Goal: Task Accomplishment & Management: Use online tool/utility

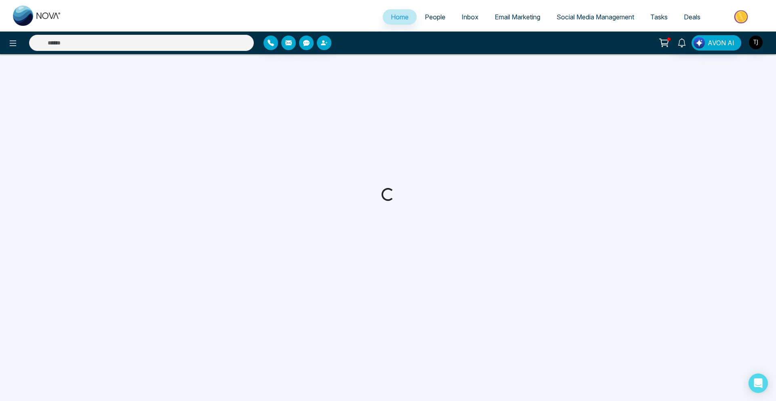
select select "*"
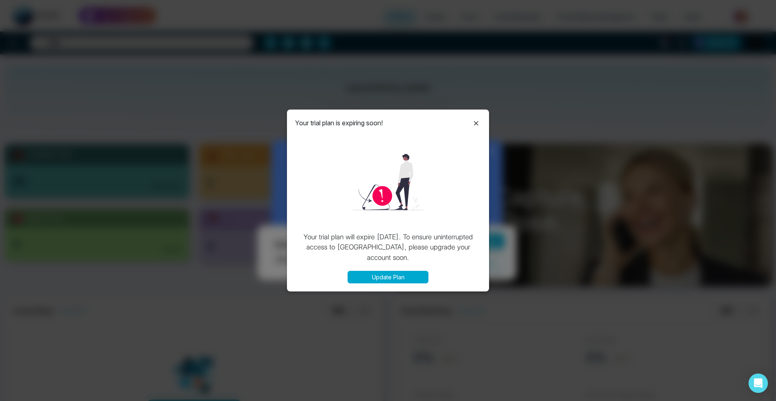
click at [477, 125] on icon at bounding box center [476, 123] width 10 height 10
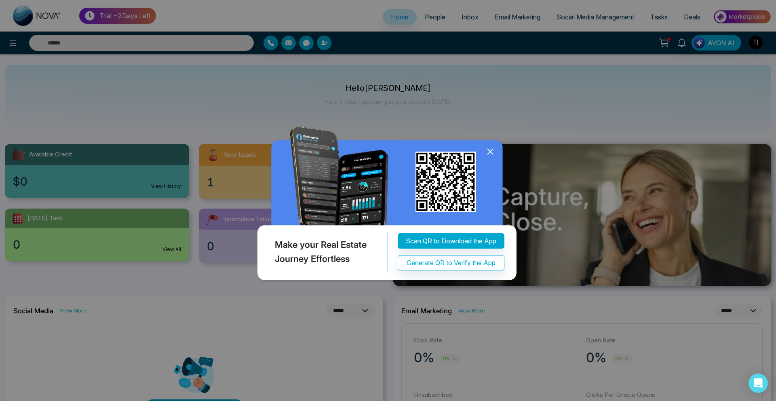
click at [488, 155] on icon at bounding box center [490, 151] width 12 height 12
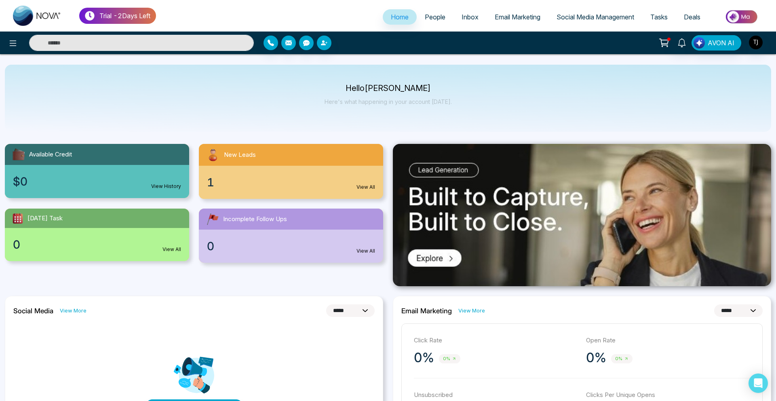
click at [495, 18] on span "Email Marketing" at bounding box center [518, 17] width 46 height 8
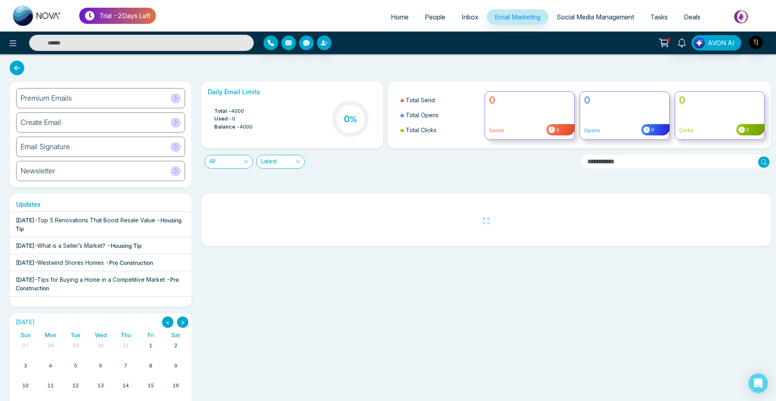
click at [97, 98] on div "Premium Emails" at bounding box center [100, 98] width 169 height 20
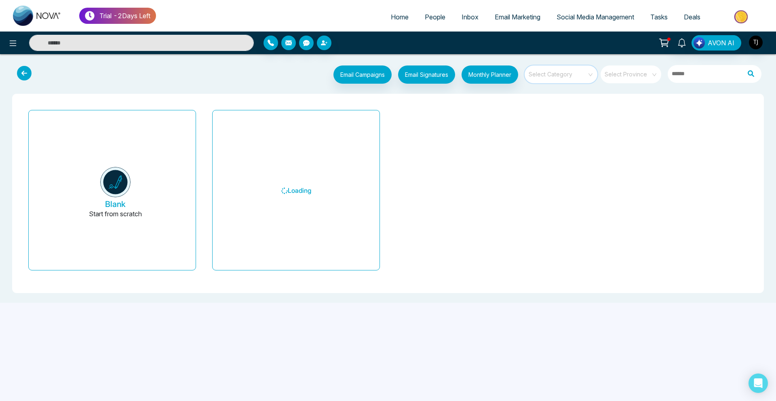
click at [579, 76] on input "search" at bounding box center [558, 71] width 58 height 12
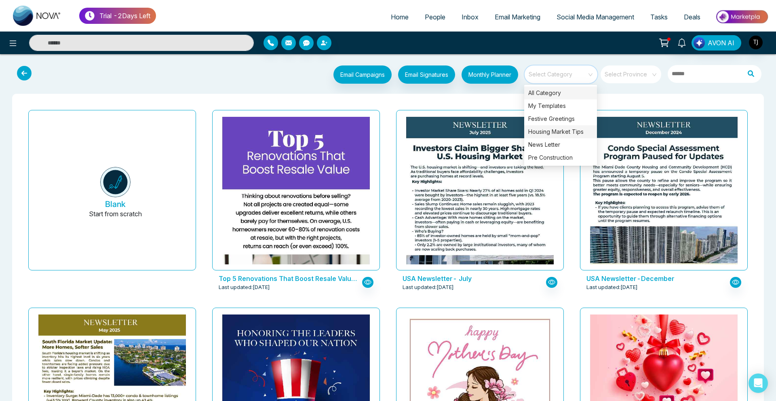
click at [552, 128] on div "Housing Market Tips" at bounding box center [560, 131] width 73 height 13
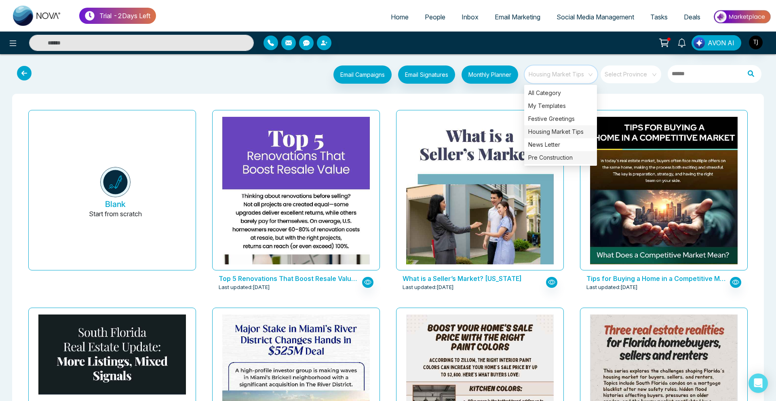
click at [548, 159] on div "Pre Construction" at bounding box center [560, 157] width 73 height 13
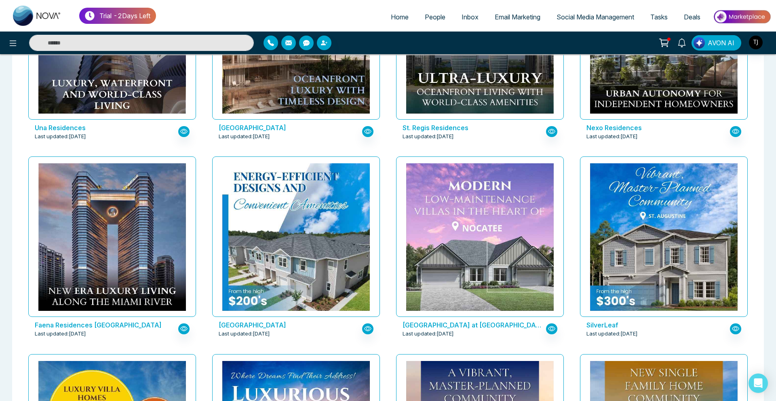
scroll to position [363, 0]
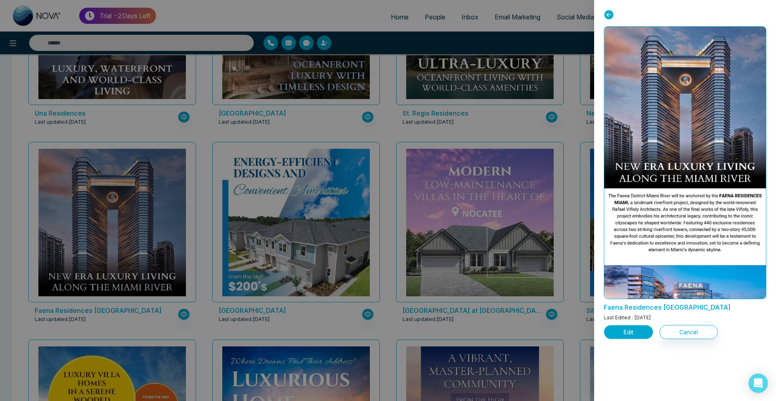
click at [627, 335] on button "Edit" at bounding box center [628, 332] width 49 height 14
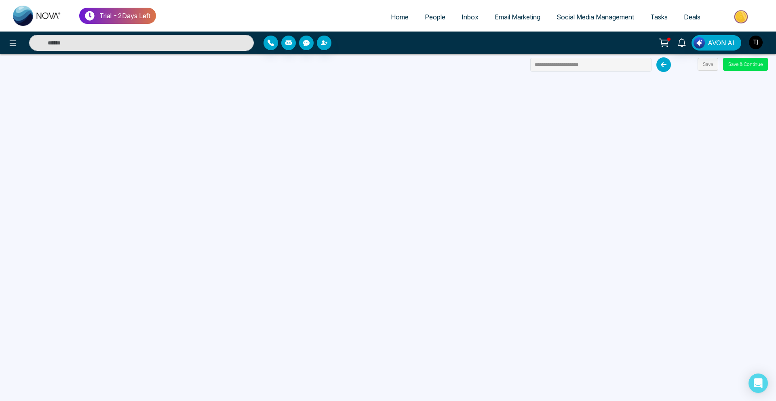
click at [591, 14] on span "Social Media Management" at bounding box center [595, 17] width 78 height 8
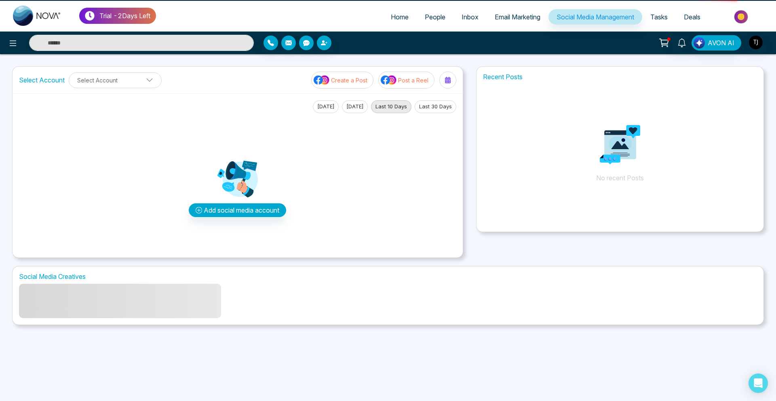
click at [591, 14] on span "Social Media Management" at bounding box center [595, 17] width 78 height 8
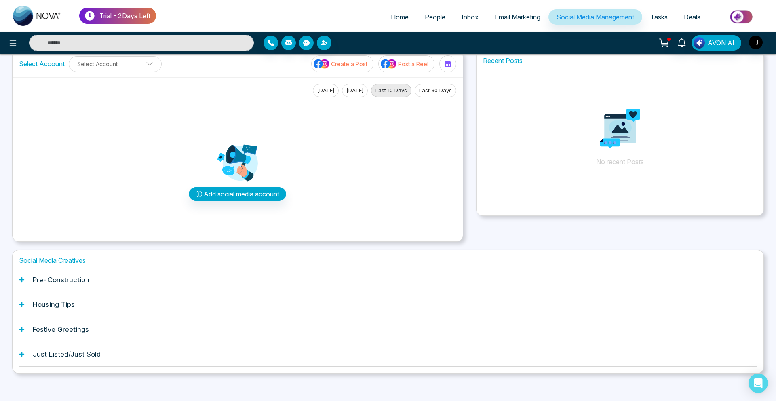
scroll to position [21, 0]
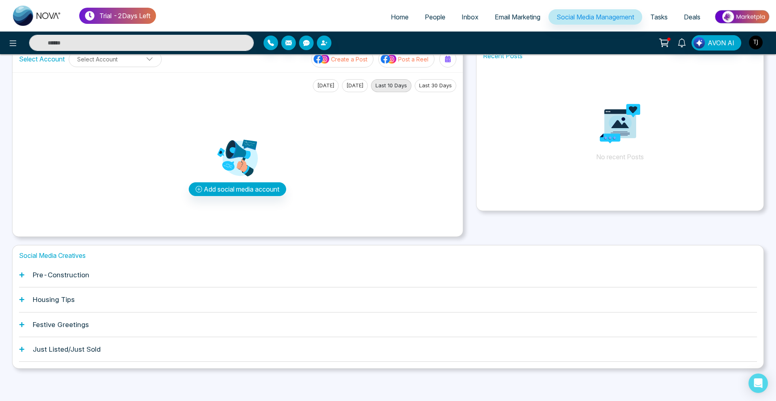
click at [83, 276] on h1 "Pre-Construction" at bounding box center [61, 275] width 57 height 8
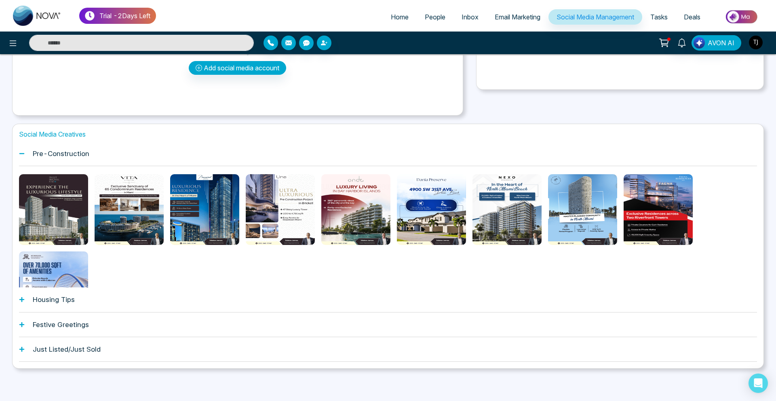
scroll to position [0, 0]
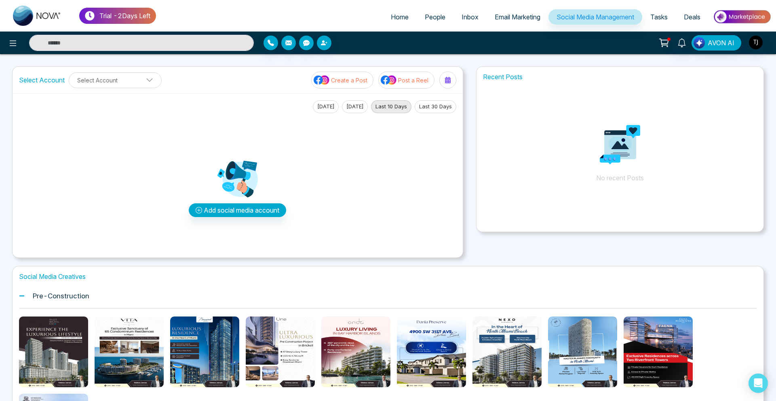
click at [515, 19] on span "Email Marketing" at bounding box center [518, 17] width 46 height 8
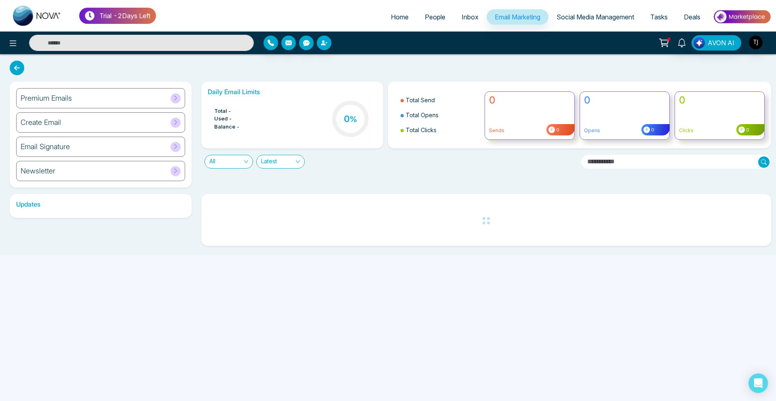
click at [125, 94] on div "Premium Emails" at bounding box center [100, 98] width 169 height 20
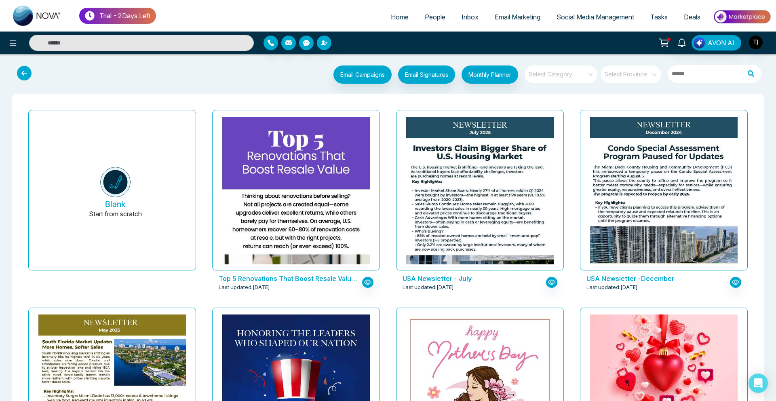
click at [577, 76] on input "search" at bounding box center [558, 71] width 58 height 12
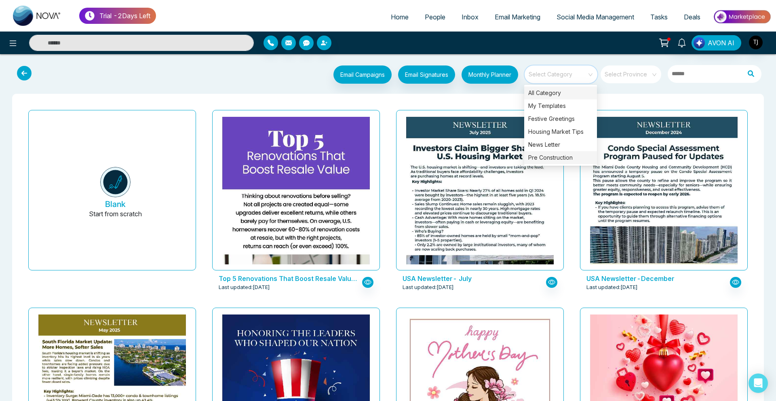
click at [551, 158] on div "Pre Construction" at bounding box center [560, 157] width 73 height 13
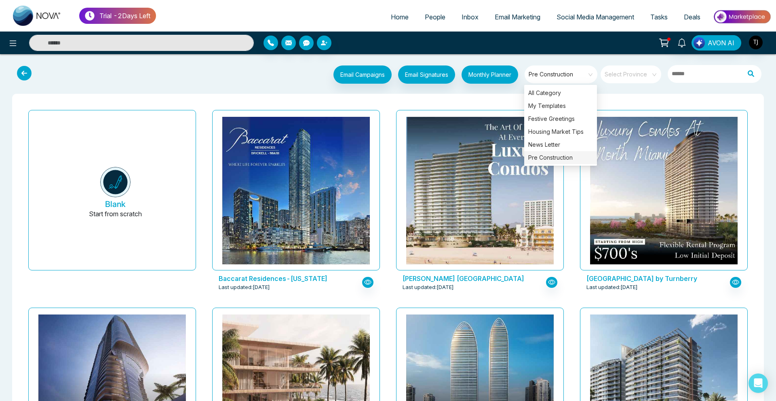
click at [387, 117] on div "Baccarat Residences-Florida Last updated: Aug 14, 2025" at bounding box center [296, 206] width 184 height 198
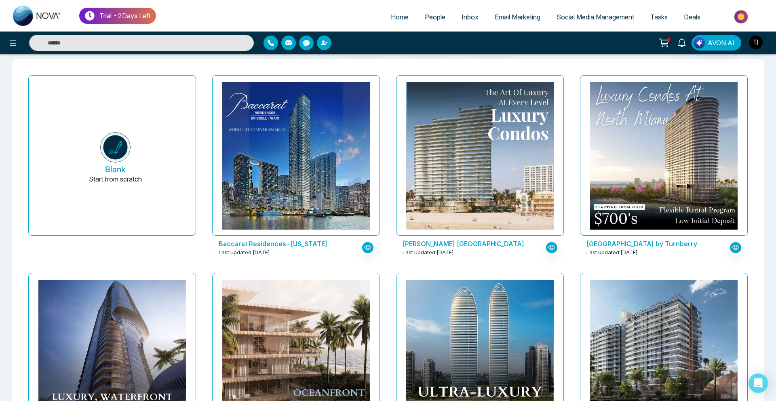
scroll to position [36, 0]
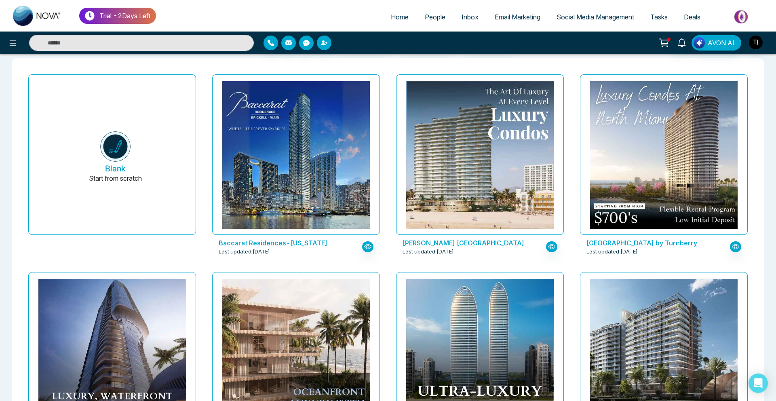
click at [583, 15] on span "Social Media Management" at bounding box center [595, 17] width 78 height 8
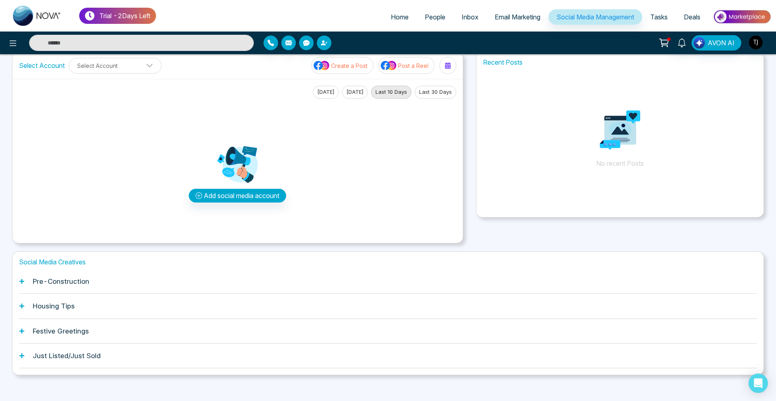
scroll to position [21, 0]
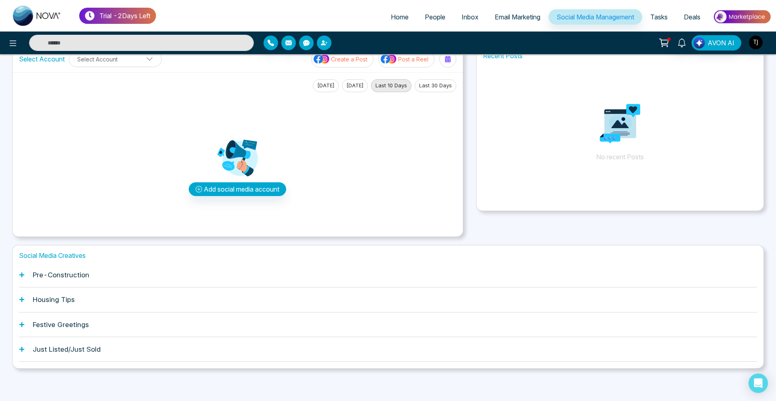
click at [55, 299] on h1 "Housing Tips" at bounding box center [54, 299] width 42 height 8
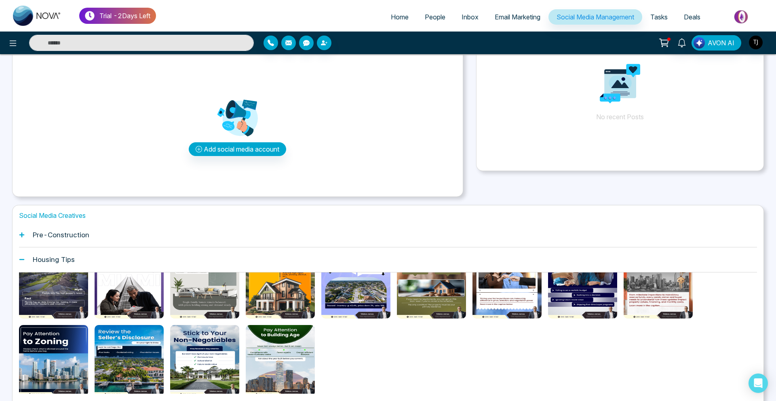
scroll to position [0, 0]
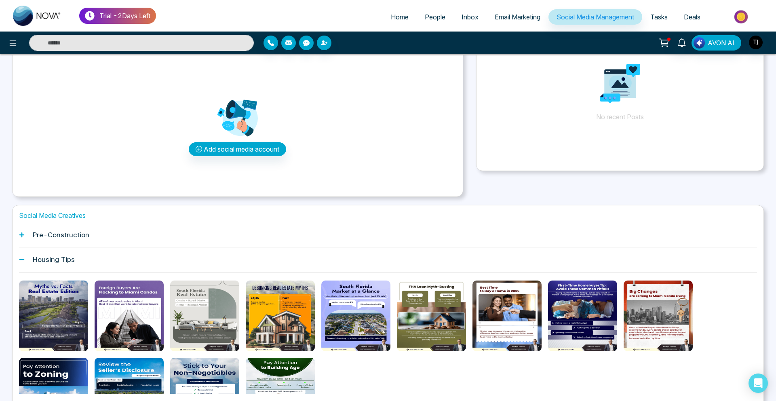
click at [517, 8] on ul "Home People Inbox Email Marketing Social Media Management Tasks Deals" at bounding box center [463, 17] width 615 height 22
click at [517, 17] on span "Email Marketing" at bounding box center [518, 17] width 46 height 8
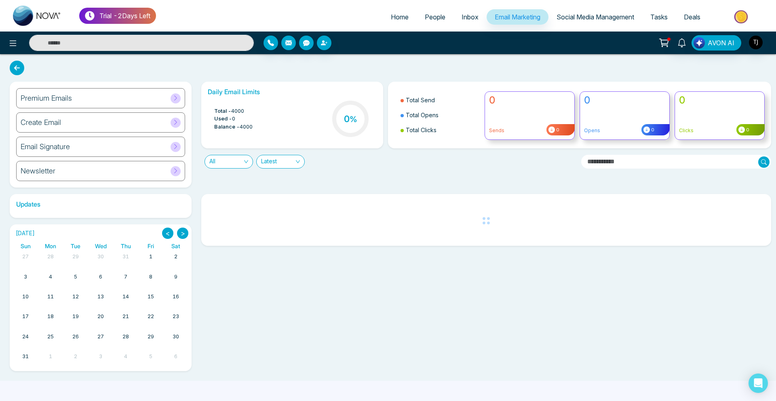
click at [78, 95] on div "Premium Emails" at bounding box center [100, 98] width 169 height 20
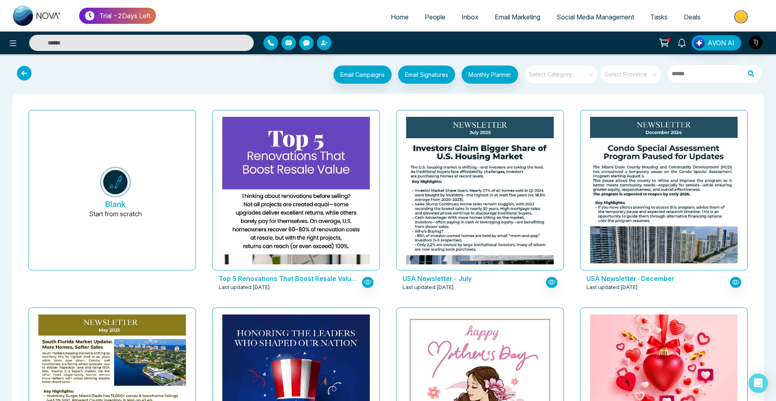
click at [556, 76] on input "search" at bounding box center [558, 71] width 58 height 12
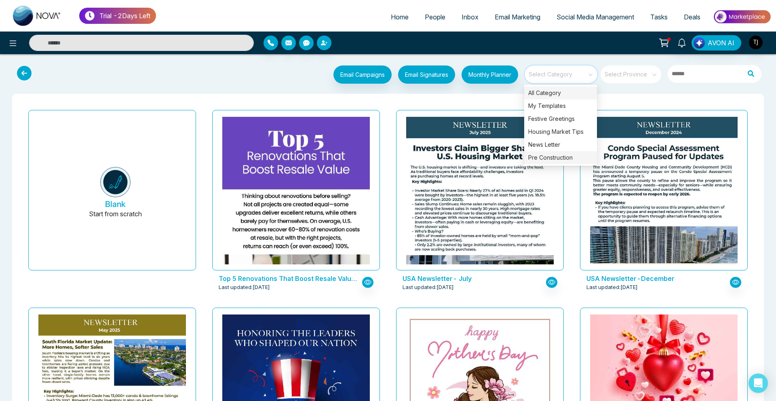
click at [546, 156] on div "Pre Construction" at bounding box center [560, 157] width 73 height 13
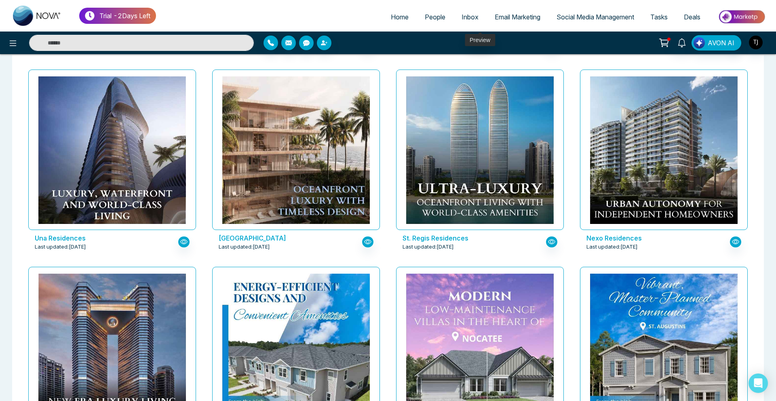
scroll to position [239, 0]
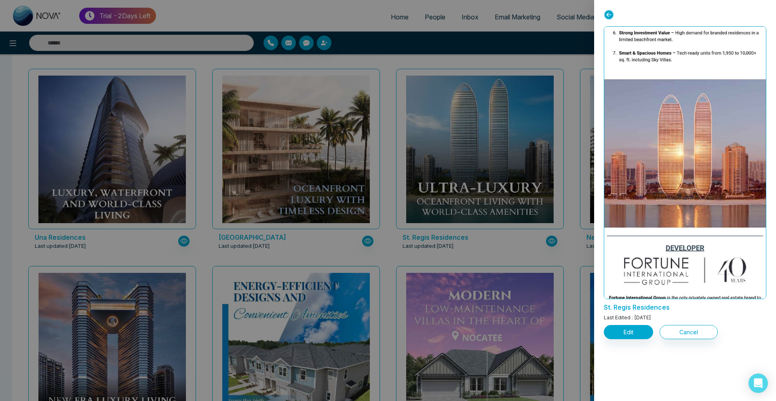
scroll to position [1439, 0]
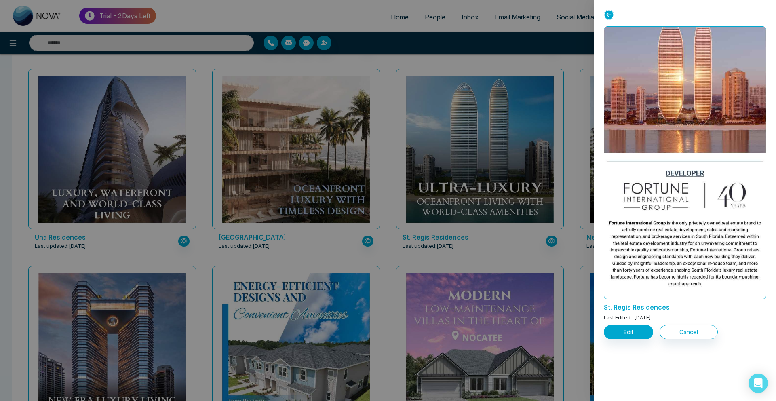
click at [461, 120] on div at bounding box center [388, 200] width 776 height 401
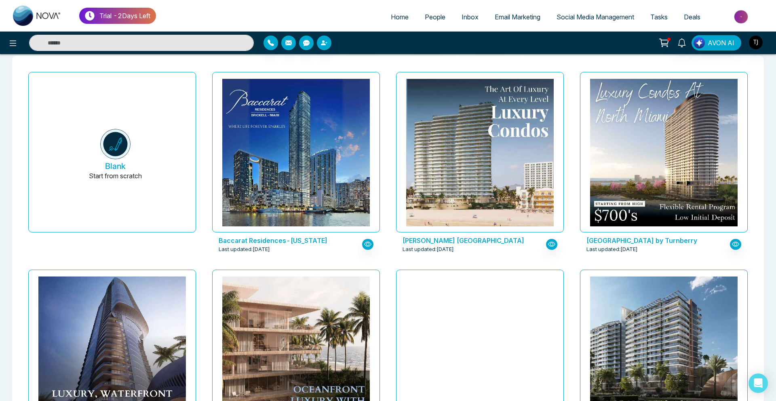
scroll to position [41, 0]
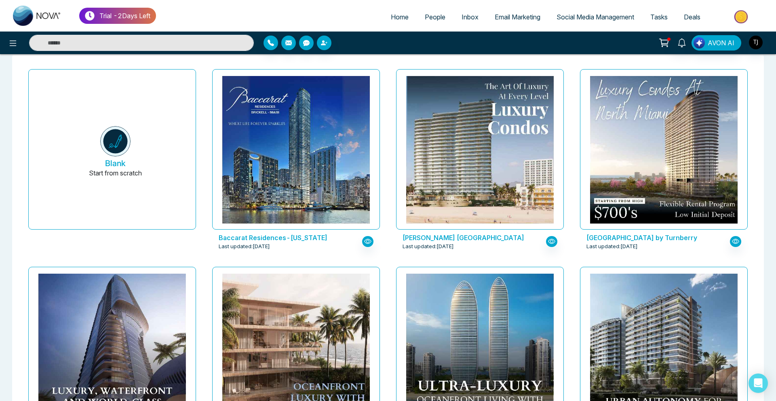
click at [384, 107] on div "Baccarat Residences-Florida Last updated: Aug 14, 2025" at bounding box center [296, 165] width 184 height 198
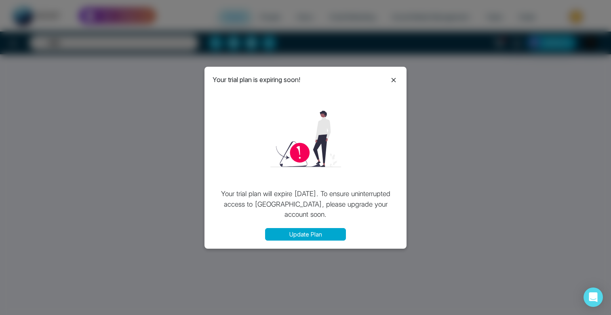
select select "*"
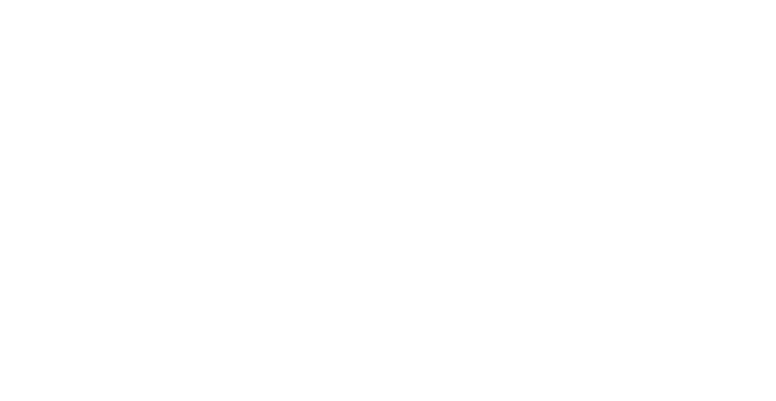
select select "*"
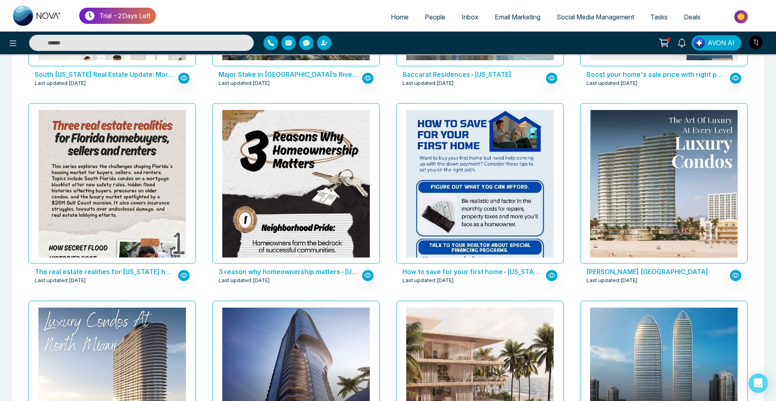
scroll to position [1202, 0]
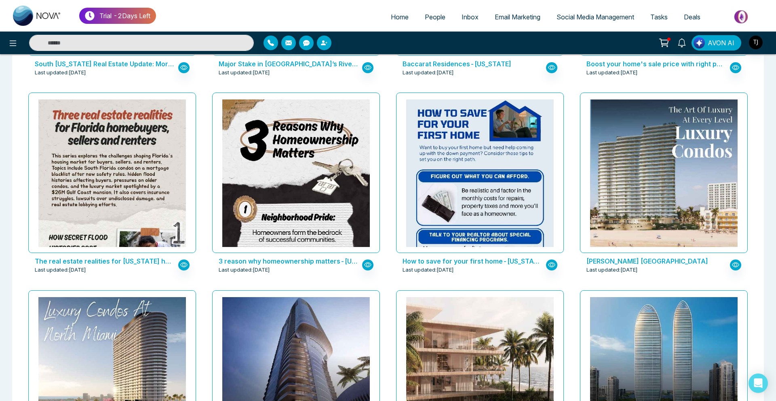
click at [427, 15] on span "People" at bounding box center [435, 17] width 21 height 8
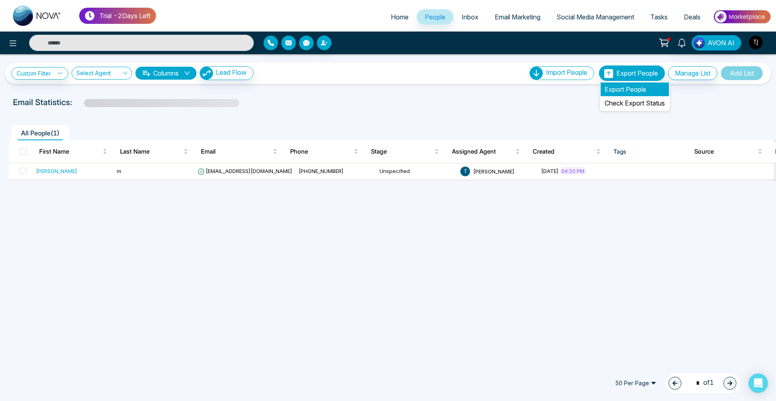
click at [629, 88] on li "Export People" at bounding box center [634, 89] width 68 height 14
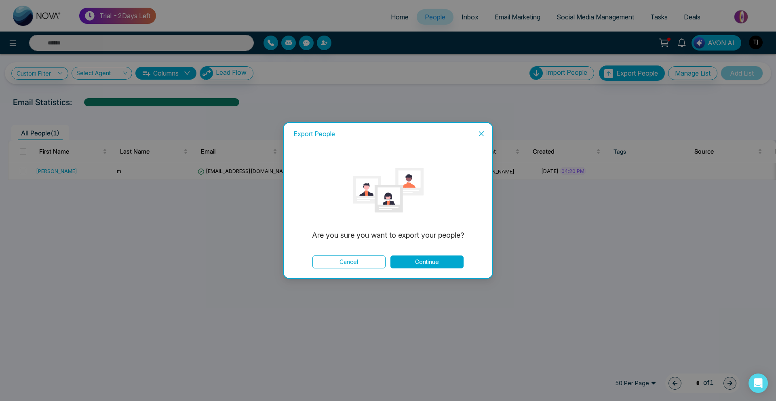
click at [425, 263] on button "Continue" at bounding box center [426, 261] width 73 height 13
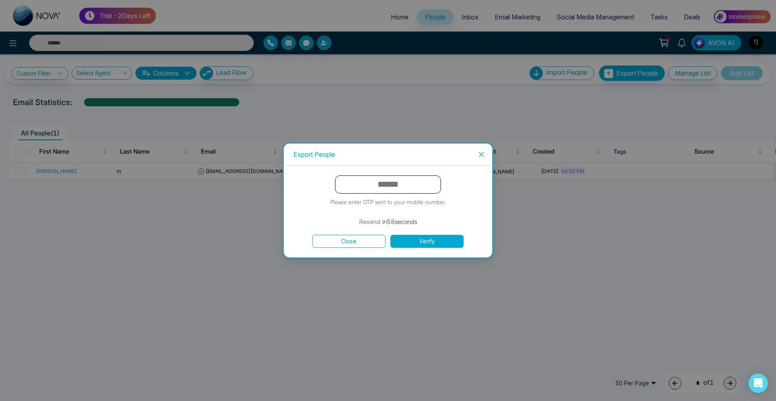
click at [479, 158] on span "Close" at bounding box center [481, 154] width 22 height 22
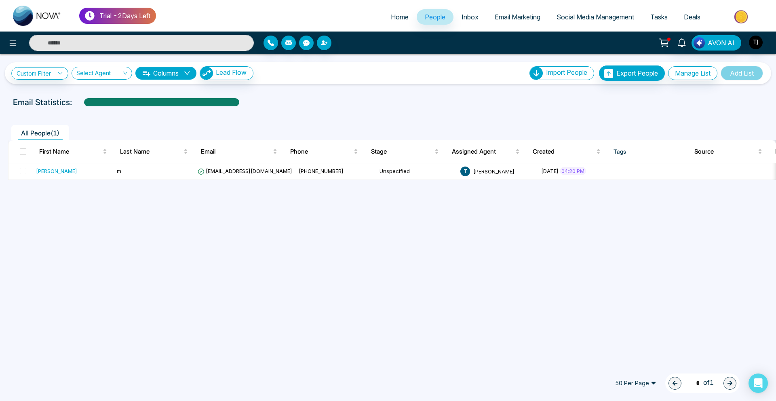
click at [501, 17] on span "Email Marketing" at bounding box center [518, 17] width 46 height 8
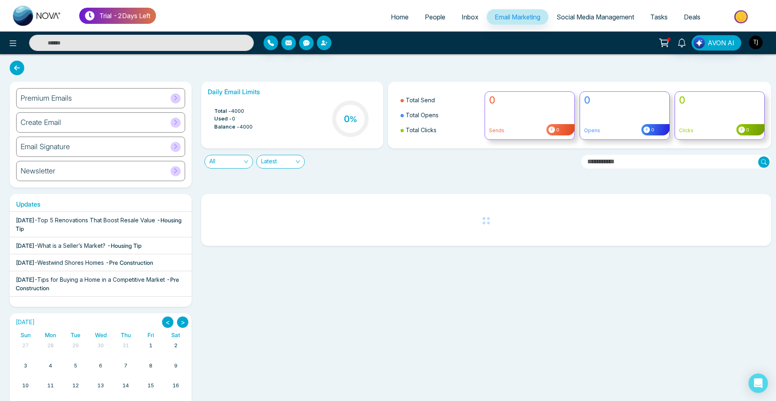
click at [134, 91] on div "Premium Emails" at bounding box center [100, 98] width 169 height 20
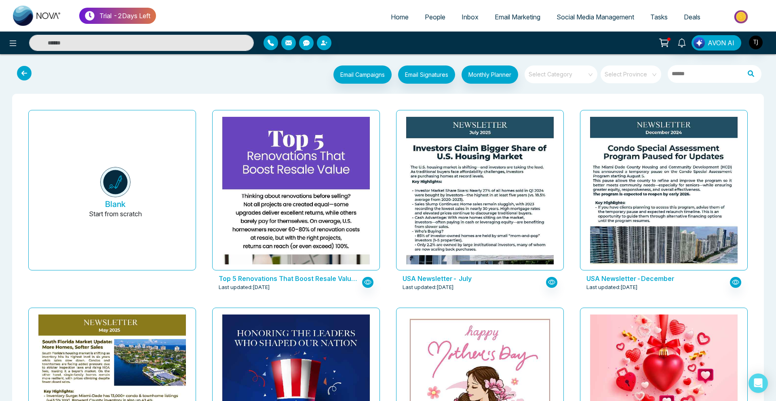
click at [566, 77] on input "search" at bounding box center [558, 71] width 58 height 12
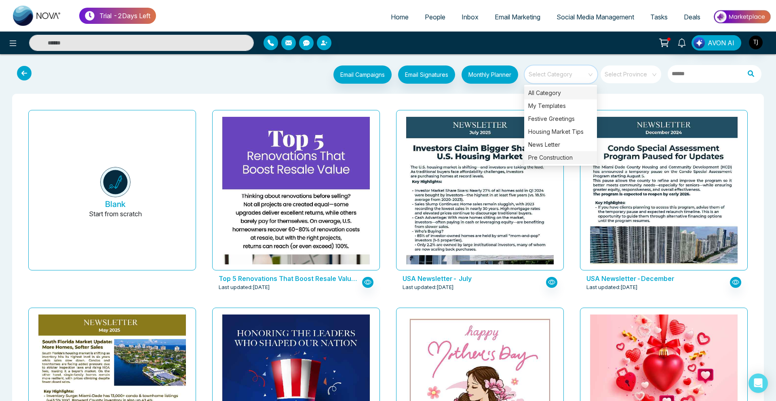
click at [545, 159] on div "Pre Construction" at bounding box center [560, 157] width 73 height 13
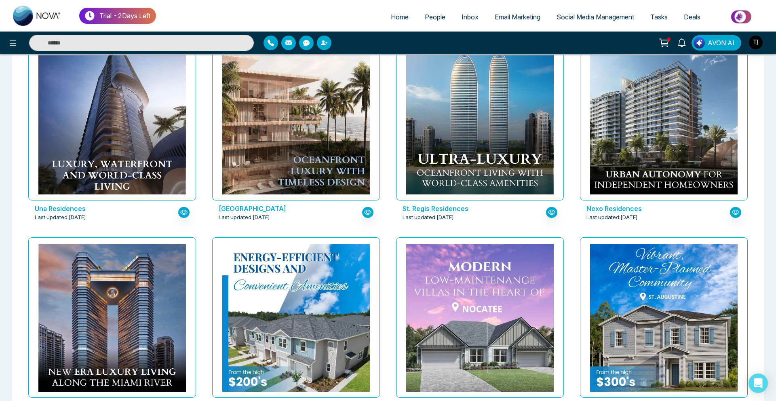
scroll to position [267, 0]
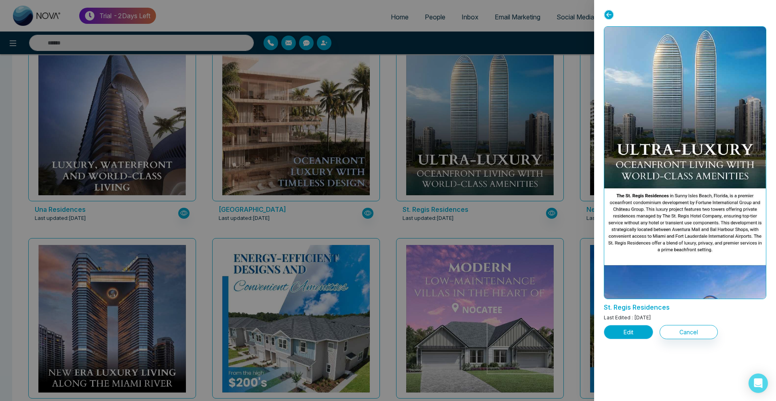
click at [610, 337] on button "Edit" at bounding box center [628, 332] width 49 height 14
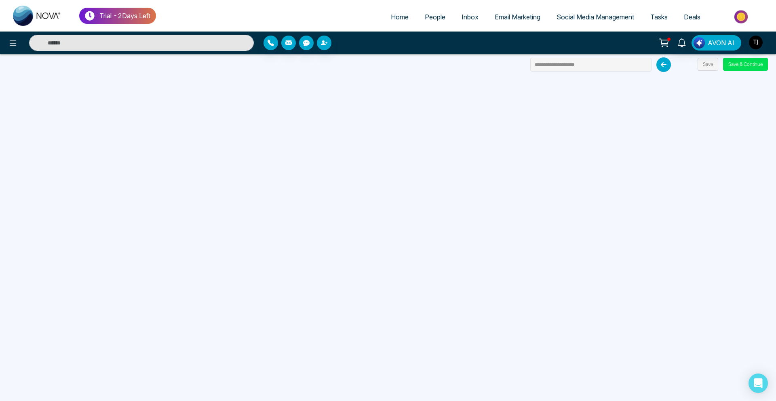
click at [505, 22] on link "Email Marketing" at bounding box center [517, 16] width 62 height 15
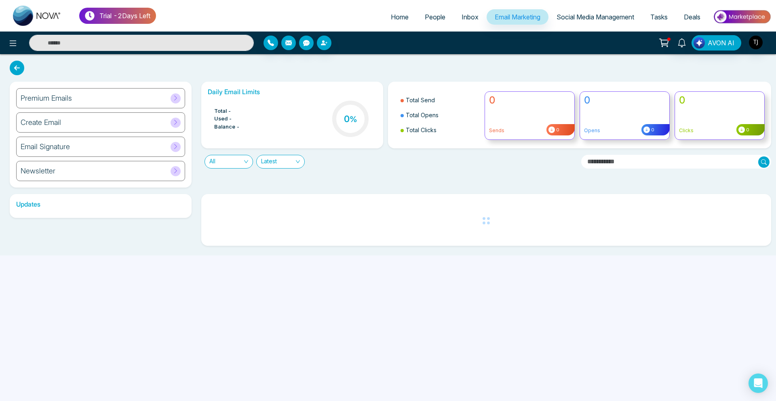
click at [115, 95] on div "Premium Emails" at bounding box center [100, 98] width 169 height 20
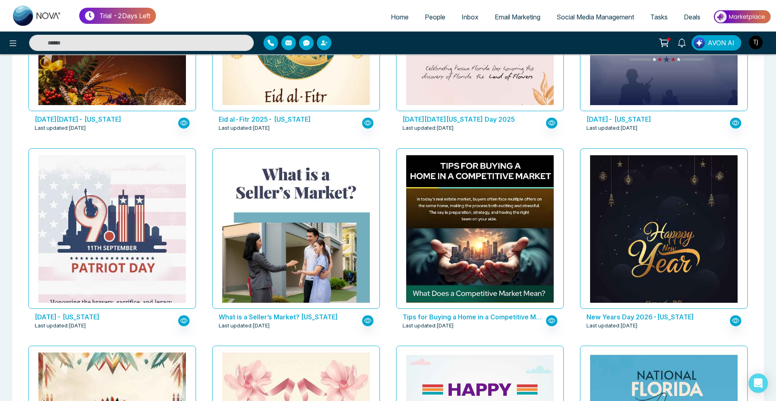
scroll to position [561, 0]
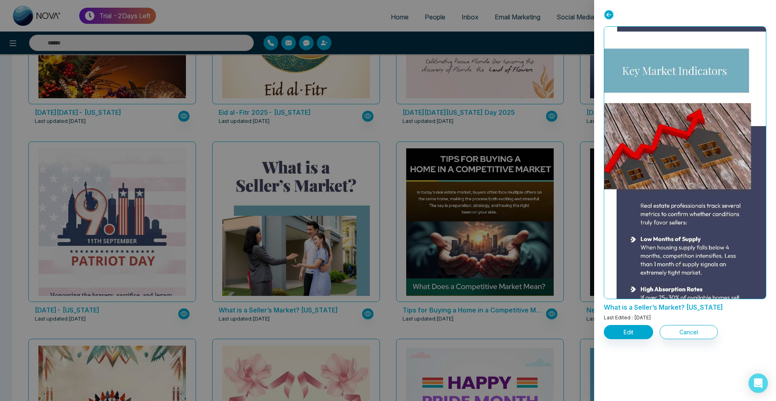
scroll to position [663, 0]
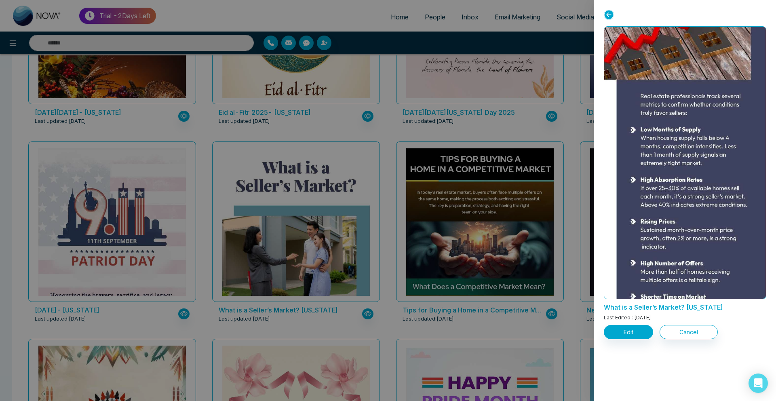
click at [287, 114] on div at bounding box center [388, 200] width 776 height 401
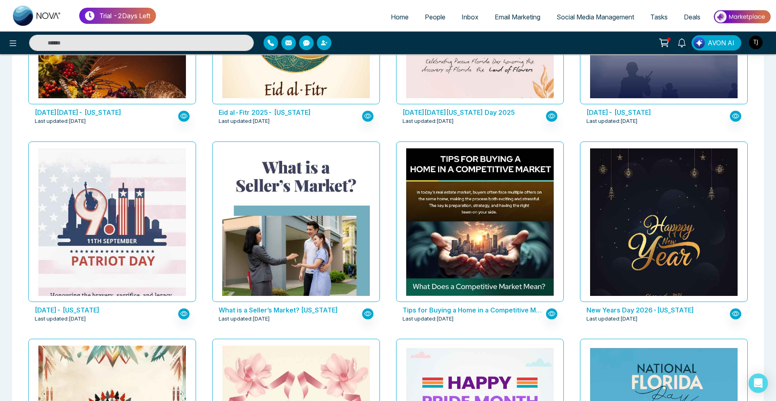
click at [564, 17] on span "Social Media Management" at bounding box center [595, 17] width 78 height 8
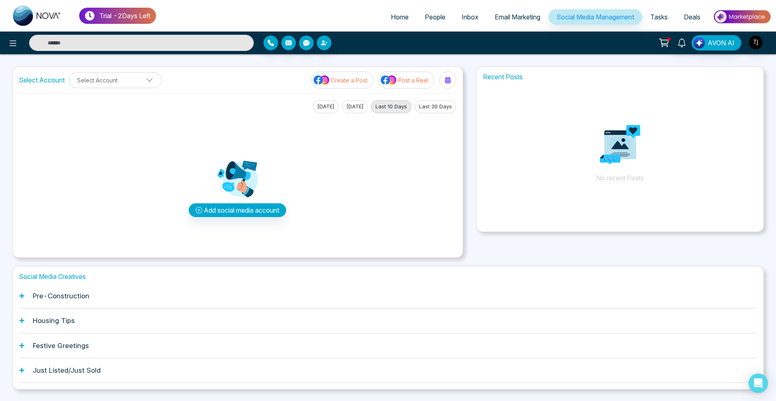
click at [62, 301] on div "Pre-Construction" at bounding box center [388, 296] width 738 height 25
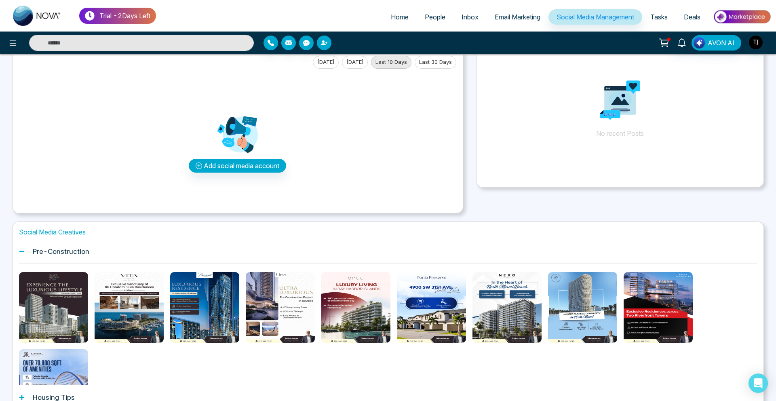
scroll to position [56, 0]
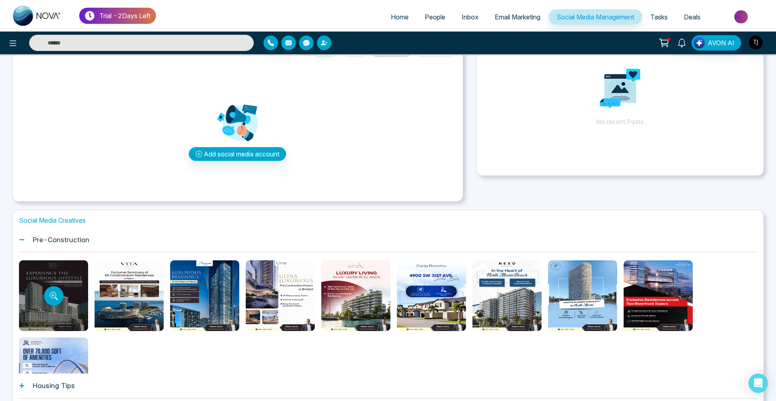
click at [63, 301] on div at bounding box center [53, 295] width 69 height 71
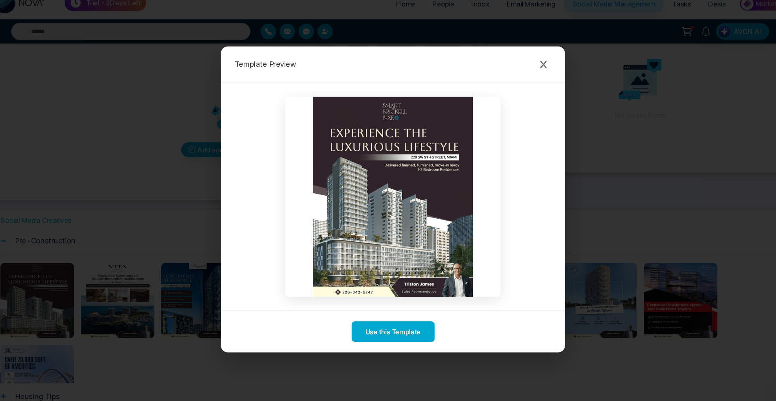
click at [175, 255] on div "Template Preview Use this Template" at bounding box center [388, 200] width 776 height 401
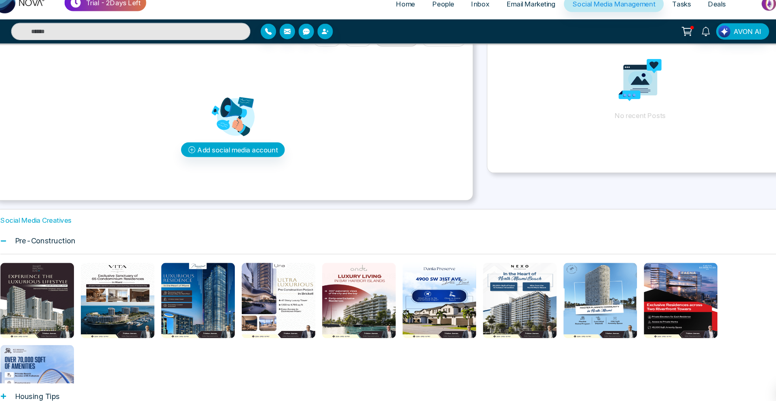
click at [98, 387] on div "Housing Tips" at bounding box center [388, 385] width 738 height 25
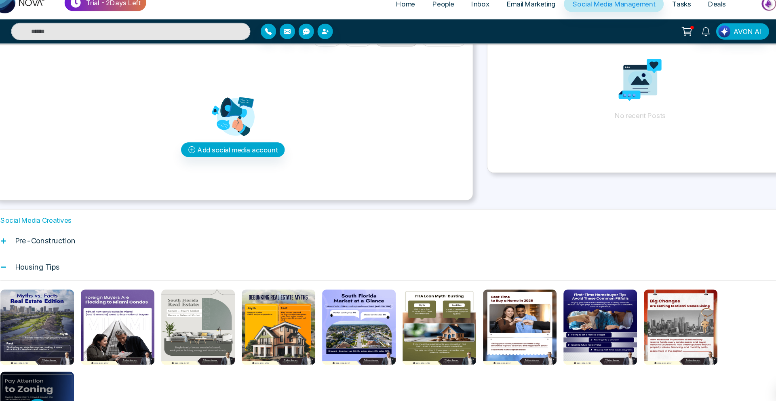
click at [32, 371] on div at bounding box center [53, 397] width 69 height 71
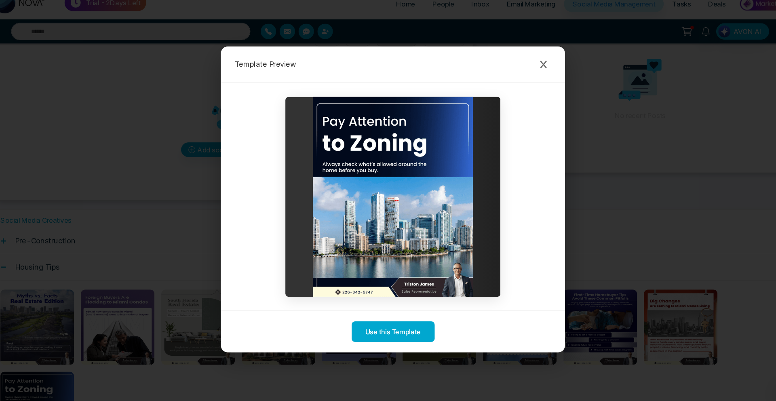
drag, startPoint x: 363, startPoint y: 194, endPoint x: 368, endPoint y: 175, distance: 18.9
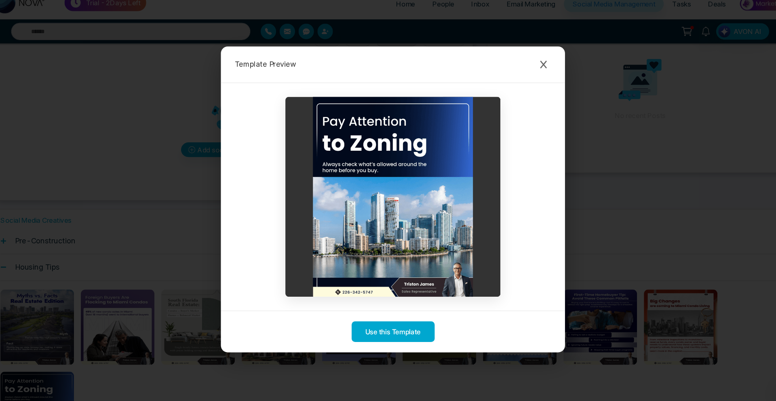
click at [368, 175] on img at bounding box center [388, 198] width 202 height 188
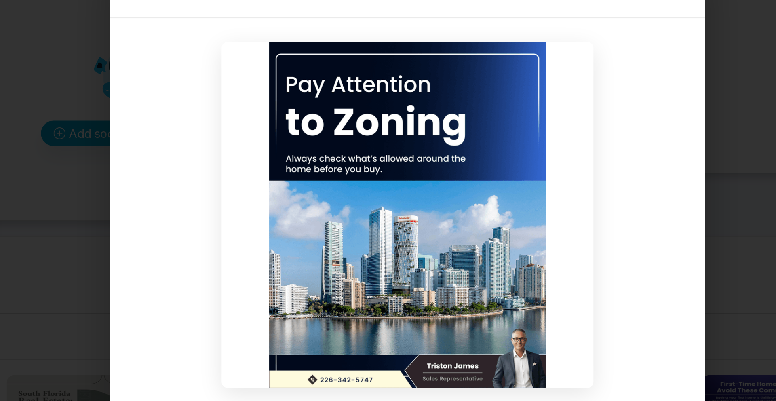
click at [233, 165] on div at bounding box center [387, 198] width 323 height 214
click at [166, 238] on div "Template Preview Use this Template" at bounding box center [388, 200] width 776 height 401
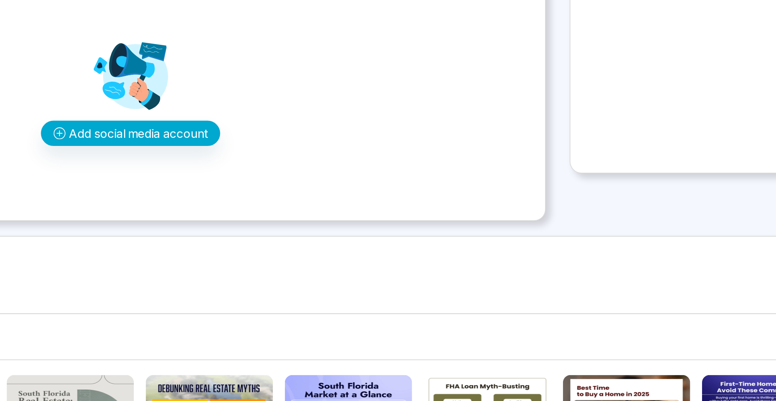
click at [166, 238] on div "Template Preview Use this Template" at bounding box center [388, 200] width 776 height 401
drag, startPoint x: 166, startPoint y: 238, endPoint x: 170, endPoint y: 299, distance: 61.1
click at [169, 299] on div "Social Media Creatives Pre-Construction Housing Tips Festive Greetings Just Lis…" at bounding box center [388, 332] width 752 height 245
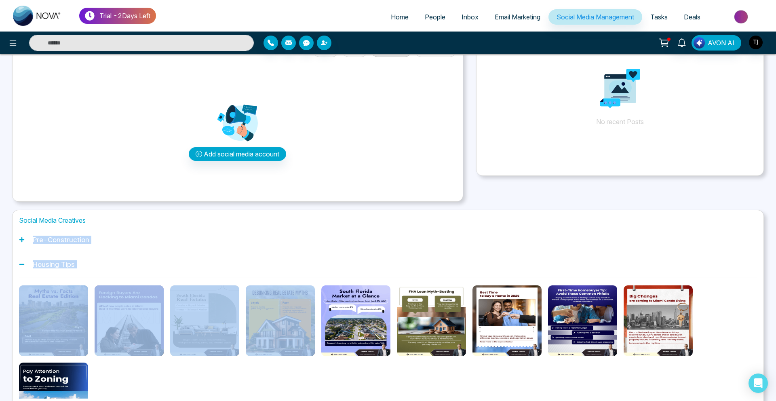
click at [507, 15] on span "Email Marketing" at bounding box center [518, 17] width 46 height 8
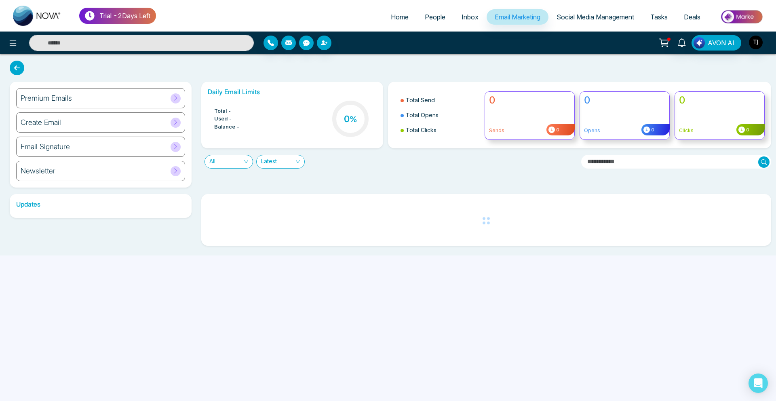
click at [95, 102] on div "Premium Emails" at bounding box center [100, 98] width 169 height 20
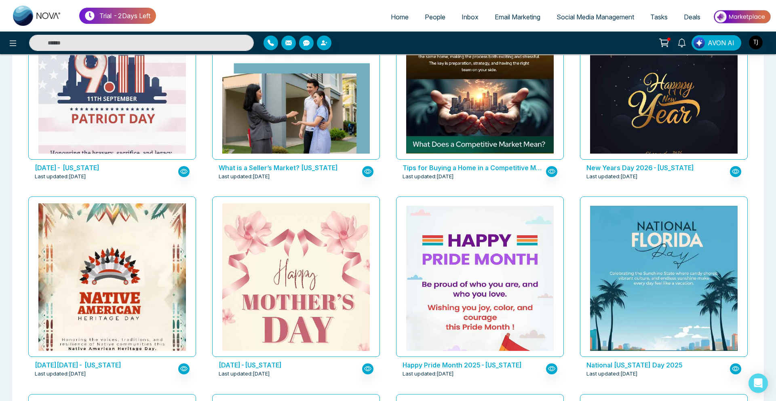
scroll to position [745, 0]
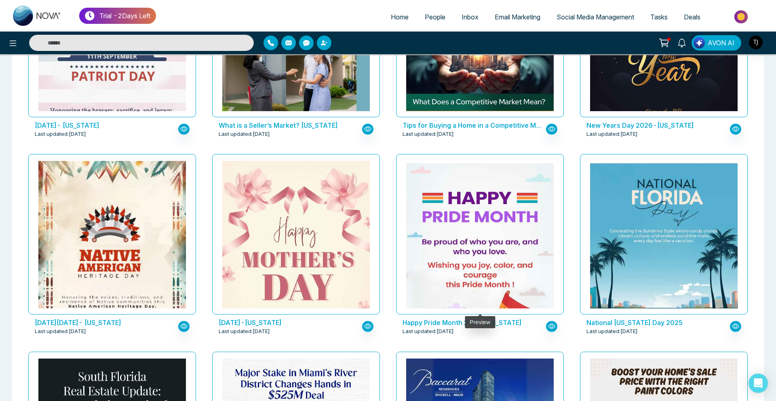
drag, startPoint x: 404, startPoint y: 309, endPoint x: 396, endPoint y: 311, distance: 8.4
click at [396, 311] on div at bounding box center [480, 234] width 168 height 160
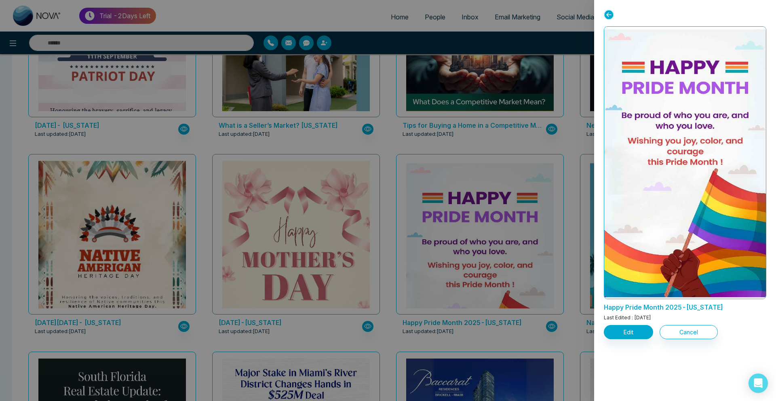
click at [255, 323] on div at bounding box center [388, 200] width 776 height 401
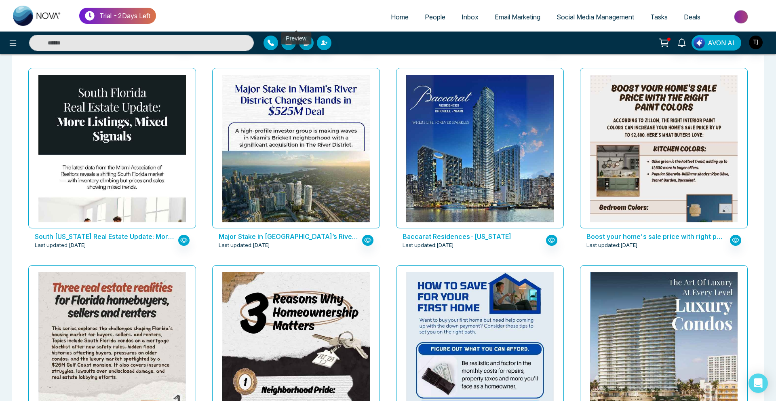
scroll to position [1034, 0]
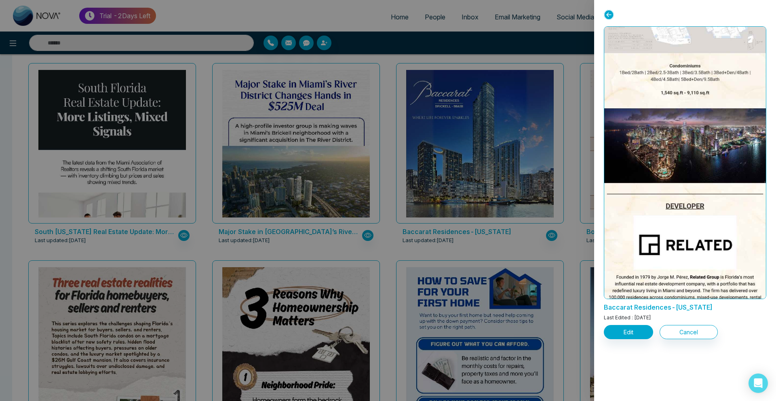
scroll to position [813, 0]
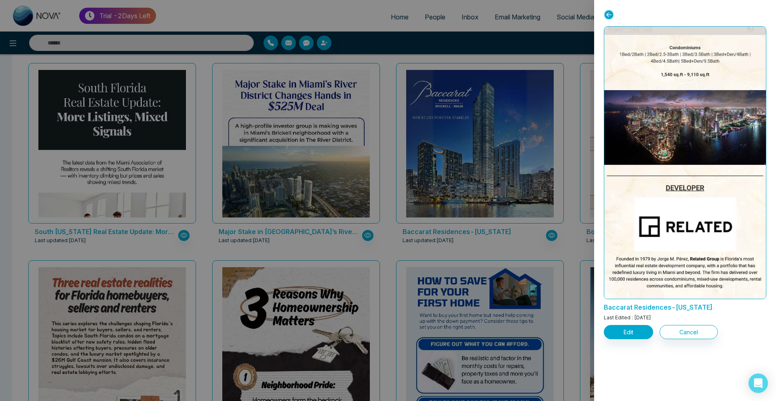
click at [353, 98] on div at bounding box center [388, 200] width 776 height 401
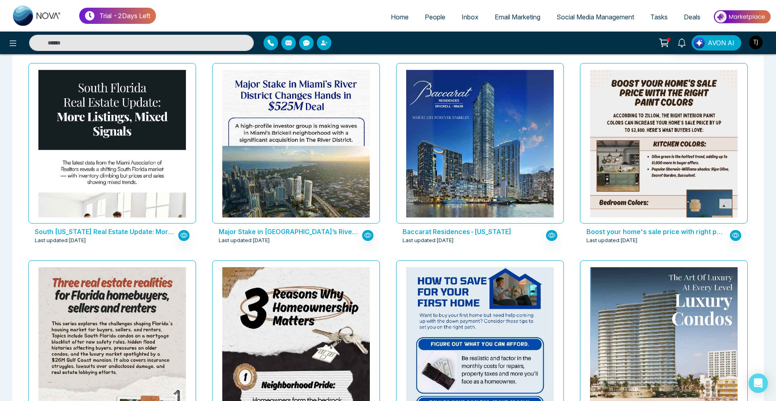
click at [580, 13] on span "Social Media Management" at bounding box center [595, 17] width 78 height 8
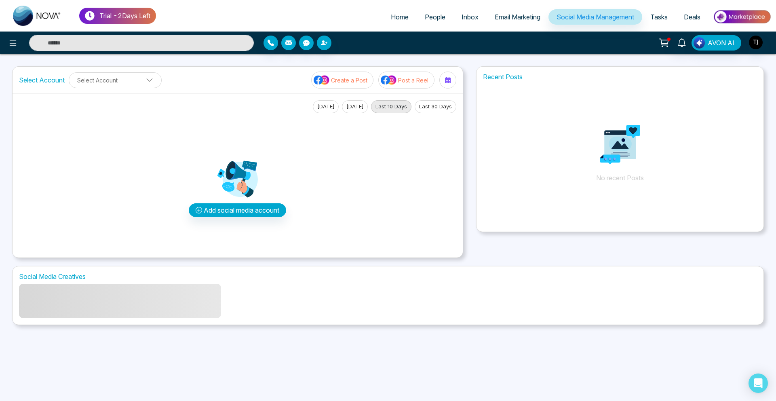
drag, startPoint x: 580, startPoint y: 13, endPoint x: 211, endPoint y: 191, distance: 409.5
click at [211, 191] on div "Trial - 2 Days Left Home People Inbox Email Marketing Social Media Management T…" at bounding box center [388, 200] width 776 height 401
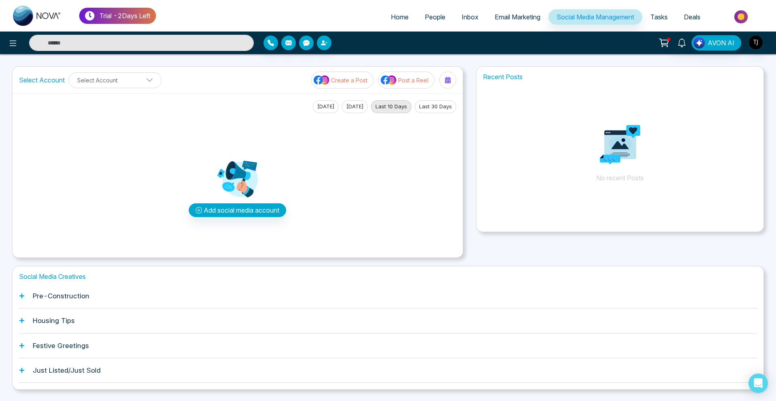
click at [61, 299] on h1 "Pre-Construction" at bounding box center [61, 296] width 57 height 8
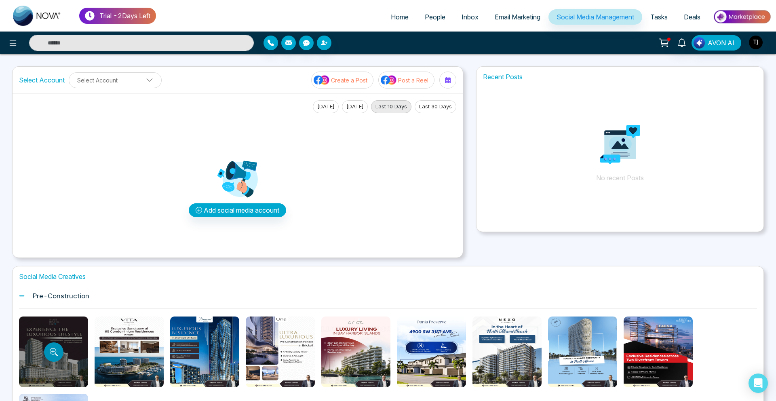
click at [48, 346] on button "Preview template" at bounding box center [53, 351] width 19 height 19
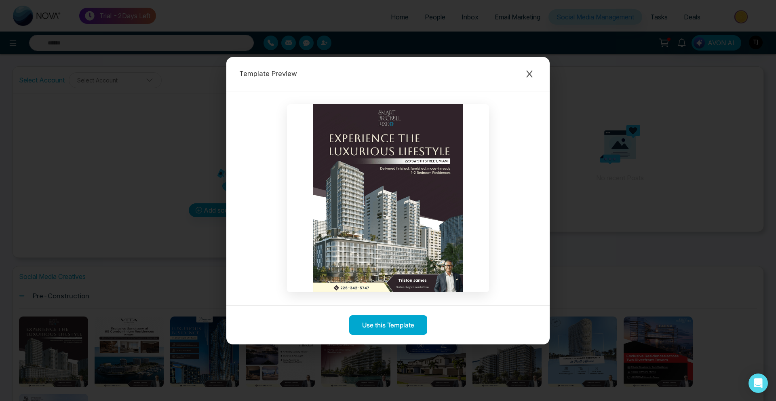
click at [79, 148] on div "Template Preview Use this Template" at bounding box center [388, 200] width 776 height 401
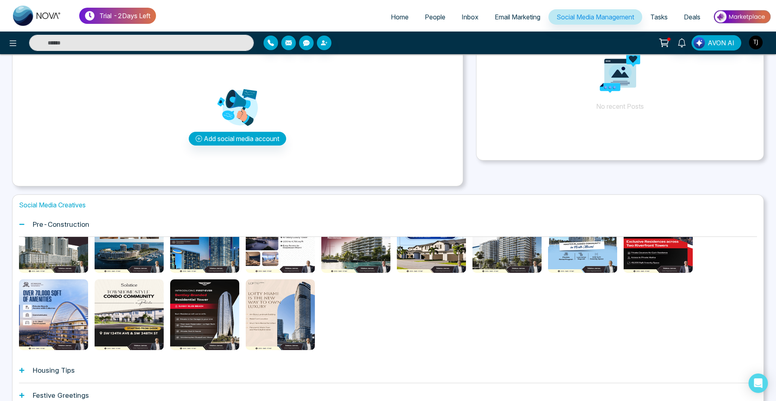
scroll to position [61, 0]
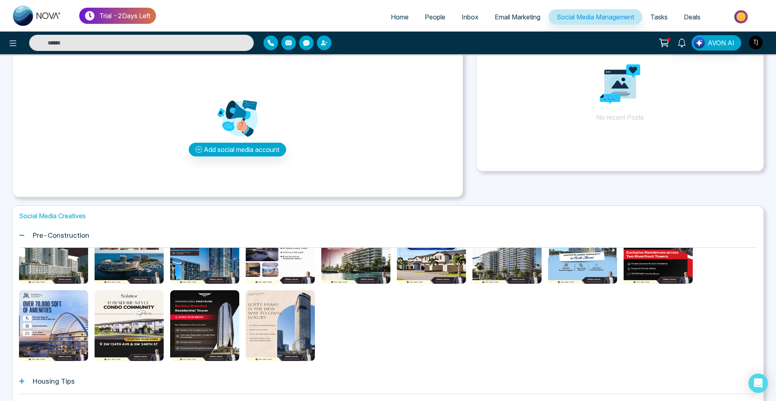
click at [47, 382] on h1 "Housing Tips" at bounding box center [54, 381] width 42 height 8
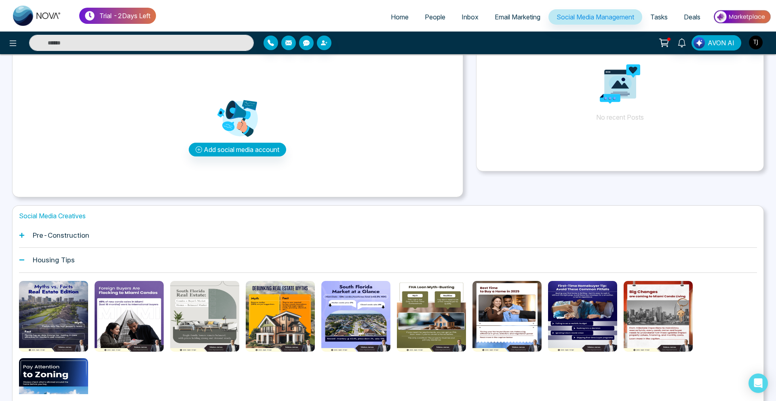
click at [124, 315] on button "Preview template" at bounding box center [128, 315] width 15 height 15
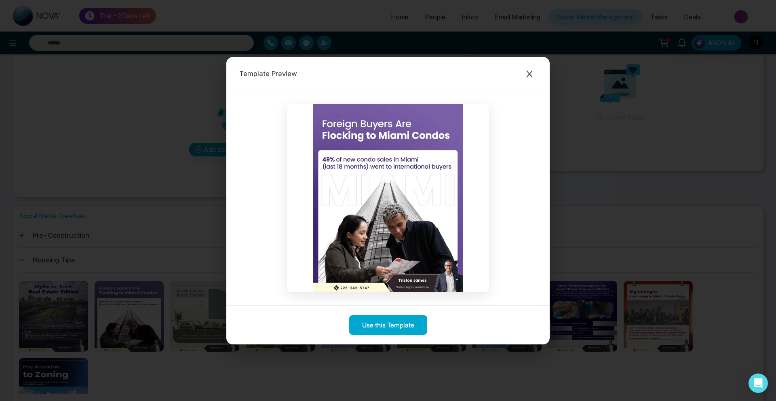
click at [160, 145] on div "Template Preview Use this Template" at bounding box center [388, 200] width 776 height 401
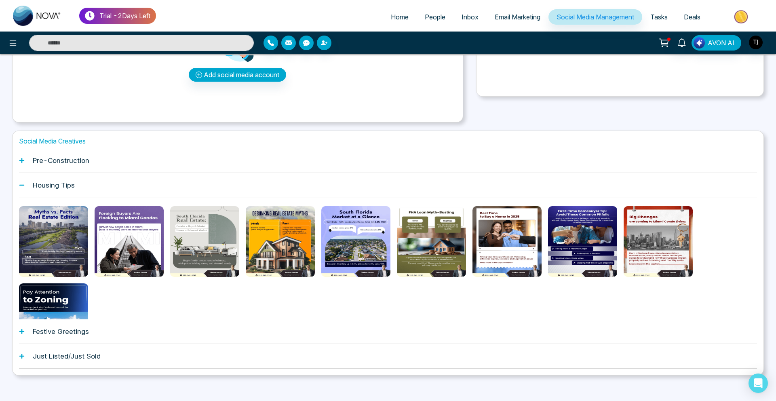
scroll to position [142, 0]
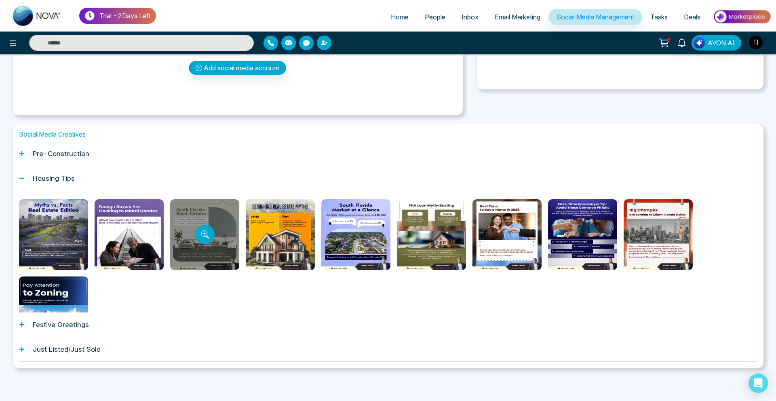
click at [219, 230] on div at bounding box center [204, 234] width 69 height 71
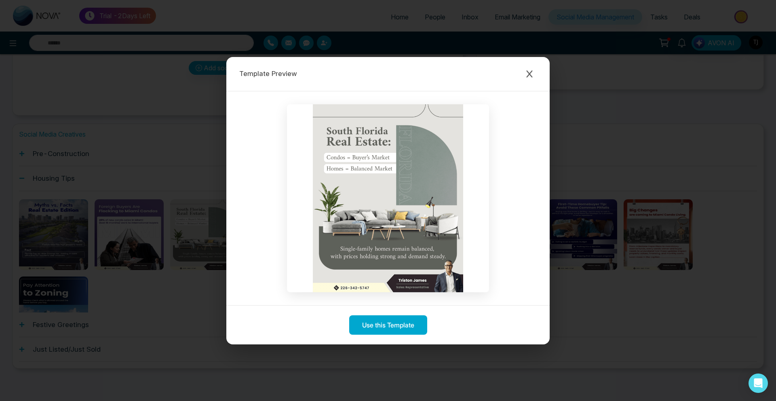
click at [49, 154] on div "Template Preview Use this Template" at bounding box center [388, 200] width 776 height 401
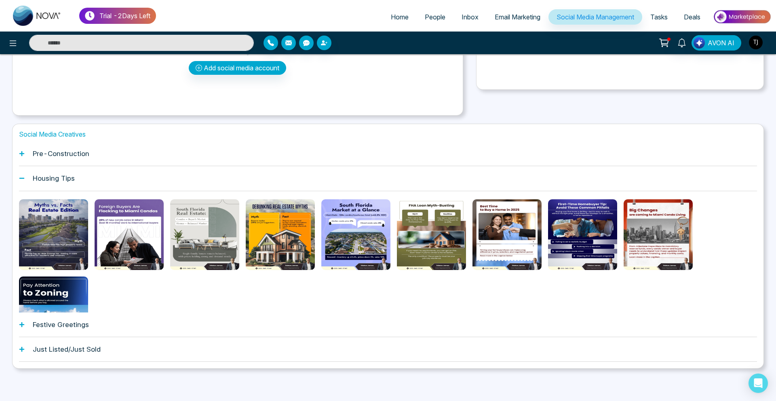
click at [497, 20] on span "Email Marketing" at bounding box center [518, 17] width 46 height 8
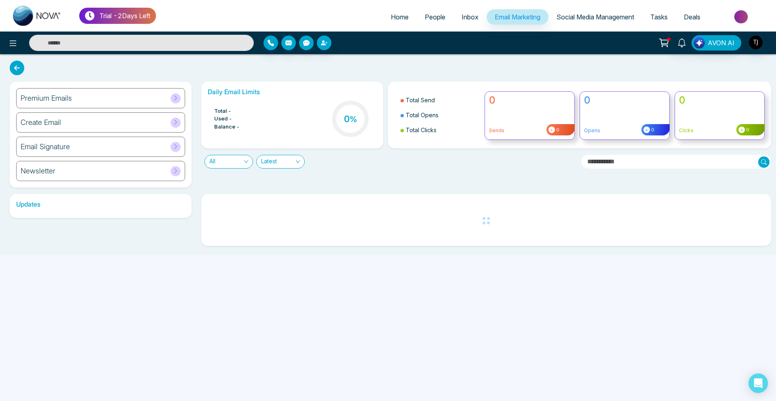
click at [65, 96] on h6 "Premium Emails" at bounding box center [46, 98] width 51 height 9
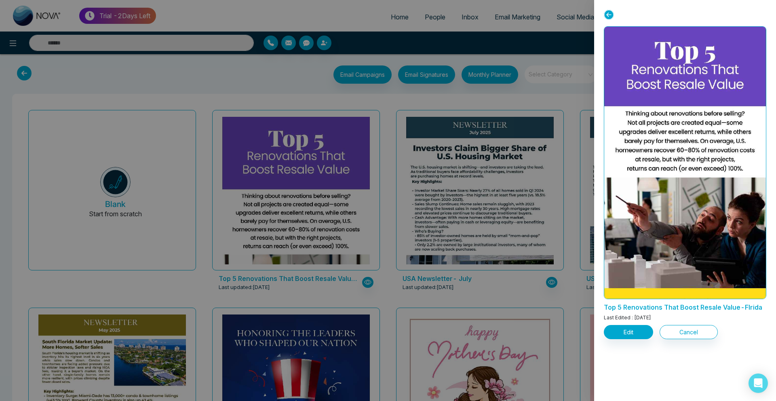
drag, startPoint x: 563, startPoint y: 318, endPoint x: 519, endPoint y: 248, distance: 82.3
click at [519, 248] on div at bounding box center [388, 200] width 776 height 401
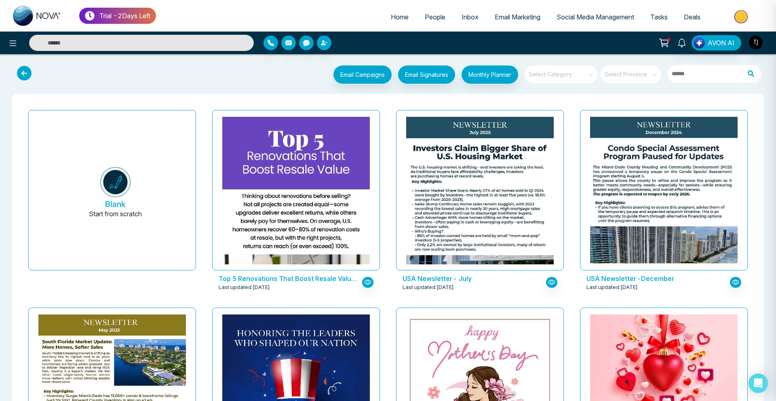
click at [519, 248] on div at bounding box center [388, 200] width 776 height 401
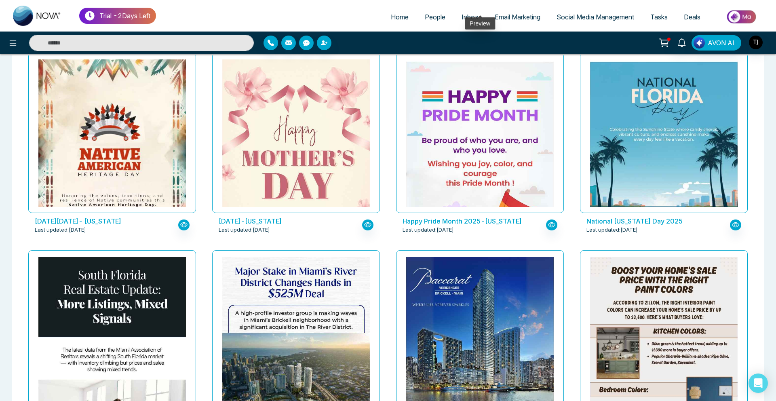
scroll to position [954, 0]
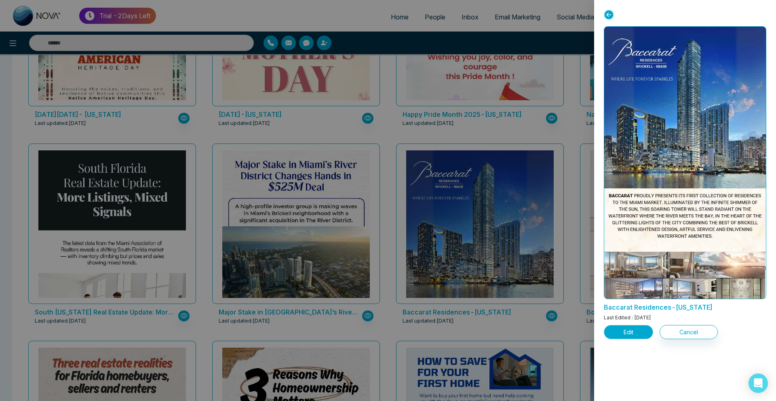
click at [634, 330] on button "Edit" at bounding box center [628, 332] width 49 height 14
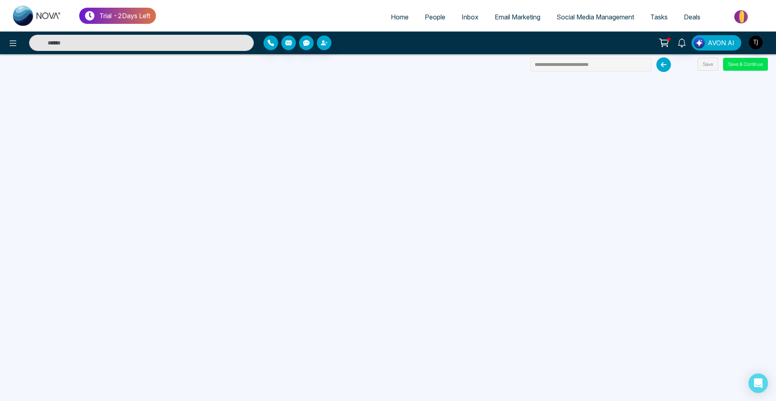
click at [733, 36] on button "AVON AI" at bounding box center [716, 42] width 50 height 15
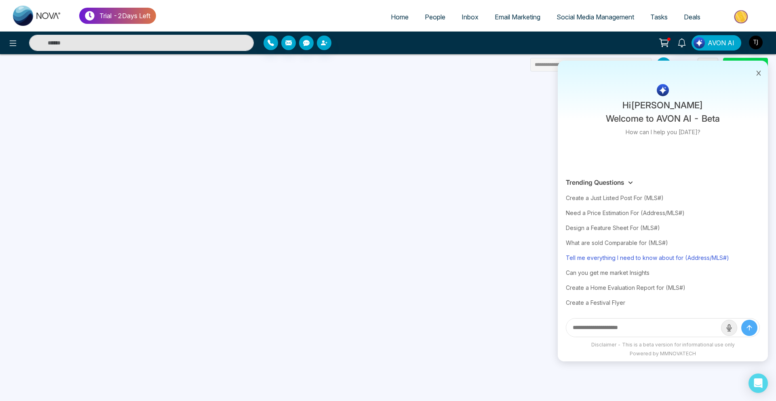
click at [621, 258] on div "Tell me everything I need to know about for (Address/MLS#)" at bounding box center [663, 257] width 194 height 15
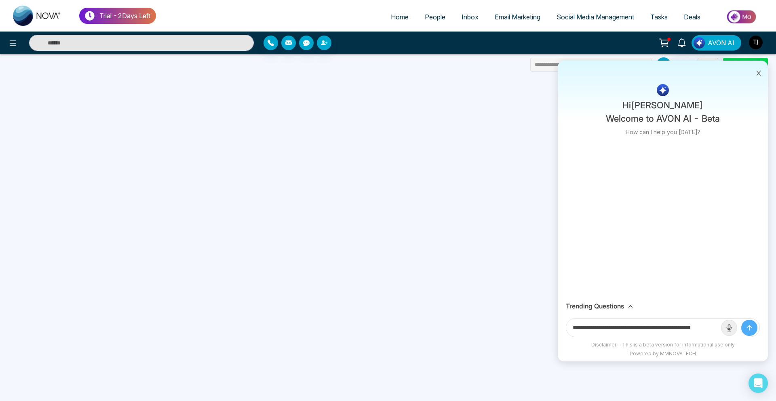
scroll to position [0, 19]
drag, startPoint x: 691, startPoint y: 327, endPoint x: 753, endPoint y: 335, distance: 62.4
click at [753, 335] on form "**********" at bounding box center [663, 327] width 194 height 19
paste input "**********"
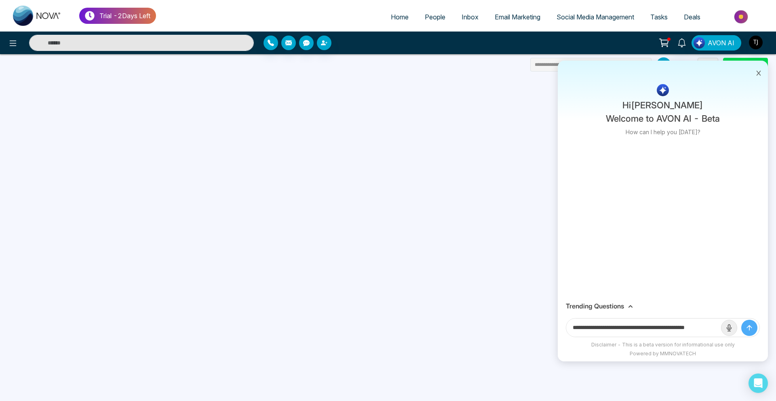
scroll to position [0, 8]
type input "**********"
click at [741, 320] on button "submit" at bounding box center [749, 328] width 16 height 16
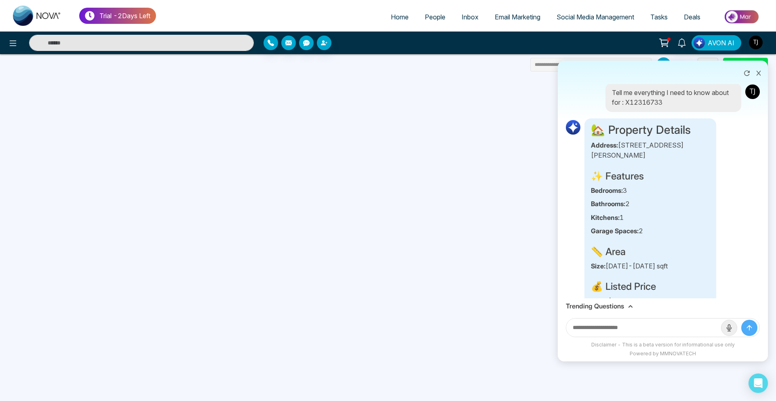
scroll to position [4, 0]
click at [383, 17] on link "Home" at bounding box center [400, 16] width 34 height 15
select select "*"
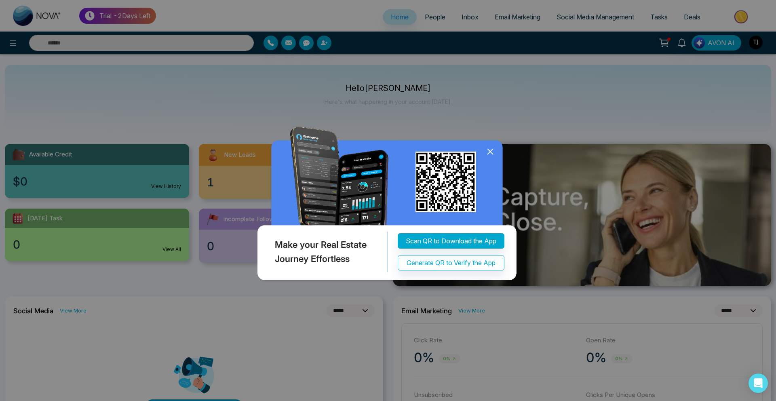
click at [488, 146] on icon at bounding box center [490, 151] width 12 height 12
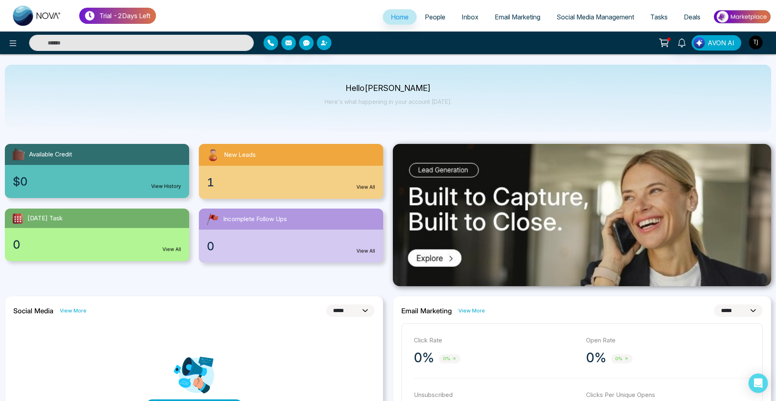
click at [500, 23] on link "Email Marketing" at bounding box center [517, 16] width 62 height 15
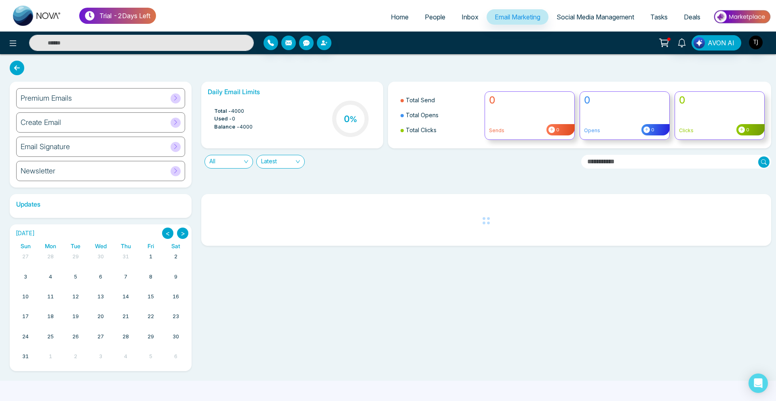
click at [72, 107] on div "Premium Emails" at bounding box center [100, 98] width 169 height 20
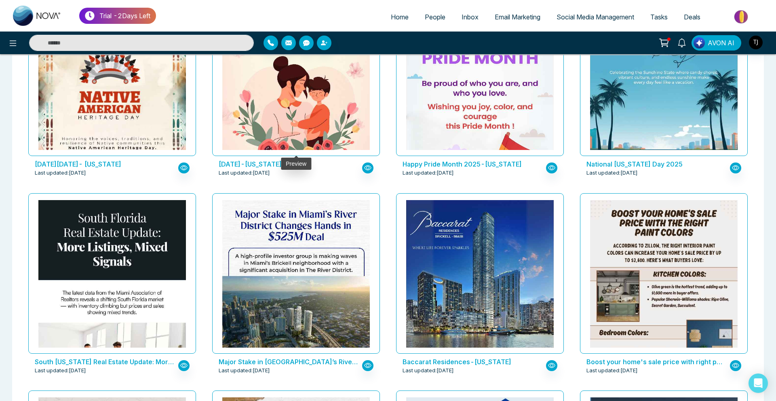
scroll to position [931, 0]
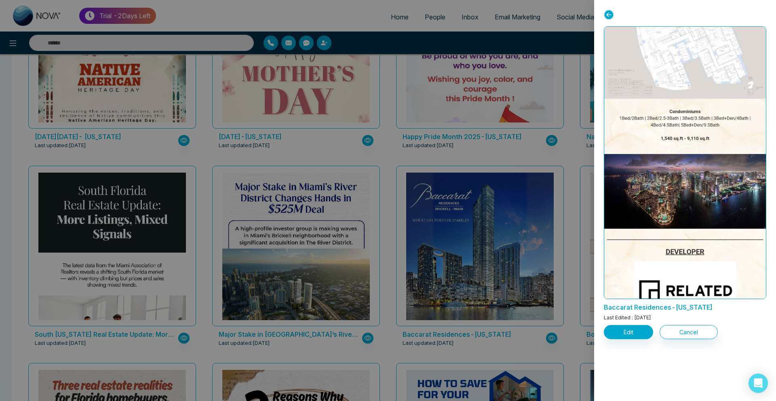
scroll to position [766, 0]
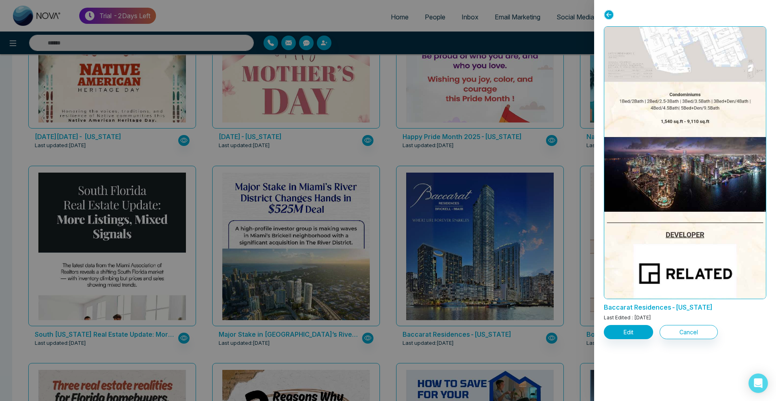
click at [445, 166] on div at bounding box center [388, 200] width 776 height 401
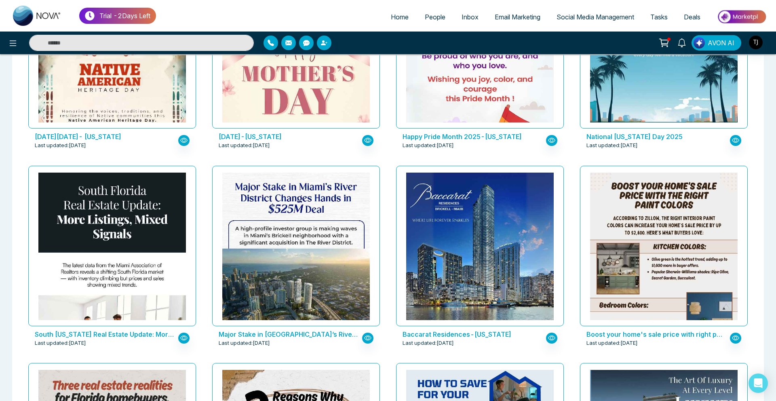
click at [584, 14] on span "Social Media Management" at bounding box center [595, 17] width 78 height 8
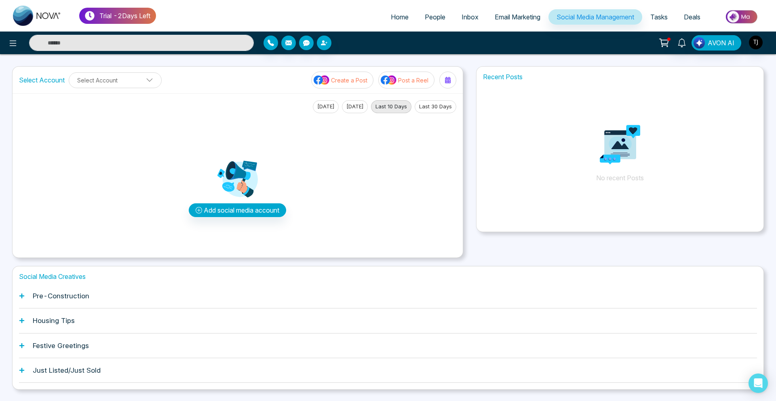
click at [72, 297] on h1 "Pre-Construction" at bounding box center [61, 296] width 57 height 8
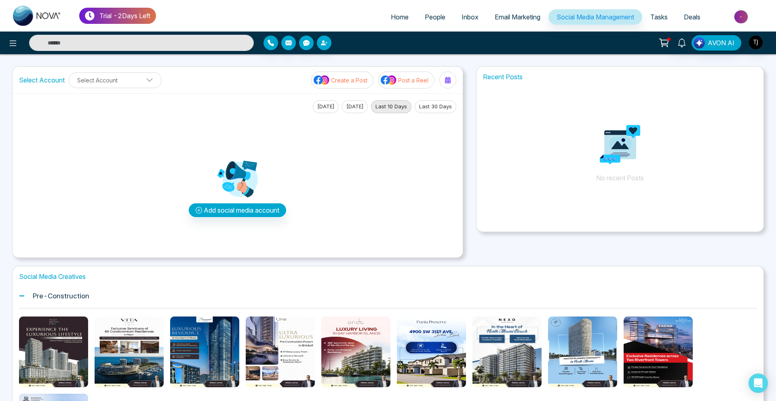
click at [46, 353] on button "Preview template" at bounding box center [53, 351] width 15 height 15
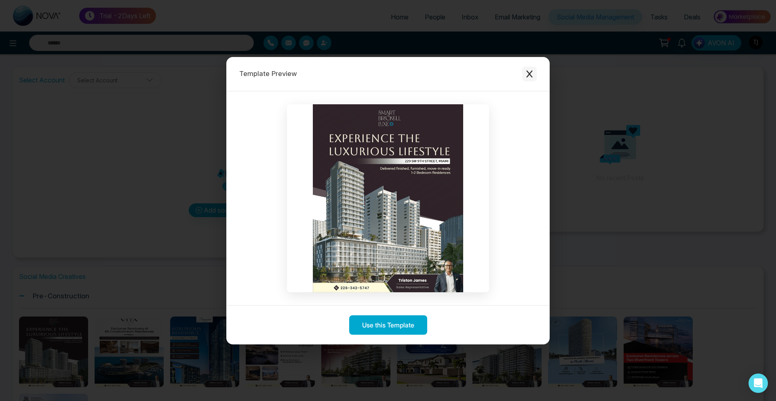
click at [530, 77] on icon "Close modal" at bounding box center [529, 74] width 8 height 8
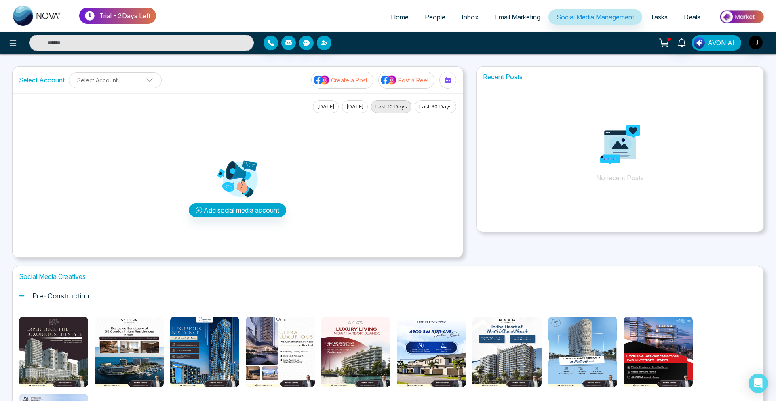
click at [728, 39] on span "AVON AI" at bounding box center [720, 43] width 27 height 10
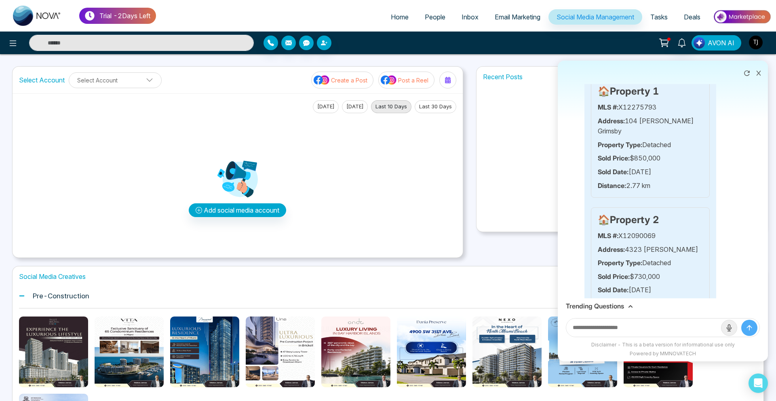
scroll to position [478, 0]
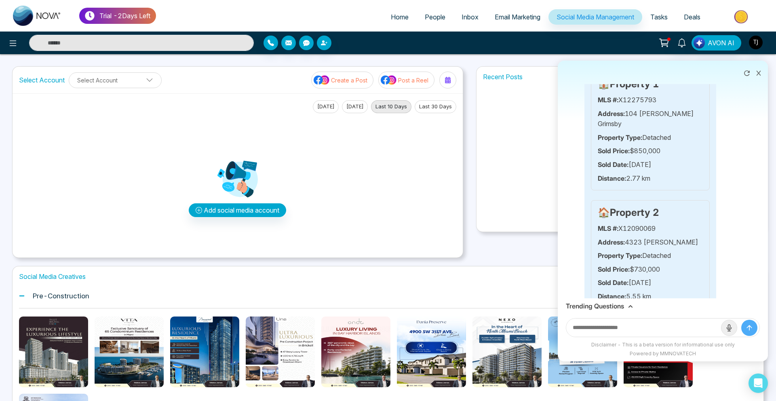
click at [501, 21] on link "Email Marketing" at bounding box center [517, 16] width 62 height 15
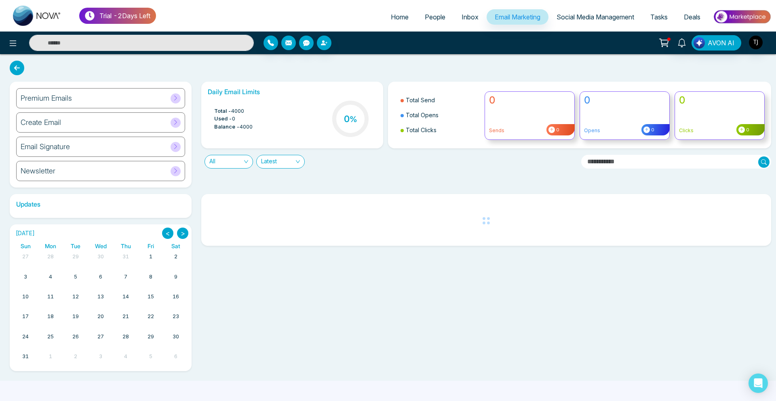
click at [48, 95] on h6 "Premium Emails" at bounding box center [46, 98] width 51 height 9
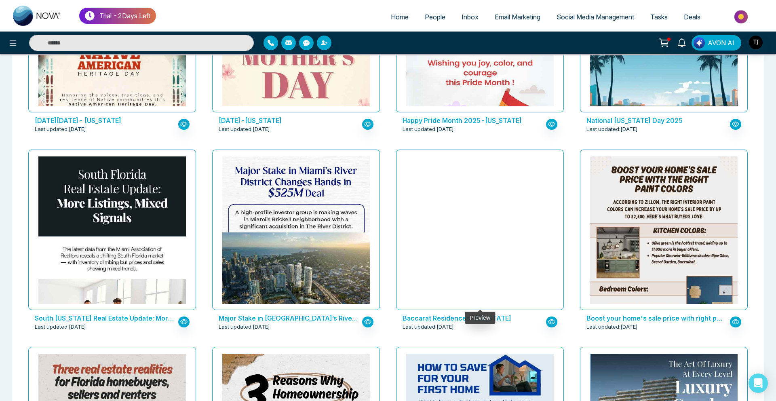
scroll to position [949, 0]
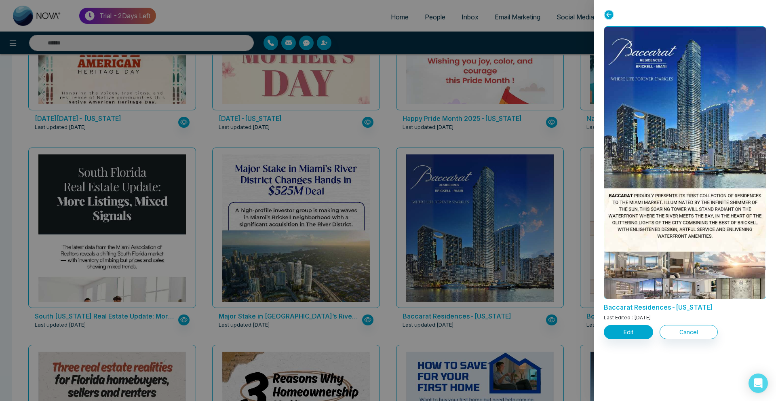
click at [253, 193] on div at bounding box center [388, 200] width 776 height 401
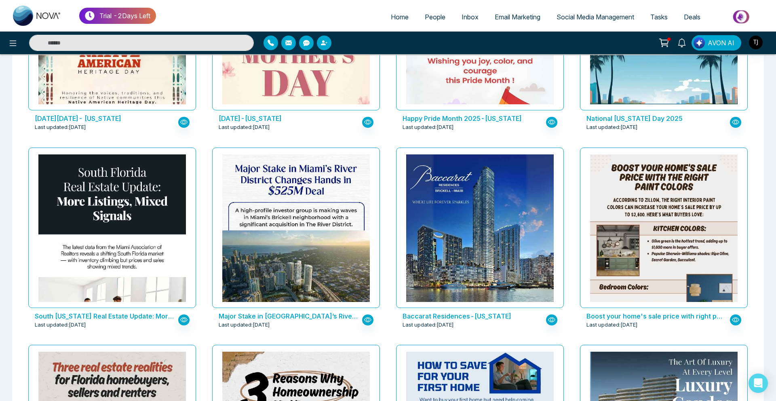
click at [253, 193] on img at bounding box center [296, 396] width 295 height 484
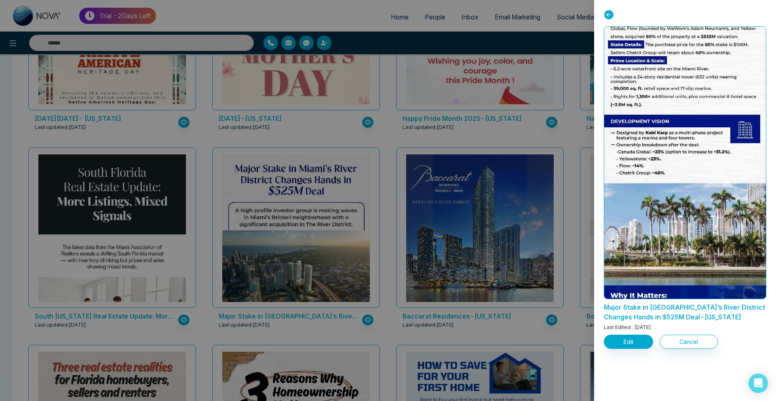
scroll to position [259, 0]
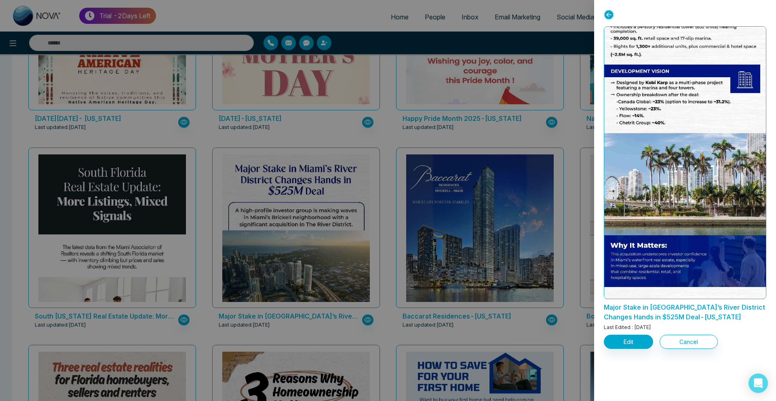
click at [416, 177] on div at bounding box center [388, 200] width 776 height 401
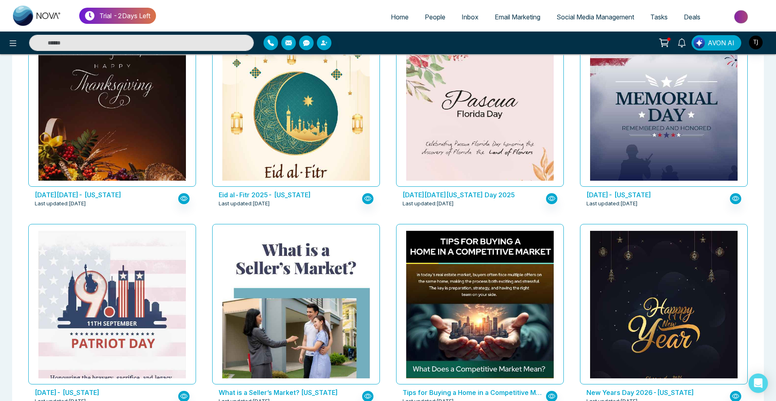
scroll to position [478, 0]
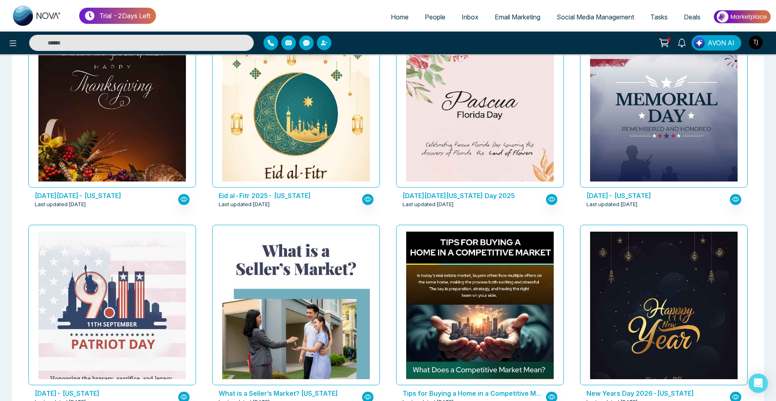
click at [567, 17] on span "Social Media Management" at bounding box center [595, 17] width 78 height 8
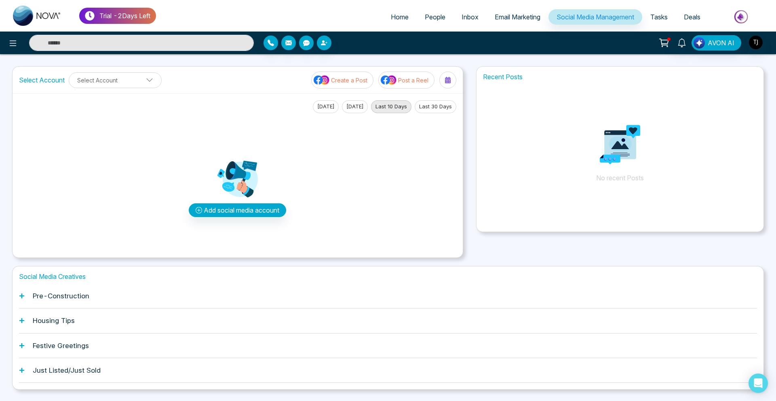
scroll to position [21, 0]
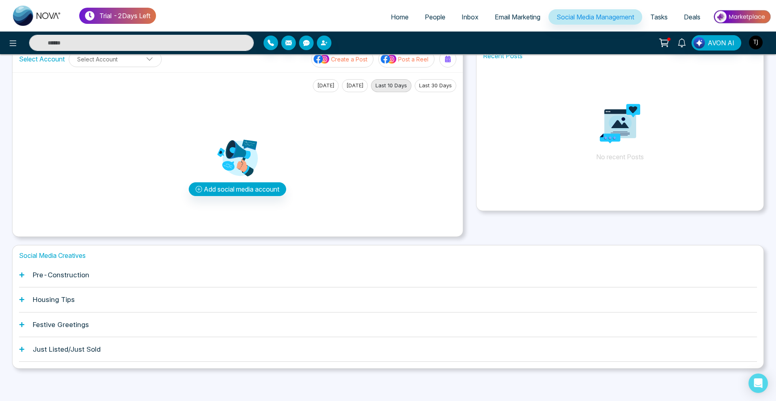
click at [86, 268] on div "Pre-Construction" at bounding box center [388, 275] width 738 height 25
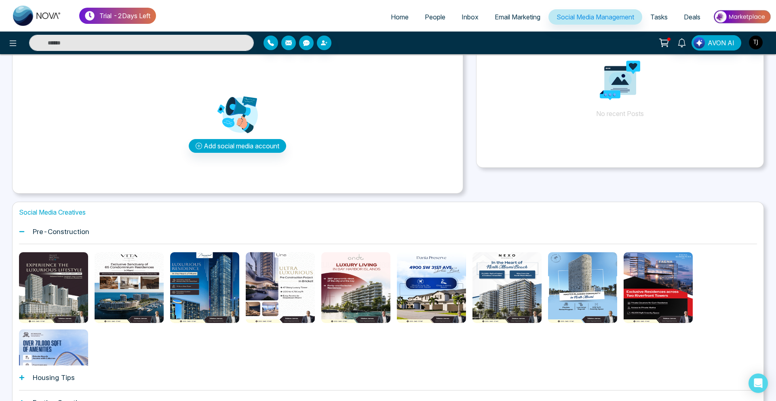
scroll to position [74, 0]
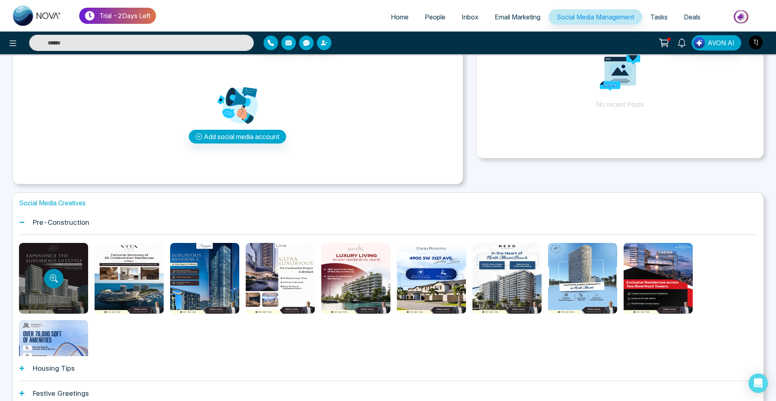
click at [49, 282] on button "Preview template" at bounding box center [53, 278] width 19 height 19
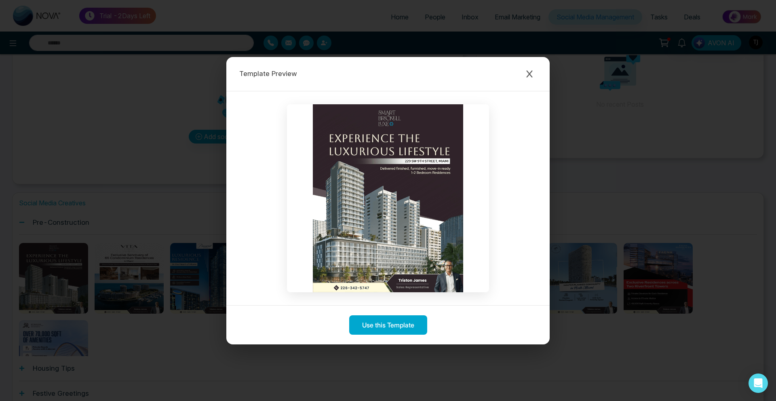
click at [51, 172] on div "Template Preview Use this Template" at bounding box center [388, 200] width 776 height 401
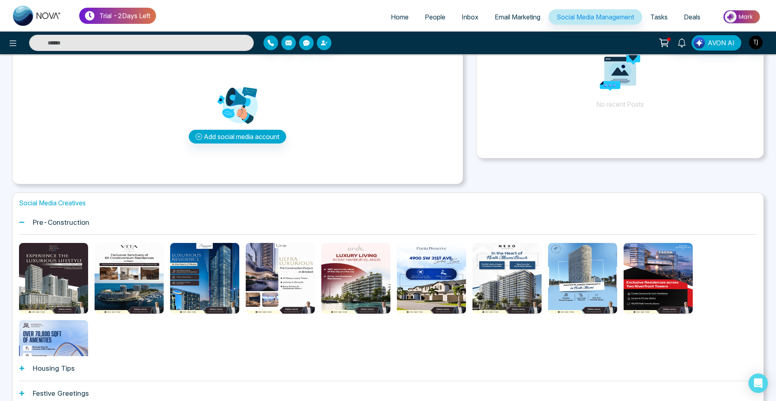
click at [535, 17] on span "Email Marketing" at bounding box center [518, 17] width 46 height 8
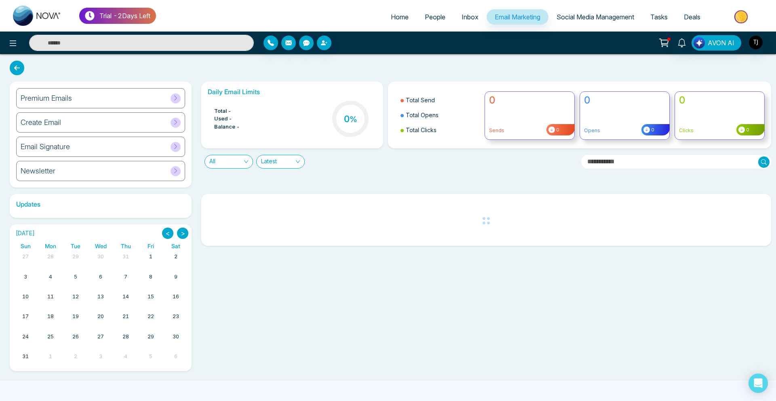
click at [53, 96] on h6 "Premium Emails" at bounding box center [46, 98] width 51 height 9
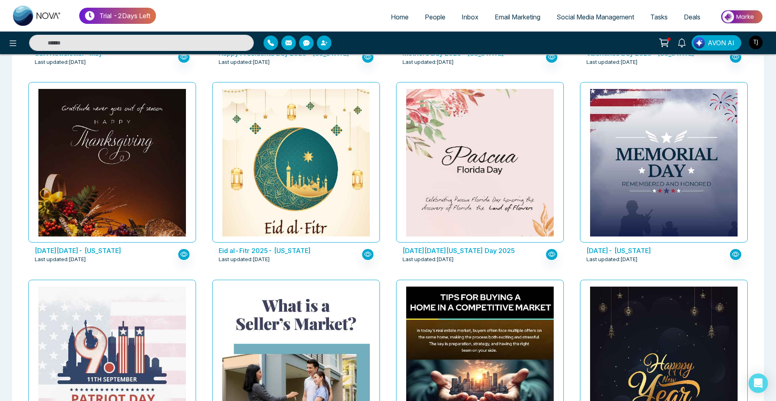
scroll to position [465, 0]
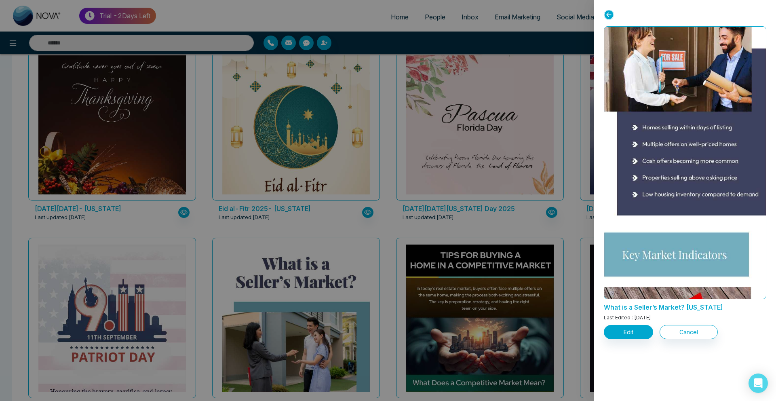
scroll to position [455, 0]
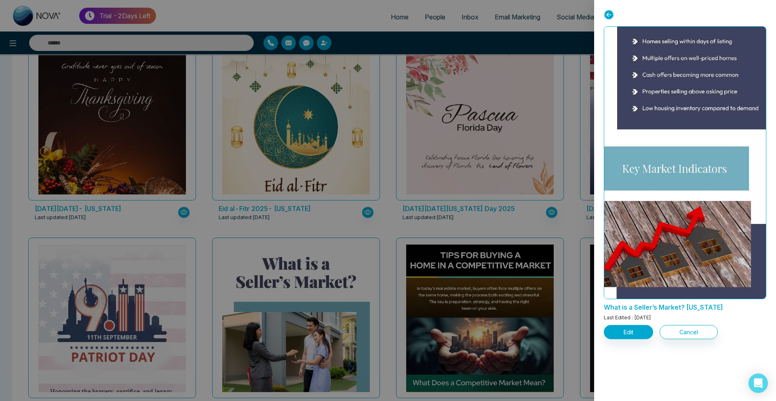
click at [347, 214] on div at bounding box center [388, 200] width 776 height 401
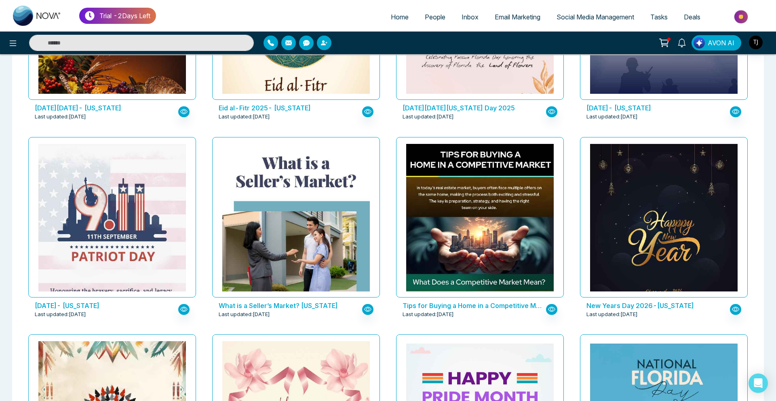
scroll to position [581, 0]
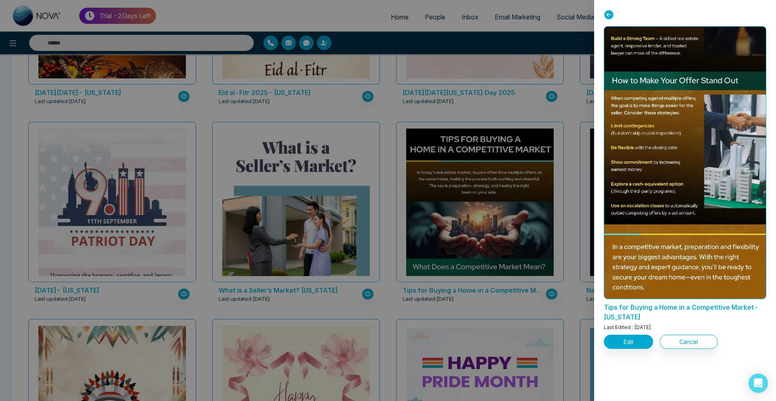
click at [354, 253] on div at bounding box center [388, 200] width 776 height 401
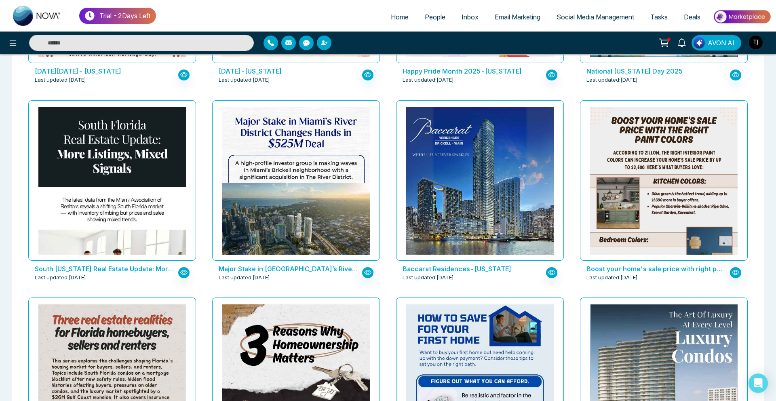
scroll to position [1022, 0]
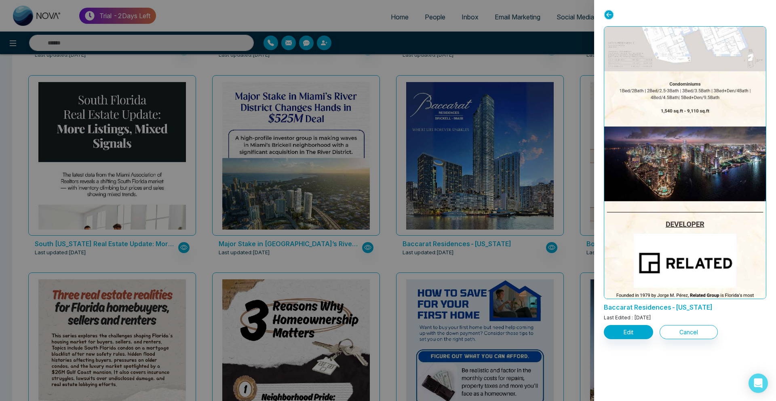
scroll to position [813, 0]
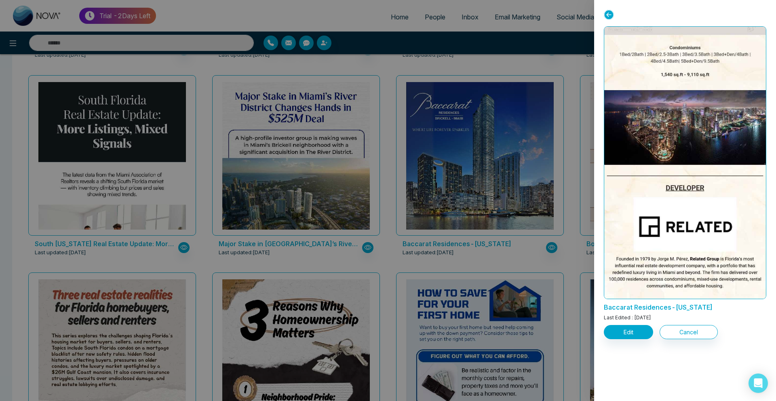
click at [296, 162] on div at bounding box center [388, 200] width 776 height 401
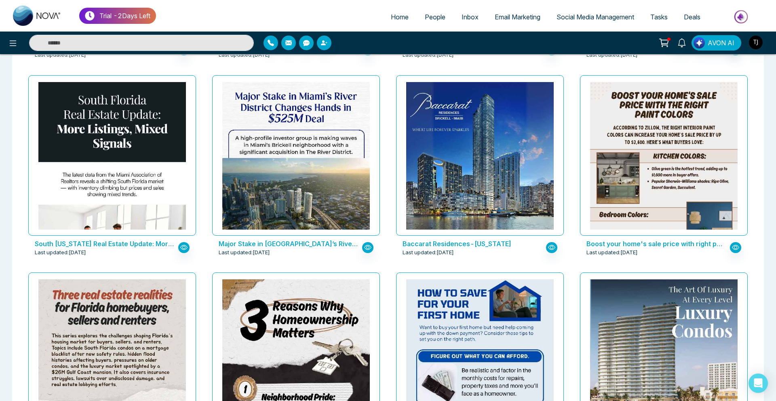
click at [581, 16] on span "Social Media Management" at bounding box center [595, 17] width 78 height 8
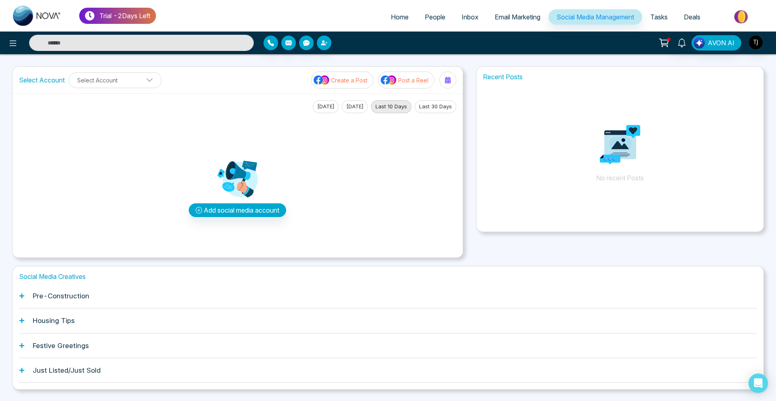
click at [49, 300] on h1 "Pre-Construction" at bounding box center [61, 296] width 57 height 8
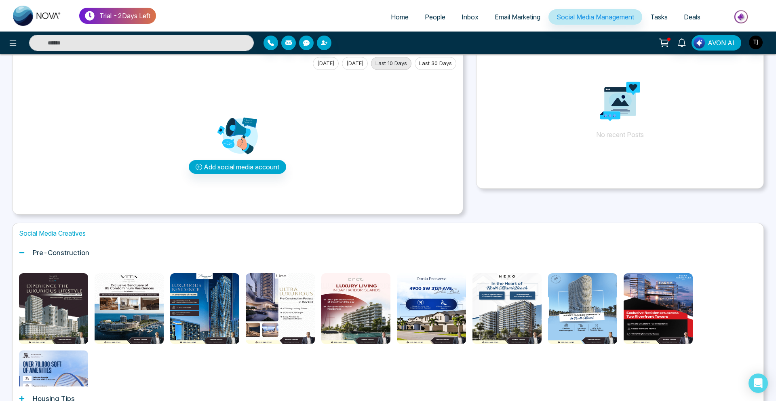
scroll to position [69, 0]
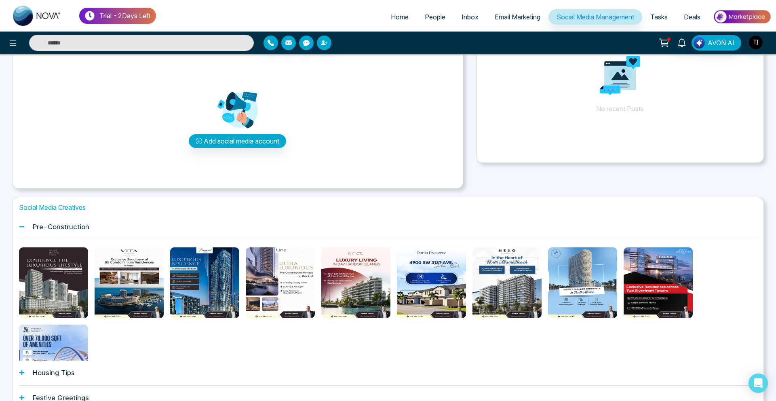
click at [65, 370] on h1 "Housing Tips" at bounding box center [54, 372] width 42 height 8
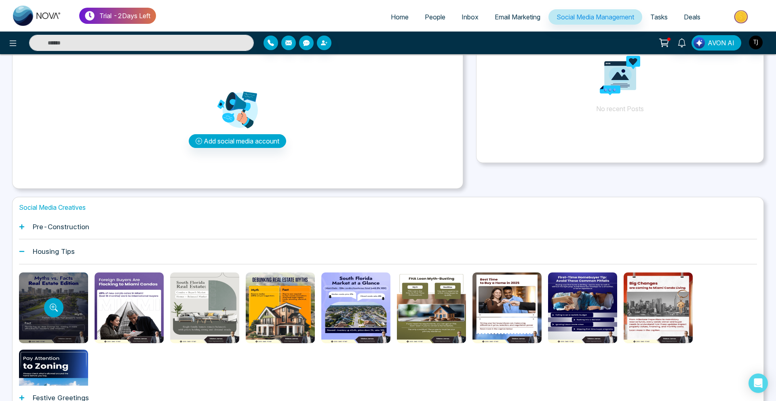
click at [37, 314] on div at bounding box center [53, 307] width 69 height 71
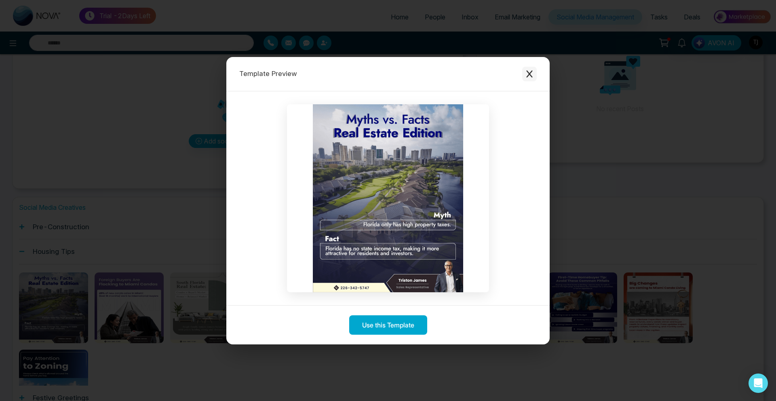
click at [526, 75] on icon "Close modal" at bounding box center [529, 74] width 8 height 8
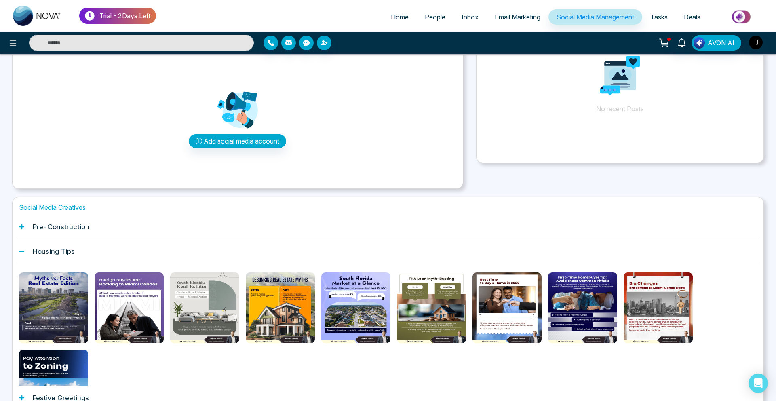
click at [689, 16] on span "Deals" at bounding box center [692, 17] width 17 height 8
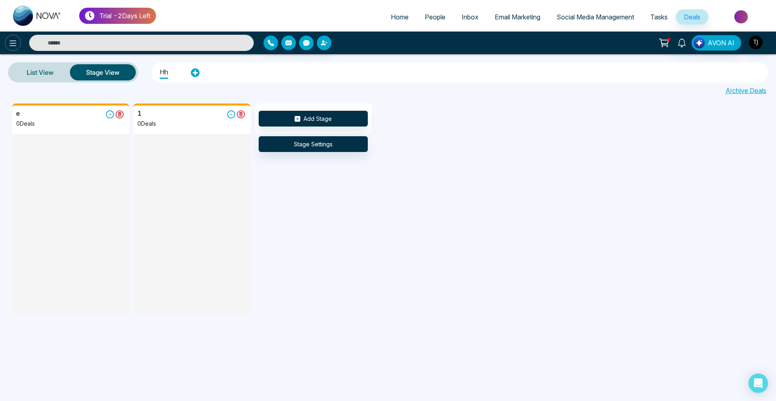
click at [5, 44] on button at bounding box center [13, 43] width 16 height 16
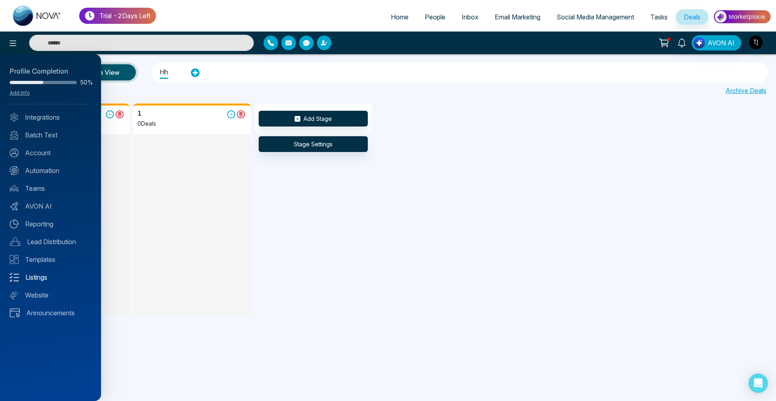
click at [43, 277] on link "Listings" at bounding box center [51, 277] width 82 height 10
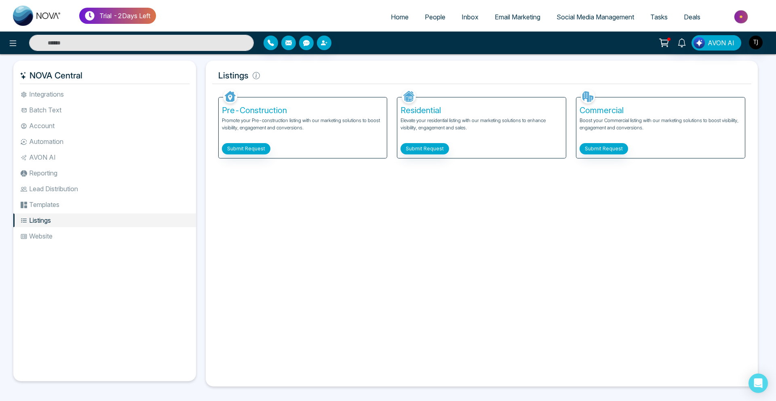
click at [412, 158] on div "Facebook NOVACRM enables users to connect to Facebook to schedule social media …" at bounding box center [481, 233] width 539 height 293
click at [415, 153] on button "Submit Request" at bounding box center [424, 148] width 48 height 11
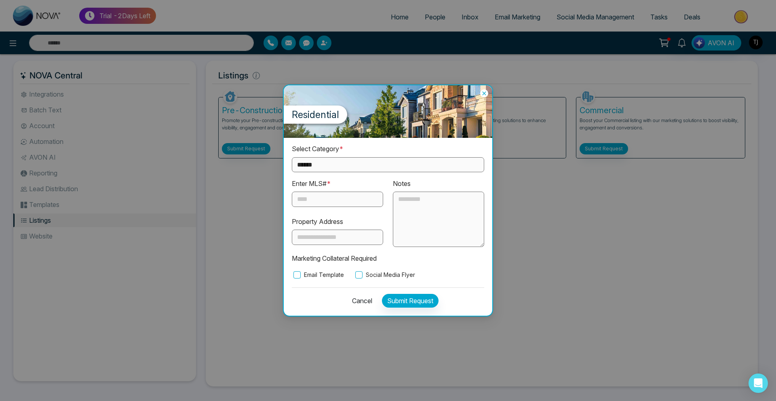
click at [410, 215] on textarea at bounding box center [438, 220] width 91 height 56
click at [302, 274] on label "Email Template" at bounding box center [318, 274] width 52 height 9
click at [371, 278] on label "Social Media Flyer" at bounding box center [384, 274] width 61 height 9
click at [358, 300] on button "Cancel" at bounding box center [359, 301] width 25 height 14
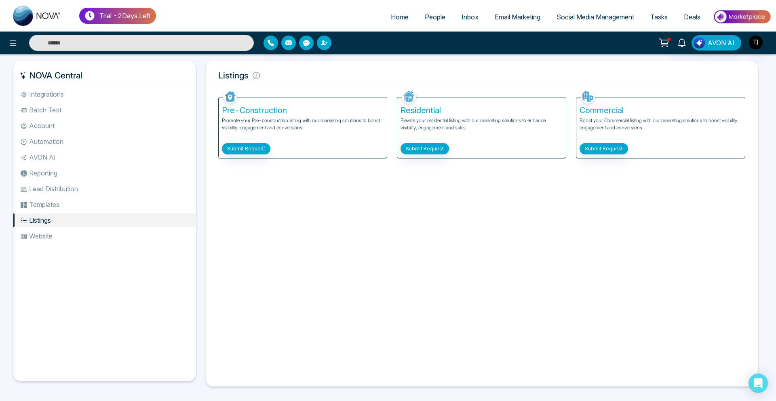
click at [431, 17] on span "People" at bounding box center [435, 17] width 21 height 8
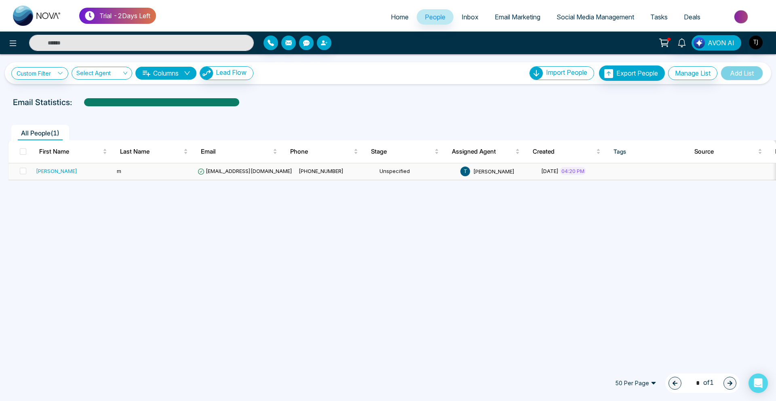
click at [42, 174] on div "[PERSON_NAME]" at bounding box center [56, 171] width 41 height 8
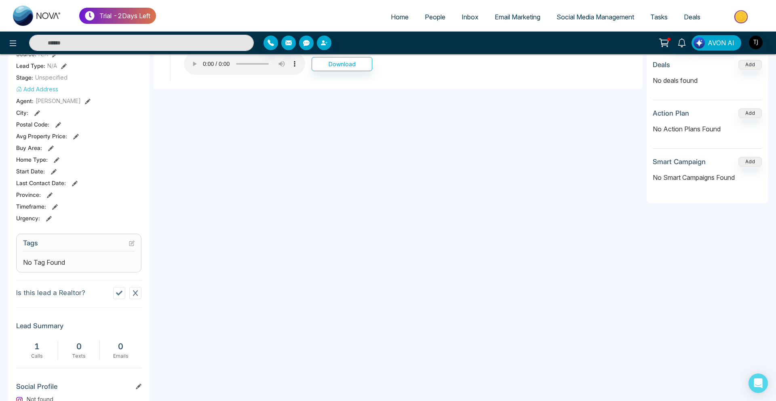
scroll to position [0, 23]
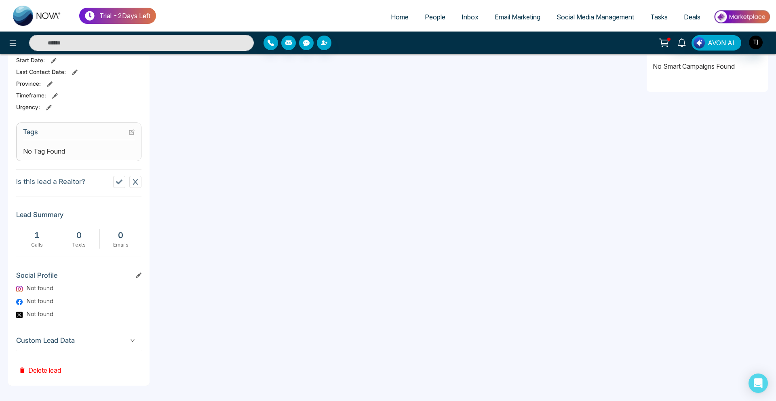
click at [48, 343] on span "Custom Lead Data" at bounding box center [78, 340] width 125 height 11
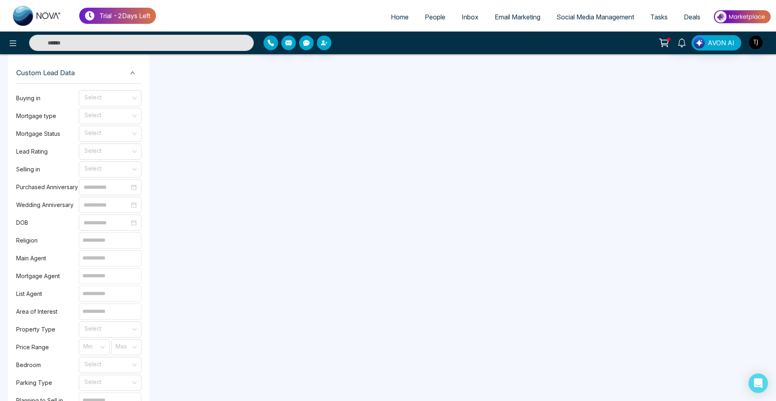
scroll to position [561, 0]
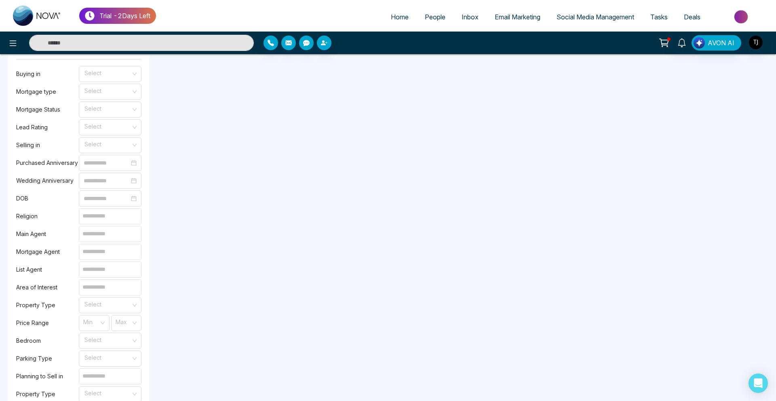
click at [225, 173] on div "**********" at bounding box center [398, 71] width 489 height 957
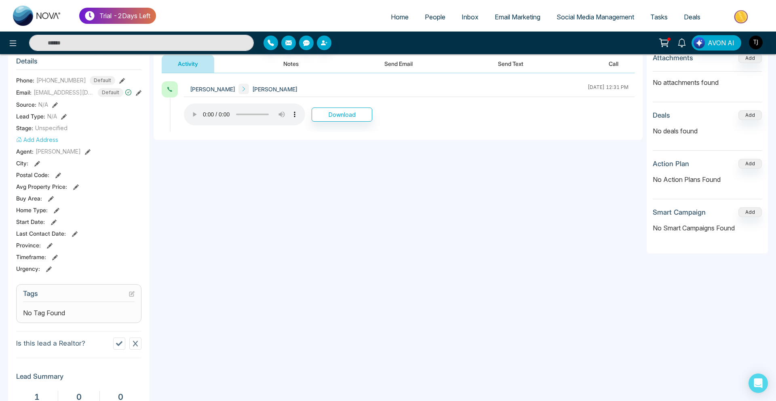
scroll to position [0, 0]
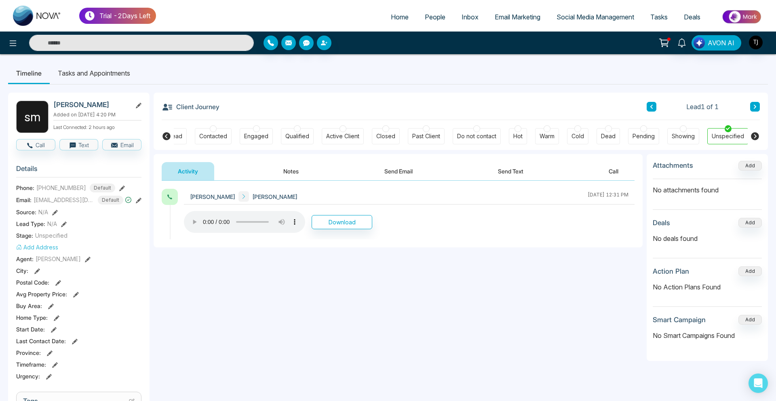
click at [425, 13] on span "People" at bounding box center [435, 17] width 21 height 8
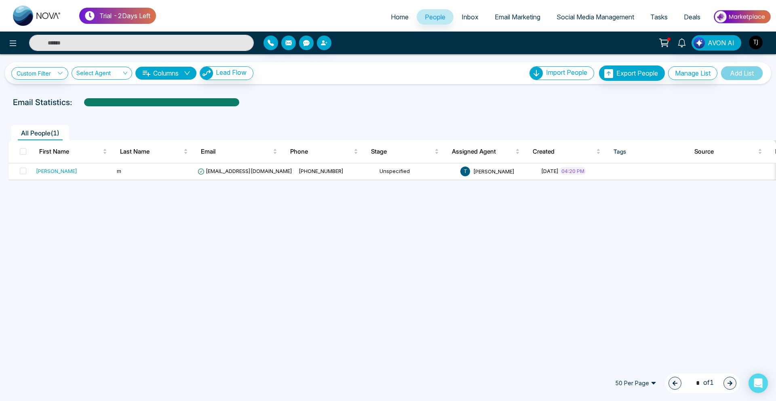
click at [500, 17] on span "Email Marketing" at bounding box center [518, 17] width 46 height 8
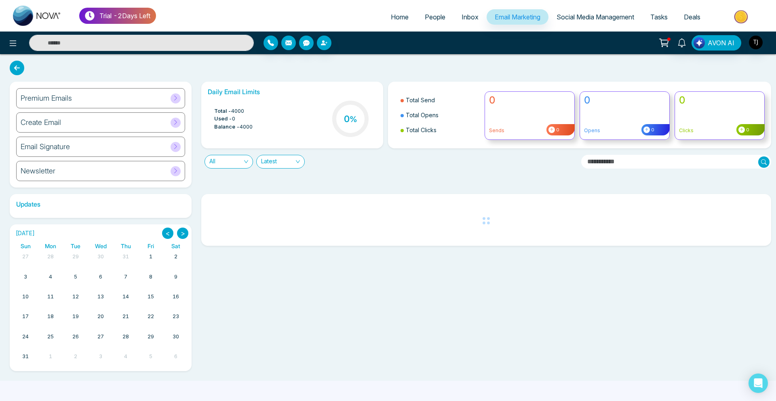
click at [124, 100] on div "Premium Emails" at bounding box center [100, 98] width 169 height 20
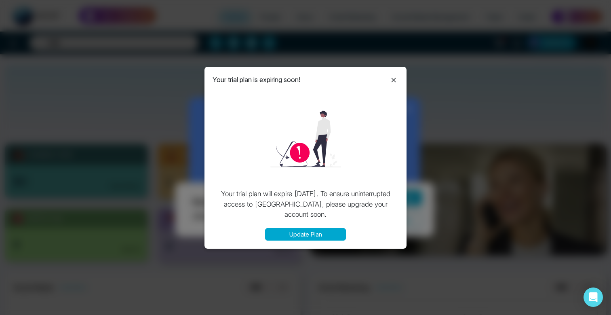
select select "*"
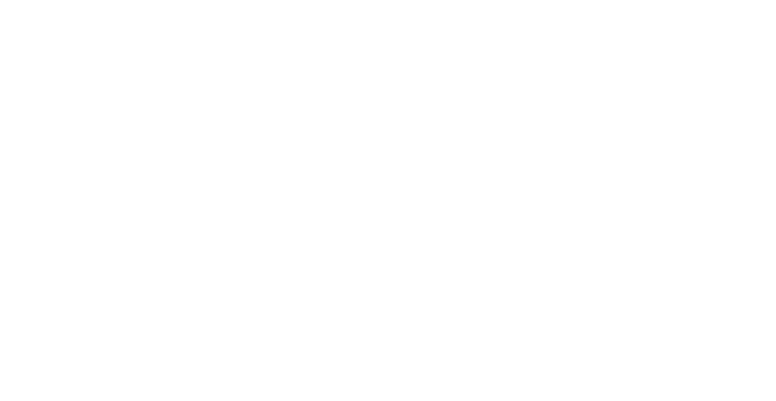
select select "*"
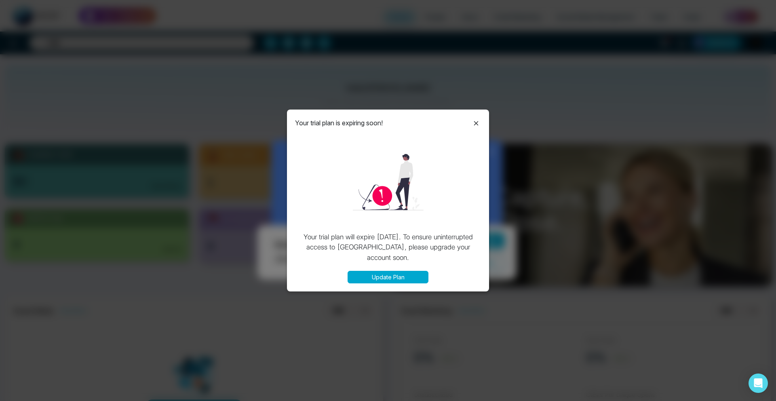
click at [479, 122] on icon at bounding box center [476, 123] width 10 height 10
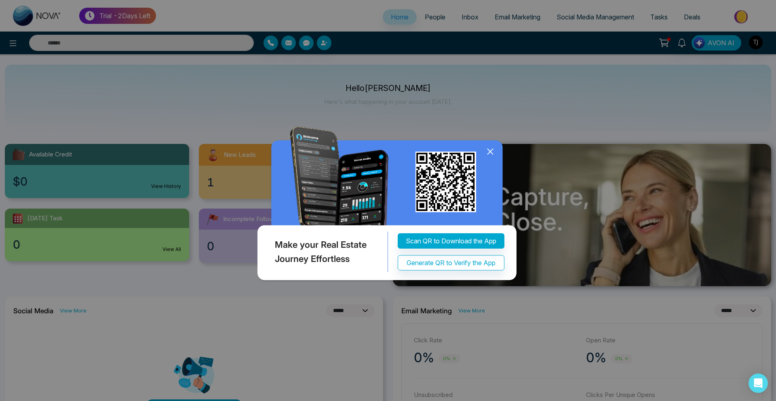
click at [503, 17] on div "Make your Real Estate Journey Effortless Scan QR to Download the App Generate Q…" at bounding box center [388, 200] width 776 height 401
click at [493, 151] on icon at bounding box center [490, 151] width 12 height 12
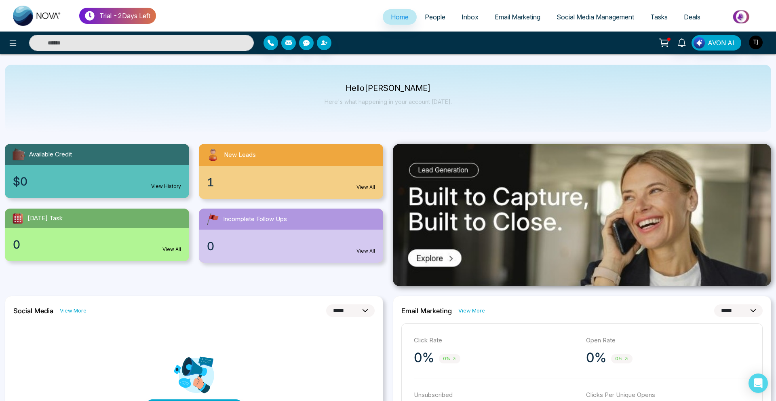
click at [505, 13] on span "Email Marketing" at bounding box center [518, 17] width 46 height 8
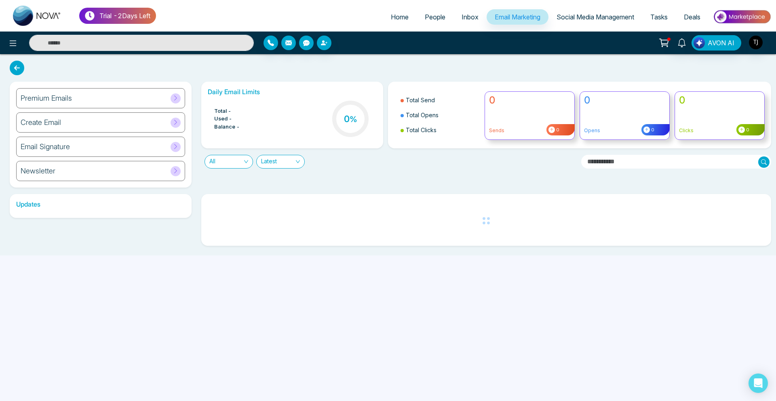
click at [97, 109] on div "Premium Emails Create Email Email Signature Newsletter" at bounding box center [101, 135] width 182 height 106
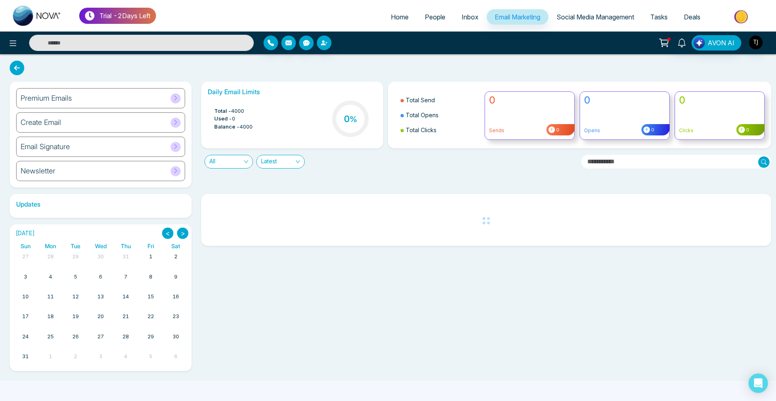
click at [99, 99] on div "Premium Emails" at bounding box center [100, 98] width 169 height 20
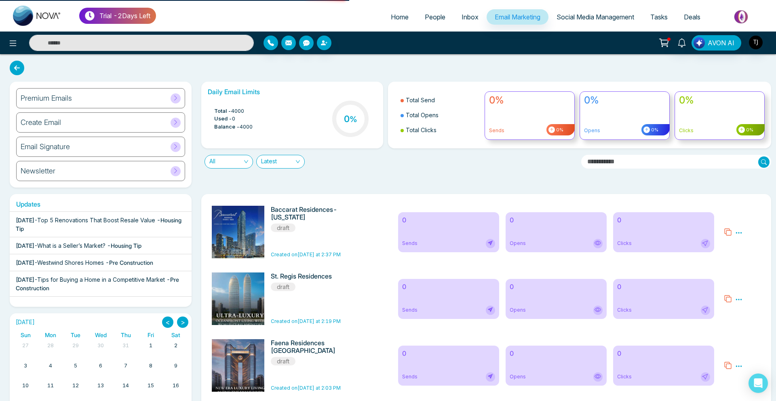
click at [126, 91] on div "Premium Emails" at bounding box center [100, 98] width 169 height 20
click at [118, 99] on div "Premium Emails" at bounding box center [100, 98] width 169 height 20
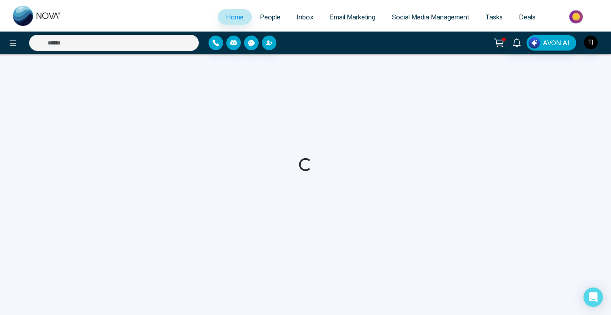
select select "*"
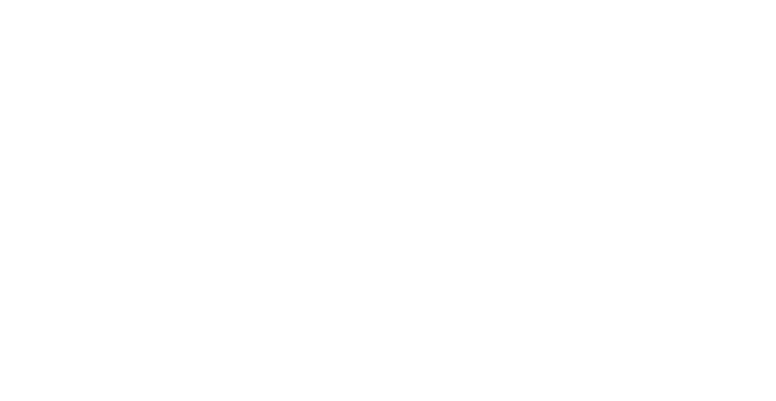
select select "*"
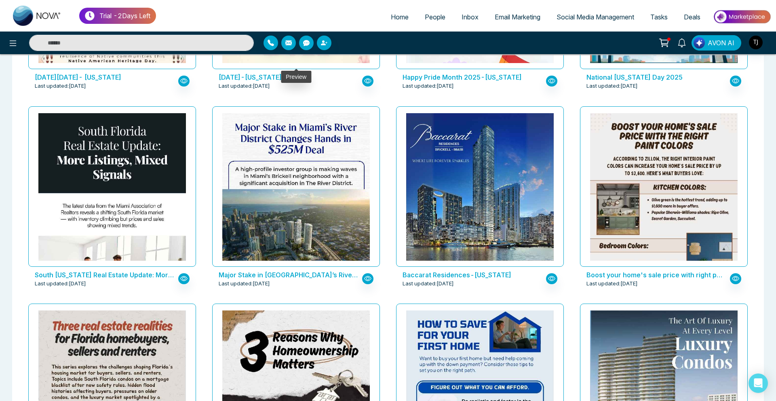
scroll to position [993, 0]
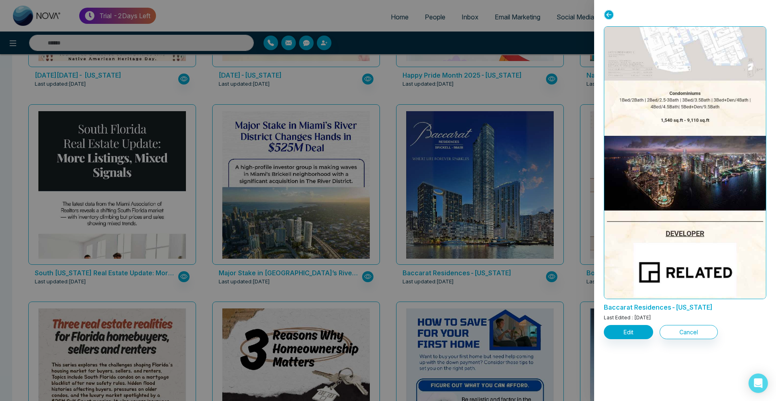
scroll to position [813, 0]
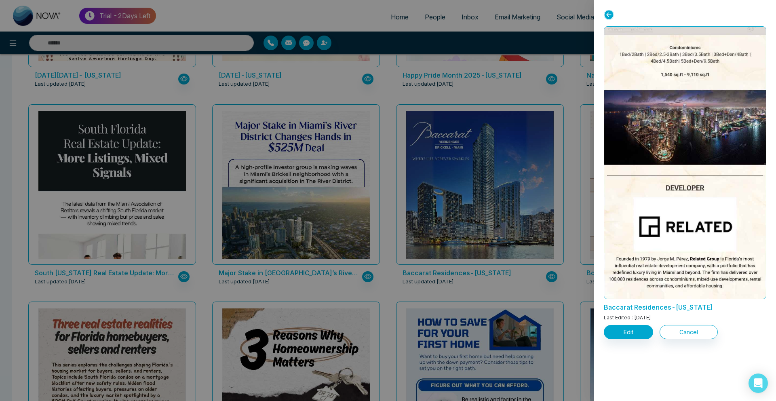
click at [429, 241] on div at bounding box center [388, 200] width 776 height 401
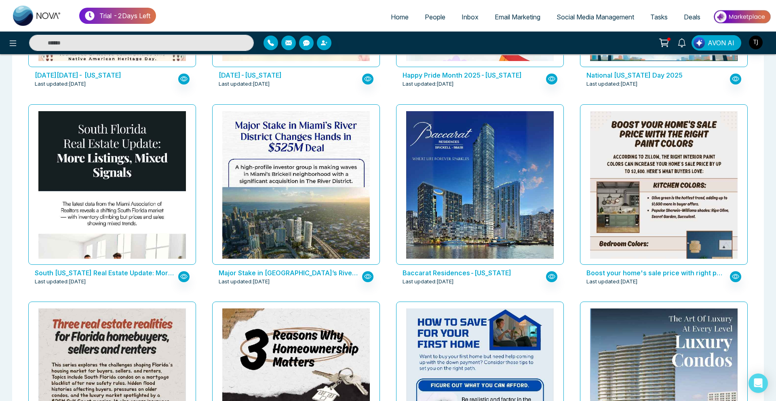
click at [567, 25] on li "Social Media Management" at bounding box center [595, 17] width 94 height 17
click at [569, 11] on link "Social Media Management" at bounding box center [595, 16] width 94 height 15
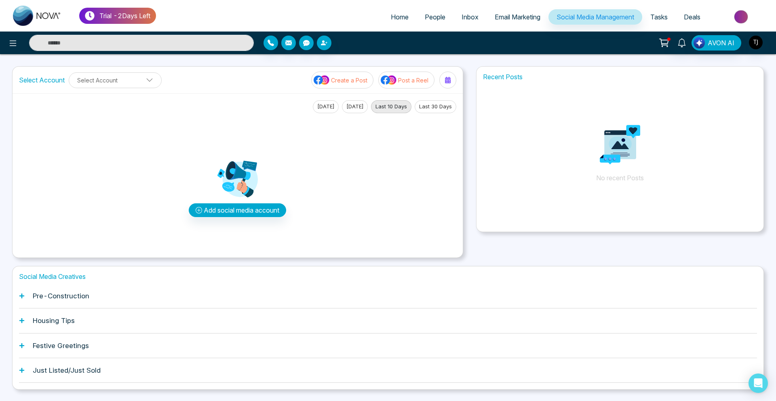
scroll to position [21, 0]
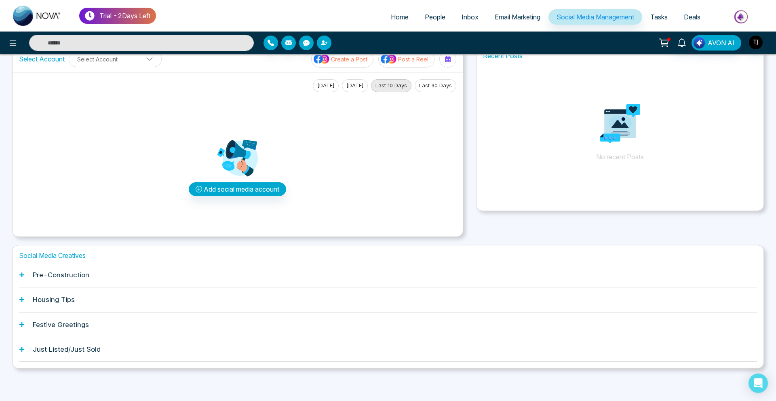
click at [91, 268] on div "Pre-Construction" at bounding box center [388, 275] width 738 height 25
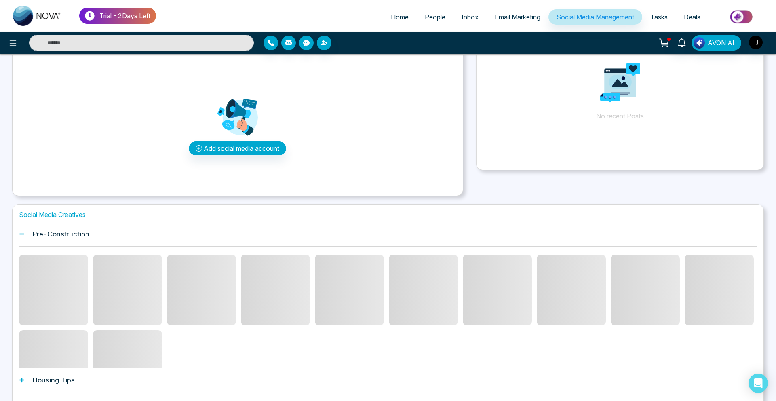
scroll to position [74, 0]
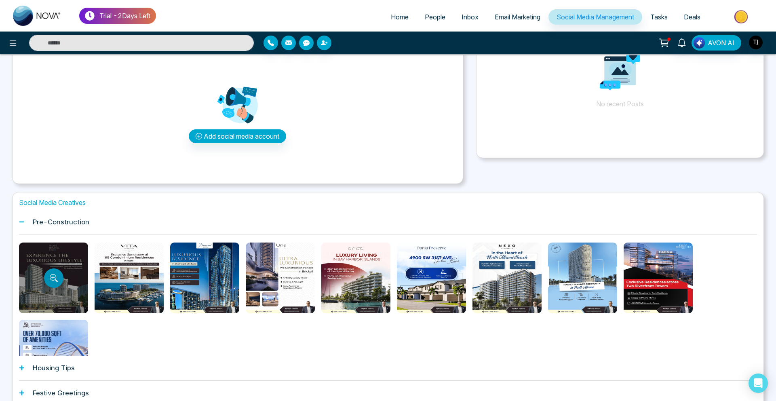
click at [62, 278] on button "Preview template" at bounding box center [53, 277] width 19 height 19
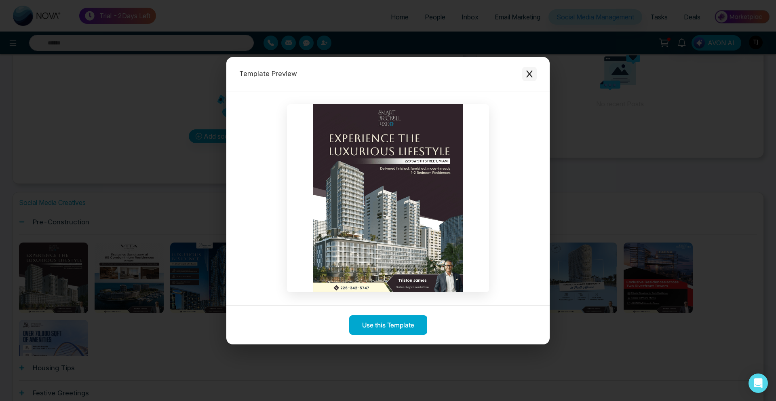
click at [524, 77] on button "Close modal" at bounding box center [529, 74] width 15 height 15
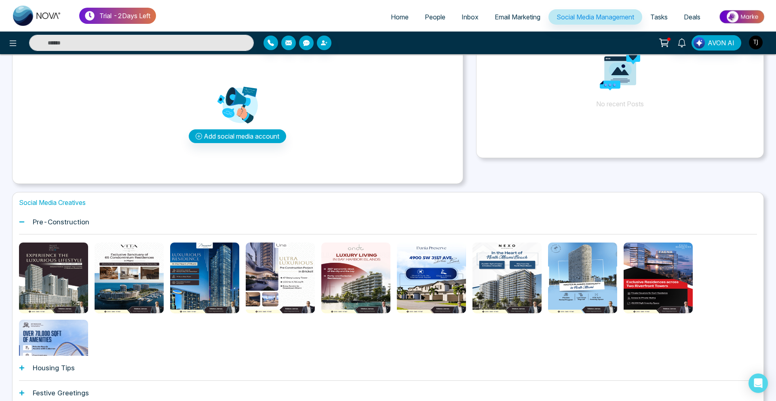
scroll to position [142, 0]
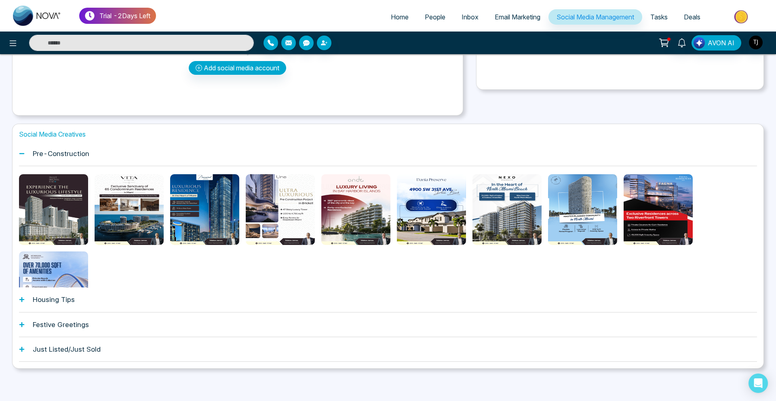
click at [123, 311] on div "Housing Tips" at bounding box center [388, 299] width 738 height 25
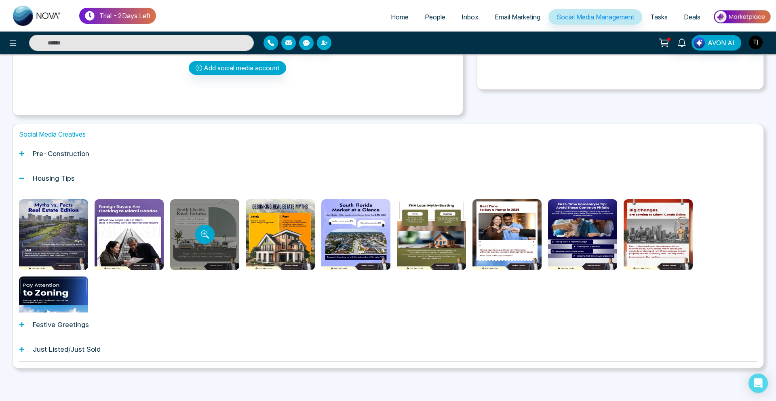
click at [192, 236] on div at bounding box center [204, 234] width 69 height 71
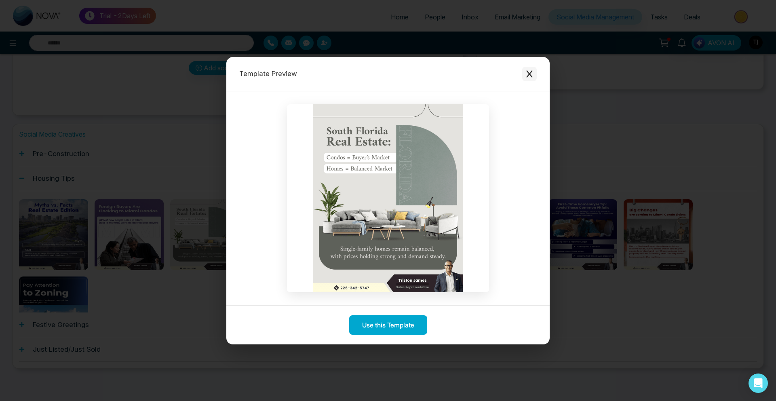
click at [526, 69] on button "Close modal" at bounding box center [529, 74] width 15 height 15
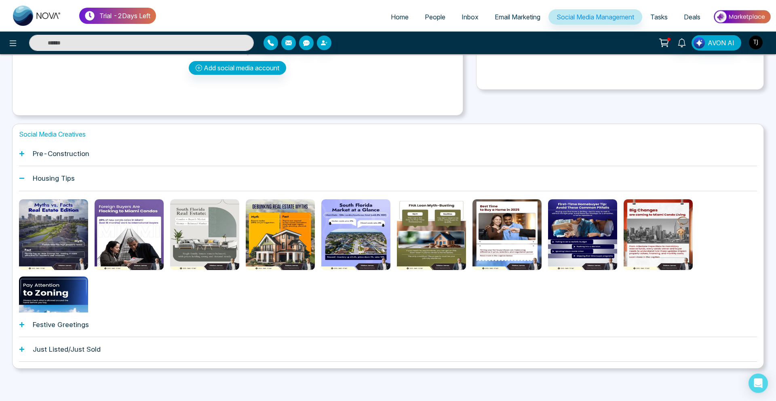
click at [441, 3] on div "Trial - 2 Days Left Home People Inbox Email Marketing Social Media Management T…" at bounding box center [388, 16] width 776 height 32
click at [434, 16] on span "People" at bounding box center [435, 17] width 21 height 8
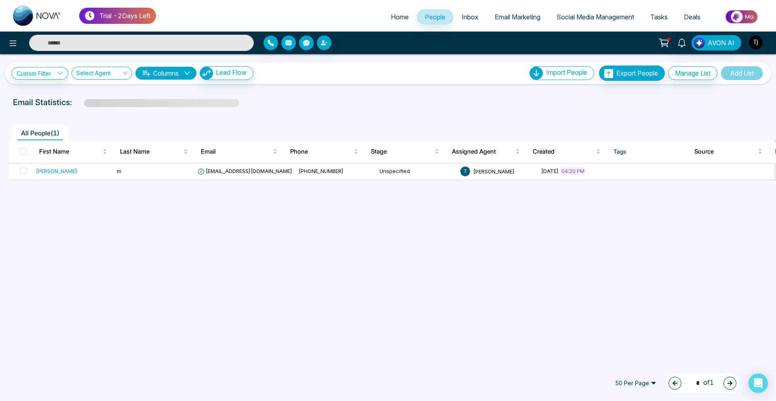
click at [17, 58] on div "**********" at bounding box center [388, 69] width 776 height 30
click at [505, 14] on span "Email Marketing" at bounding box center [518, 17] width 46 height 8
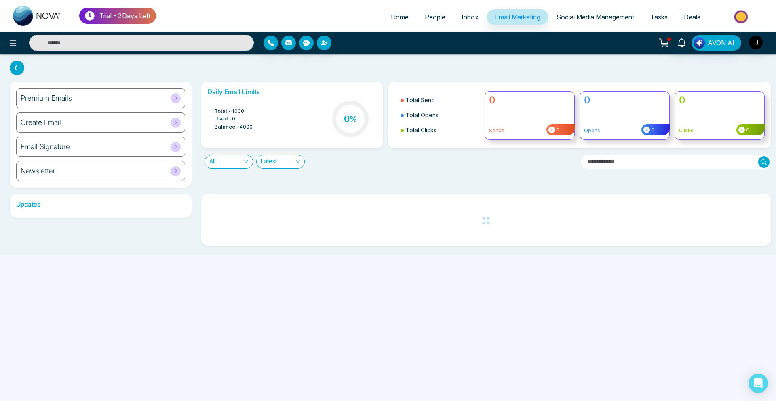
click at [86, 94] on div "Premium Emails" at bounding box center [100, 98] width 169 height 20
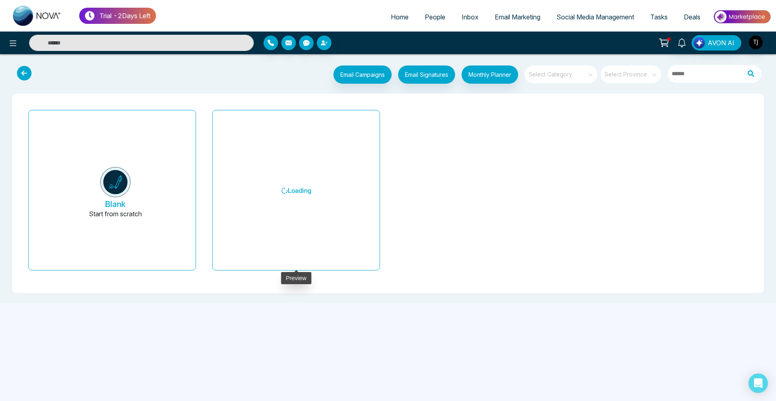
click at [285, 208] on h6 "Loading" at bounding box center [295, 190] width 147 height 147
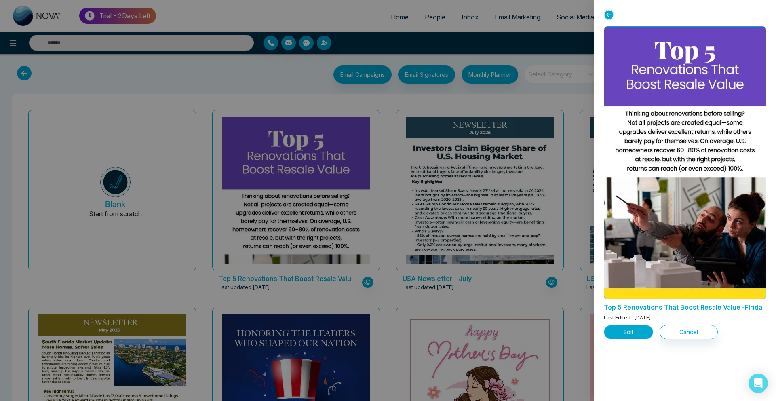
click at [630, 338] on button "Edit" at bounding box center [628, 332] width 49 height 14
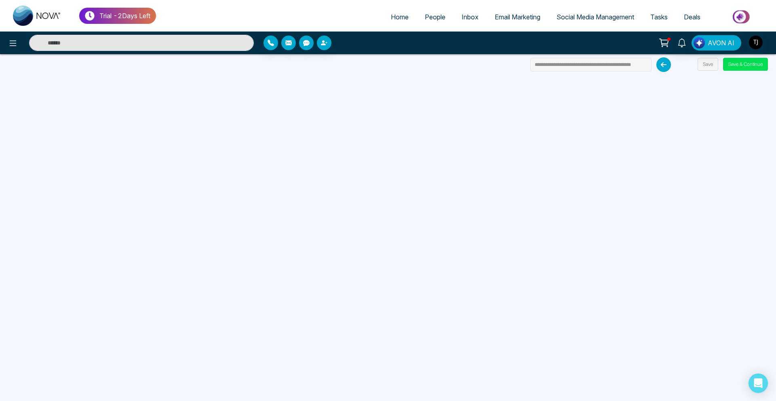
click at [497, 21] on link "Email Marketing" at bounding box center [517, 16] width 62 height 15
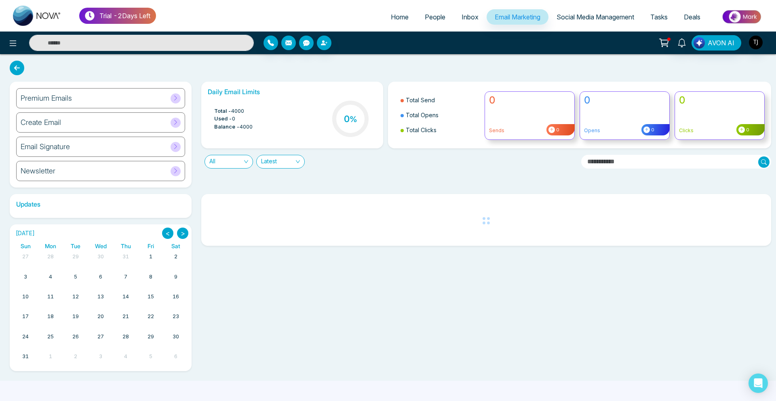
click at [97, 97] on div "Premium Emails" at bounding box center [100, 98] width 169 height 20
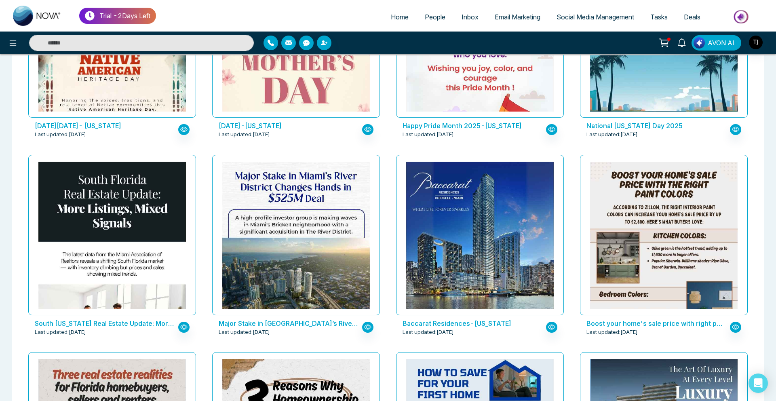
scroll to position [945, 0]
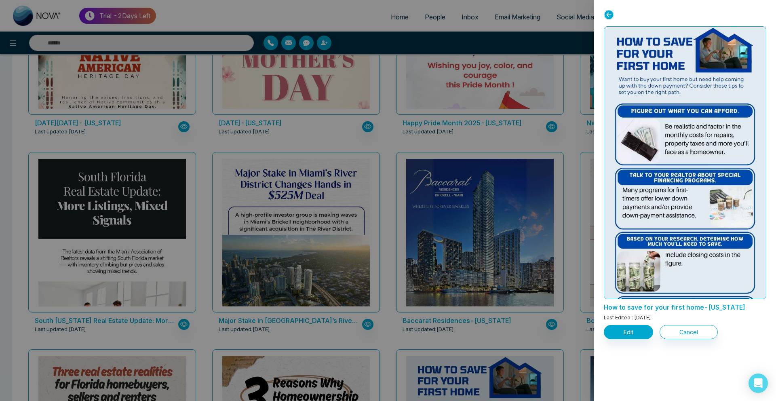
click at [481, 121] on div at bounding box center [388, 200] width 776 height 401
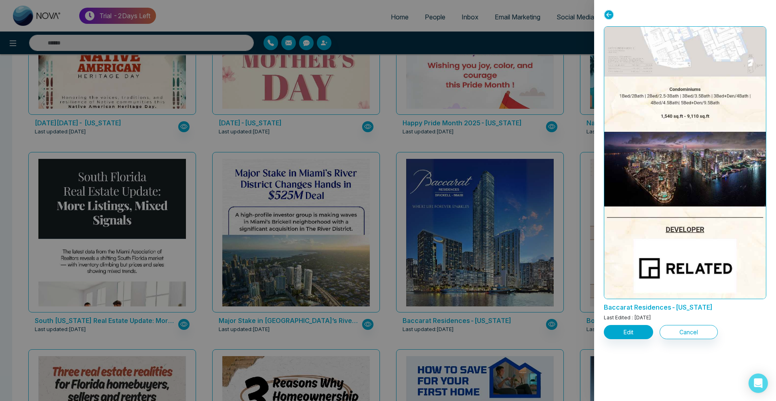
scroll to position [813, 0]
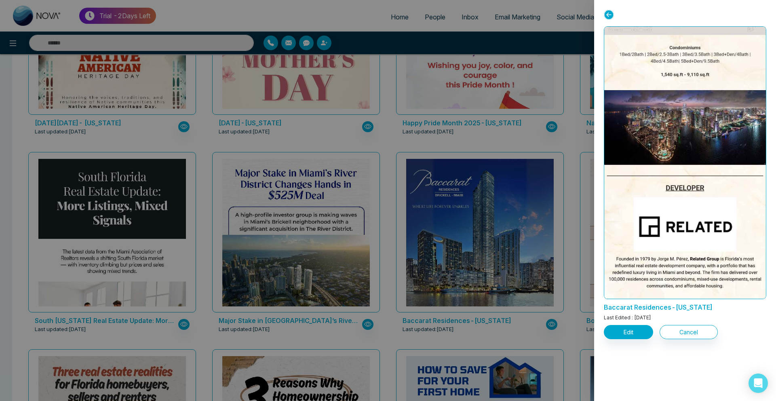
click at [415, 132] on div at bounding box center [388, 200] width 776 height 401
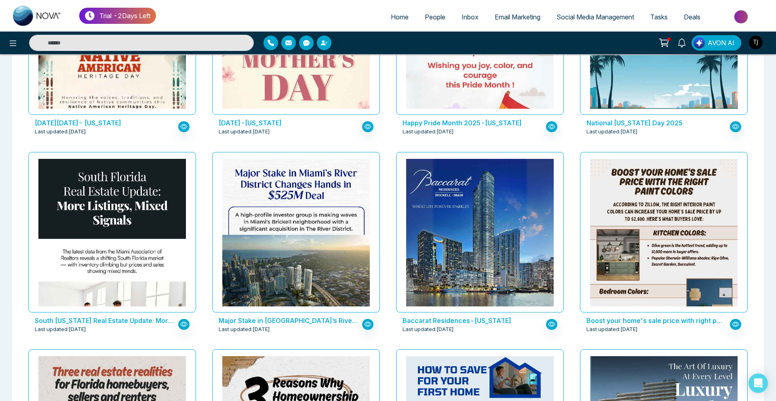
click at [577, 17] on span "Social Media Management" at bounding box center [595, 17] width 78 height 8
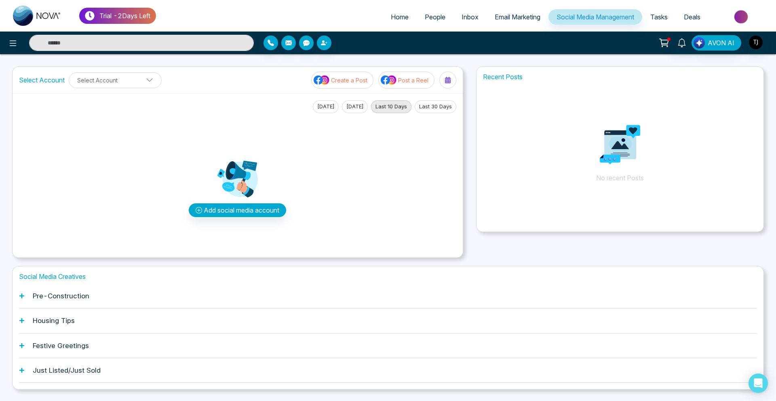
click at [97, 304] on div "Pre-Construction" at bounding box center [388, 296] width 738 height 25
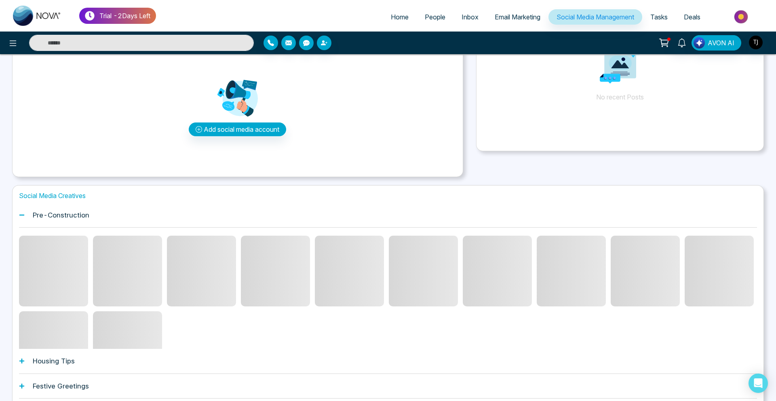
scroll to position [107, 0]
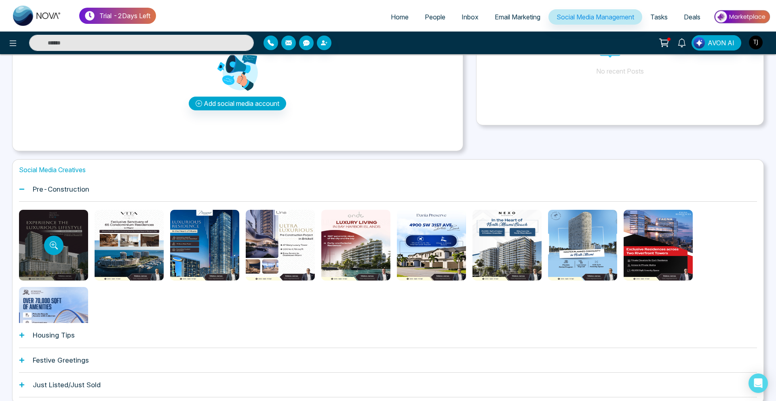
click at [44, 259] on div at bounding box center [53, 245] width 69 height 71
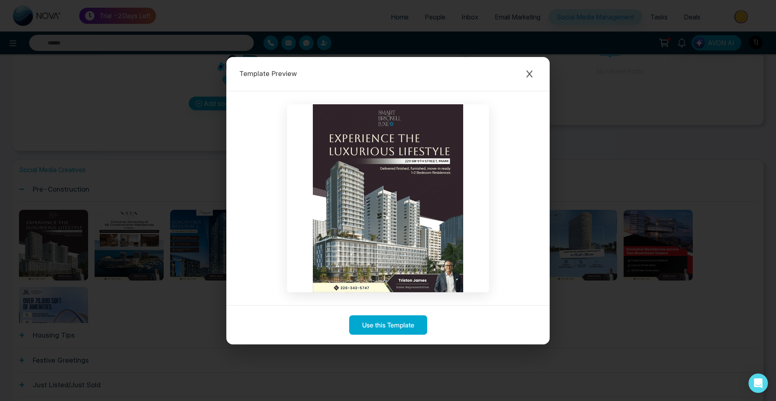
click at [130, 237] on div "Template Preview Use this Template" at bounding box center [388, 200] width 776 height 401
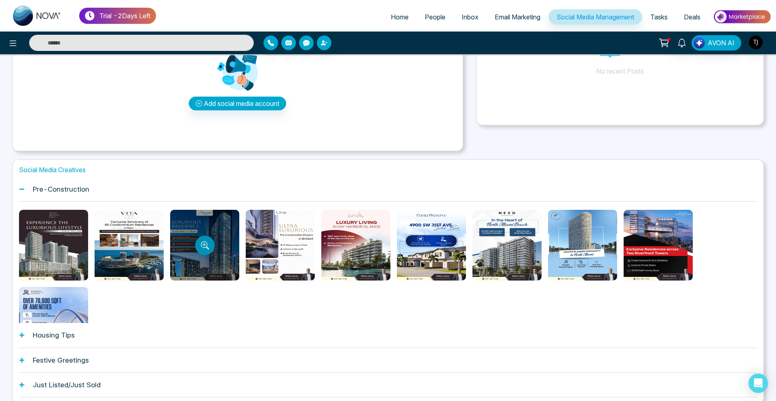
click at [202, 246] on icon "Preview template" at bounding box center [205, 245] width 8 height 8
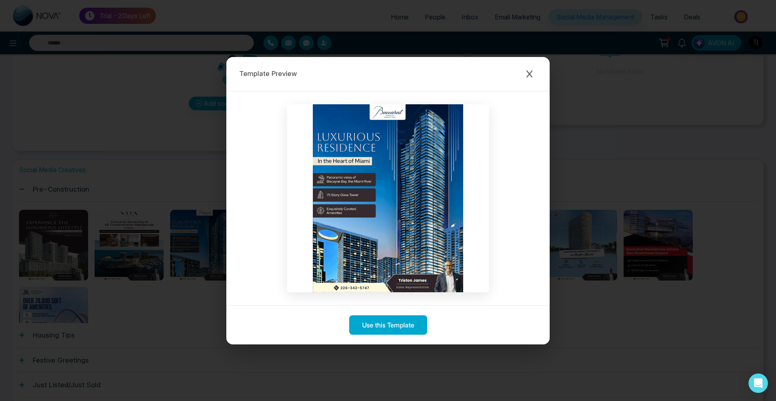
click at [518, 78] on div "Template Preview" at bounding box center [387, 74] width 323 height 34
click at [529, 68] on button "Close modal" at bounding box center [529, 74] width 15 height 15
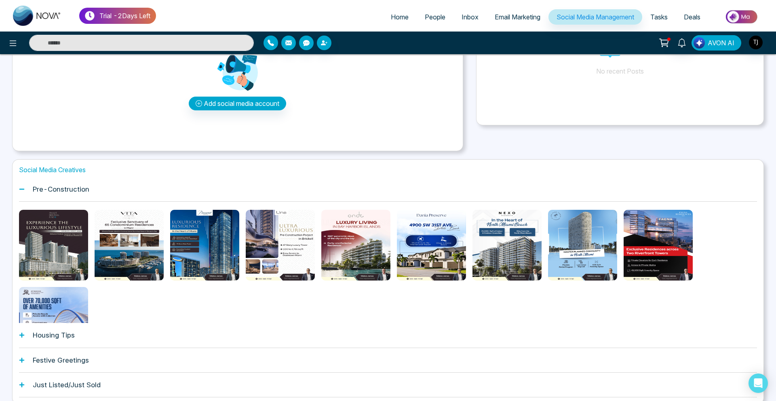
click at [714, 44] on span "AVON AI" at bounding box center [720, 43] width 27 height 10
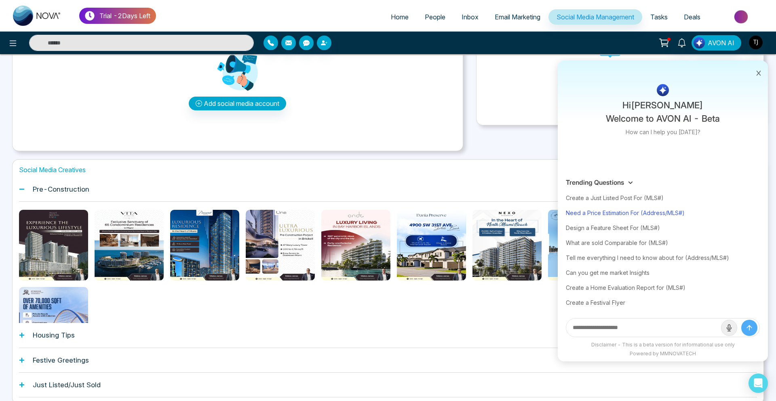
click at [632, 211] on div "Need a Price Estimation For (Address/MLS#)" at bounding box center [663, 212] width 194 height 15
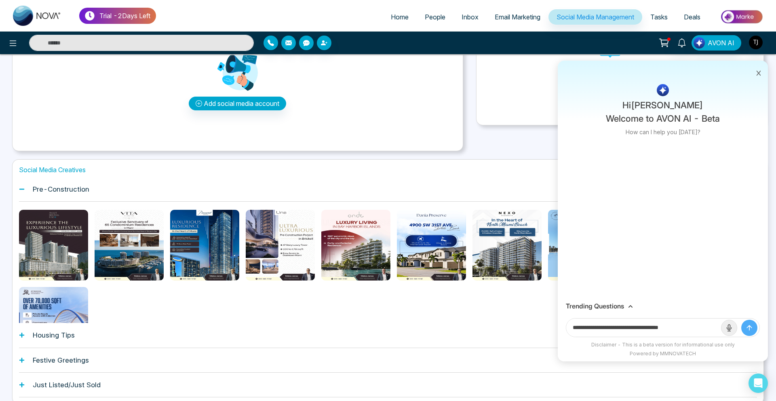
drag, startPoint x: 648, startPoint y: 328, endPoint x: 702, endPoint y: 332, distance: 53.4
click at [702, 332] on input "**********" at bounding box center [643, 327] width 155 height 18
paste input "text"
type input "**********"
click at [741, 320] on button "submit" at bounding box center [749, 328] width 16 height 16
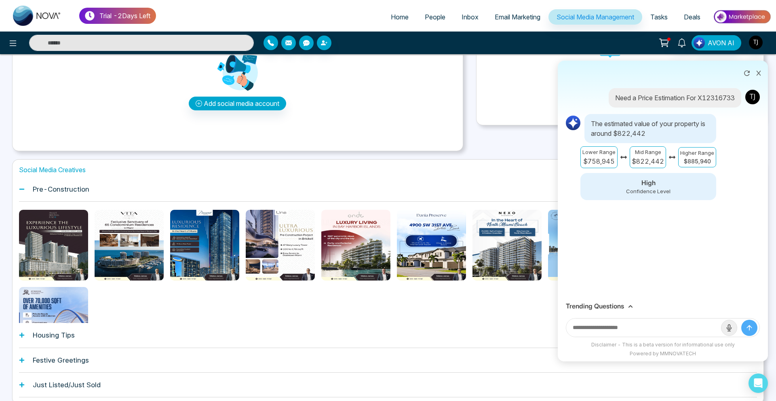
click at [600, 306] on h3 "Trending Questions" at bounding box center [595, 306] width 58 height 8
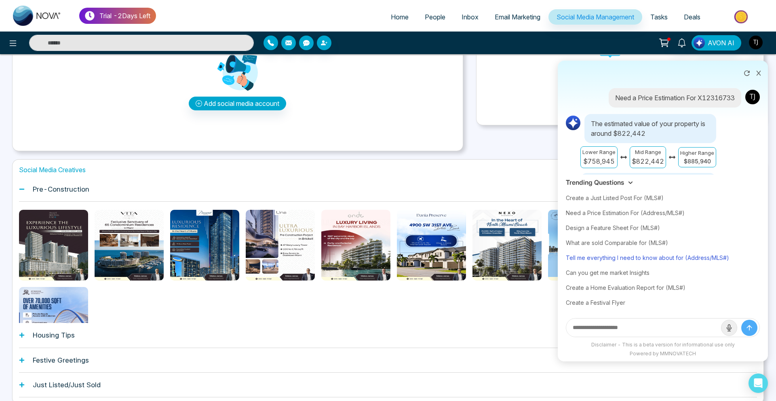
click at [627, 257] on div "Tell me everything I need to know about for (Address/MLS#)" at bounding box center [663, 257] width 194 height 15
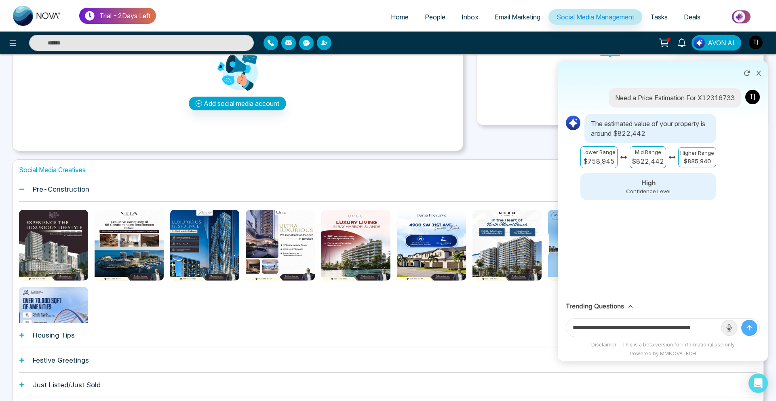
scroll to position [0, 19]
drag, startPoint x: 688, startPoint y: 328, endPoint x: 737, endPoint y: 328, distance: 48.9
click at [737, 328] on form "**********" at bounding box center [663, 327] width 194 height 19
paste input "**********"
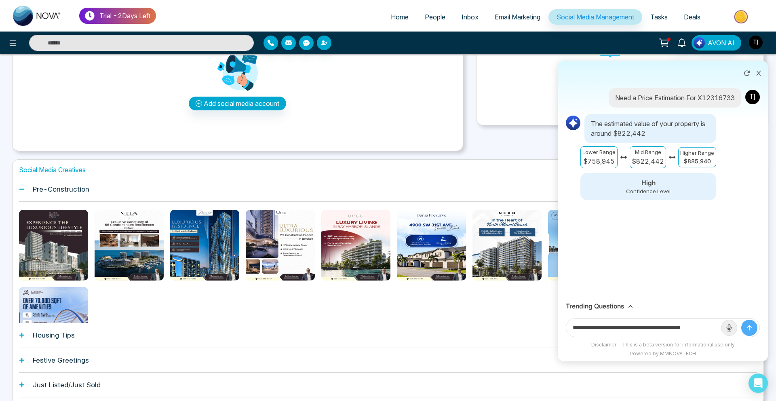
scroll to position [0, 4]
type input "**********"
click at [741, 320] on button "submit" at bounding box center [749, 328] width 16 height 16
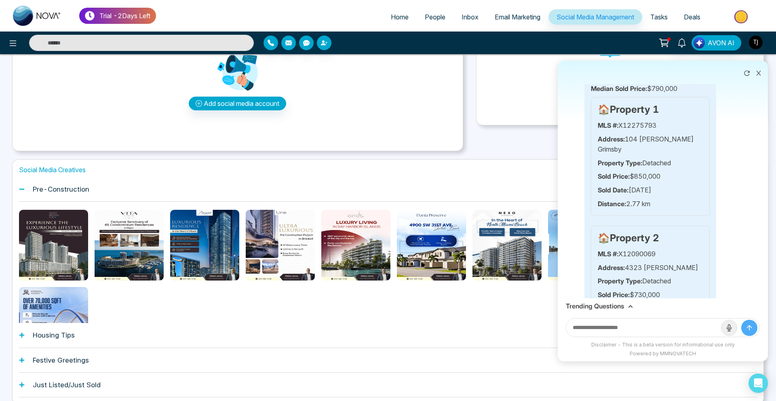
scroll to position [621, 0]
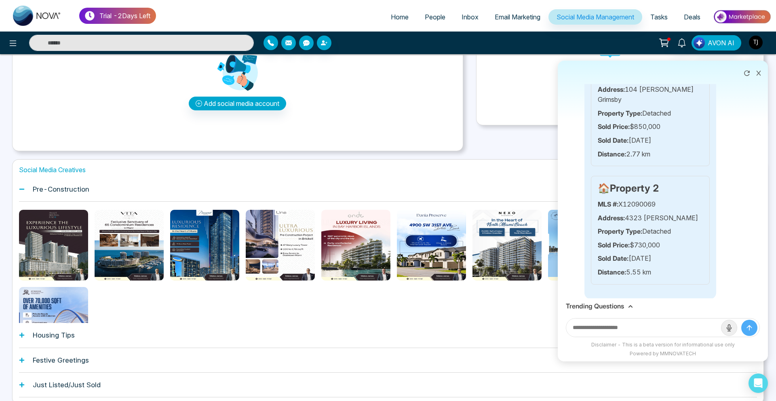
click at [758, 71] on icon at bounding box center [759, 73] width 6 height 6
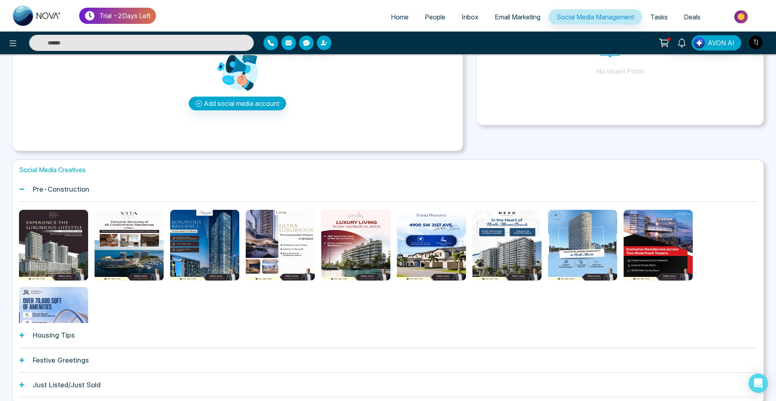
click at [417, 17] on link "People" at bounding box center [435, 16] width 37 height 15
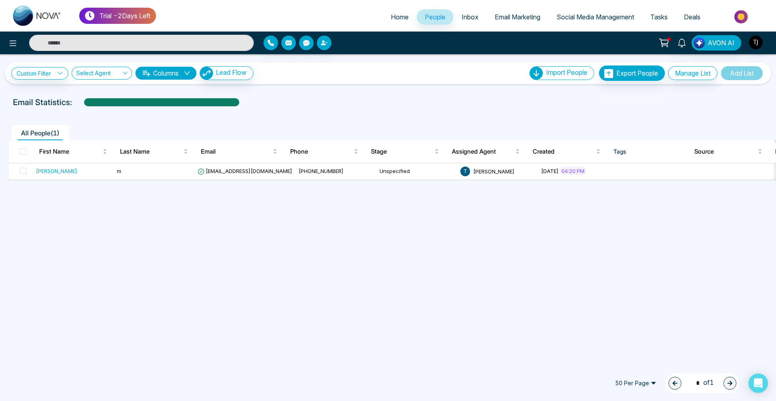
click at [503, 20] on span "Email Marketing" at bounding box center [518, 17] width 46 height 8
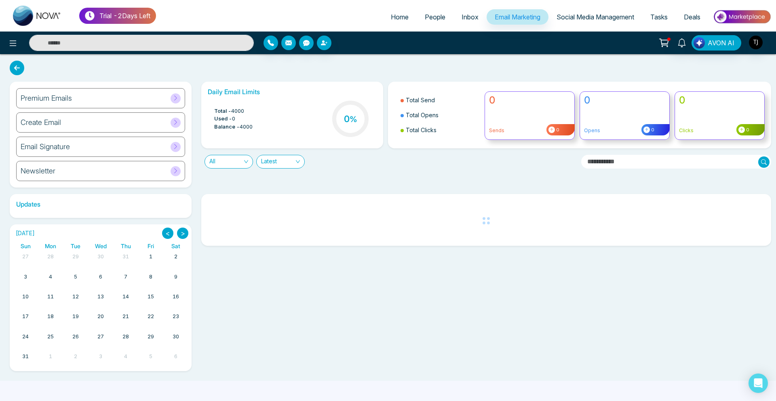
click at [147, 99] on div "Premium Emails" at bounding box center [100, 98] width 169 height 20
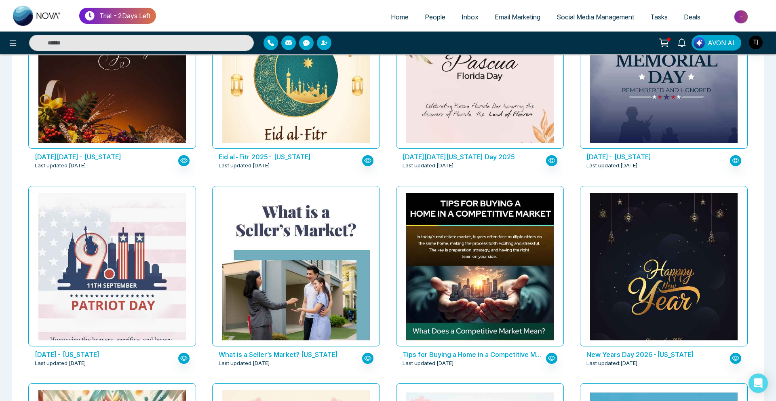
scroll to position [552, 0]
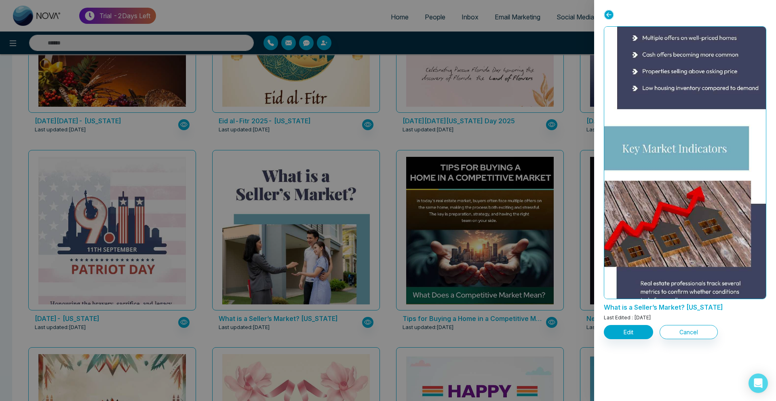
scroll to position [486, 0]
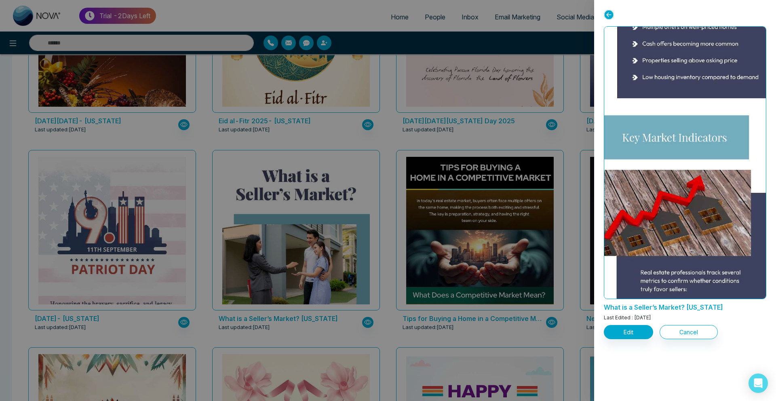
click at [416, 227] on div at bounding box center [388, 200] width 776 height 401
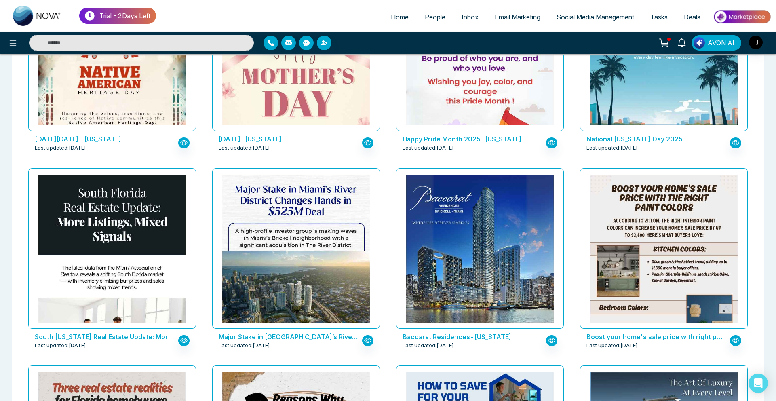
scroll to position [952, 0]
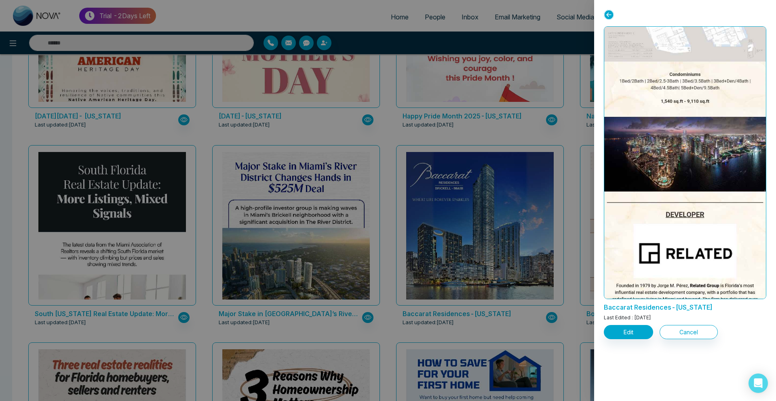
scroll to position [813, 0]
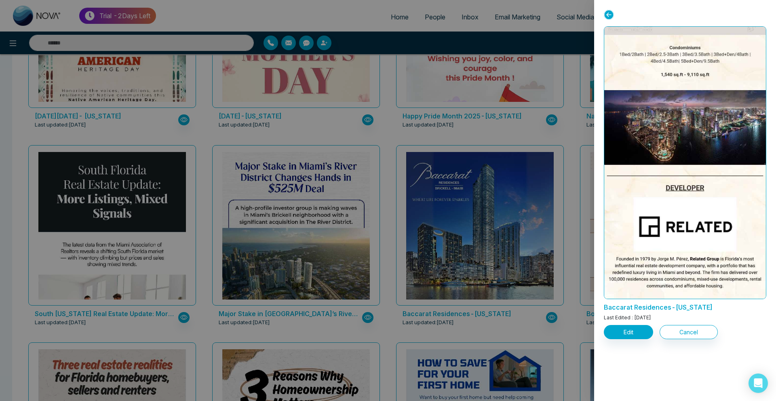
click at [426, 199] on div at bounding box center [388, 200] width 776 height 401
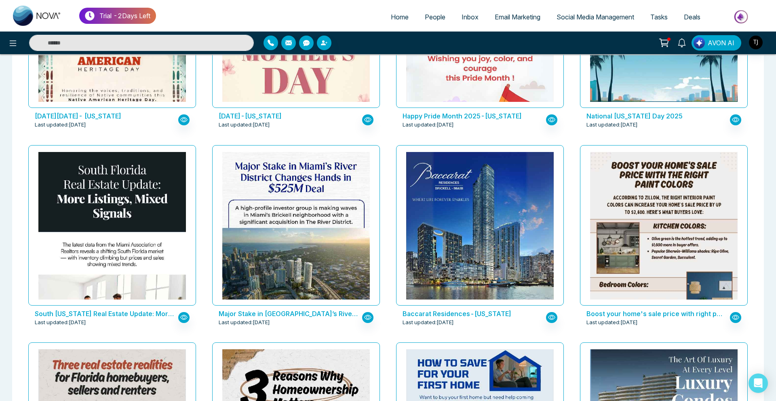
click at [579, 21] on link "Social Media Management" at bounding box center [595, 16] width 94 height 15
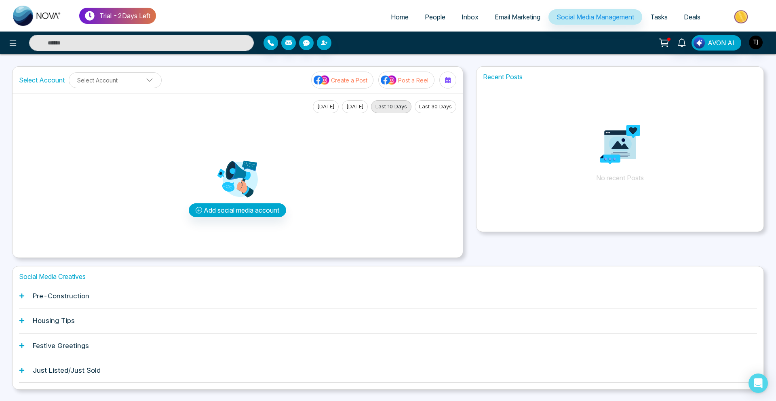
click at [60, 301] on div "Pre-Construction" at bounding box center [388, 296] width 738 height 25
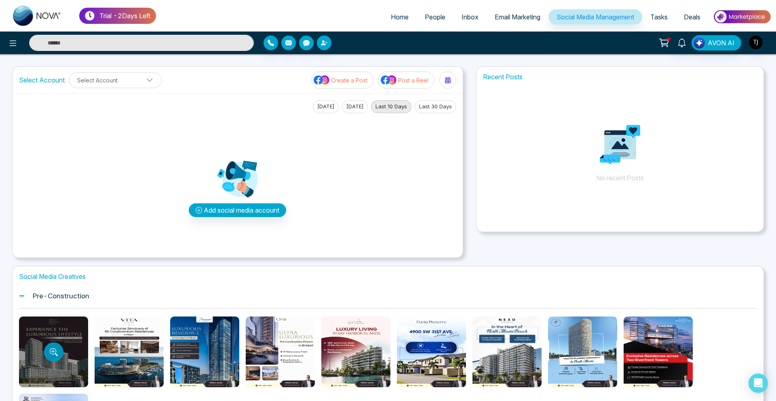
click at [58, 351] on button "Preview template" at bounding box center [53, 351] width 19 height 19
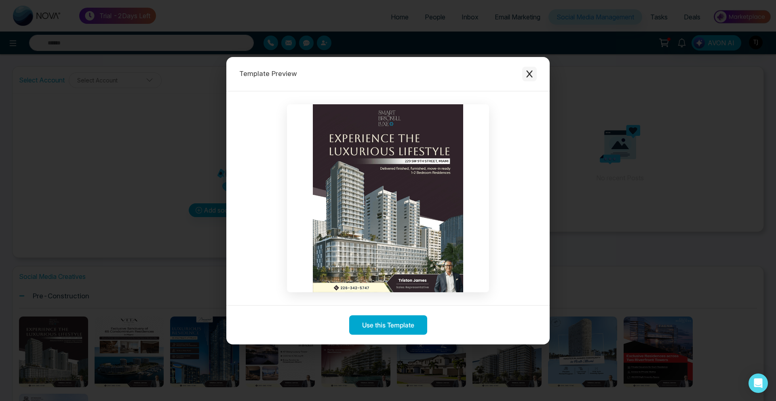
click at [534, 71] on button "Close modal" at bounding box center [529, 74] width 15 height 15
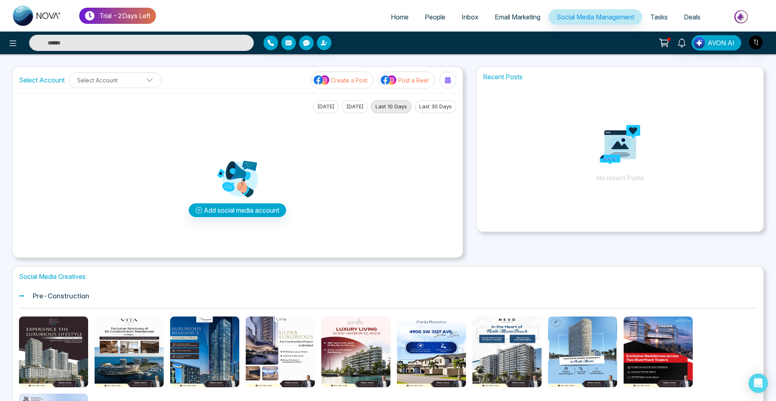
click at [61, 9] on img at bounding box center [37, 16] width 48 height 20
select select "*"
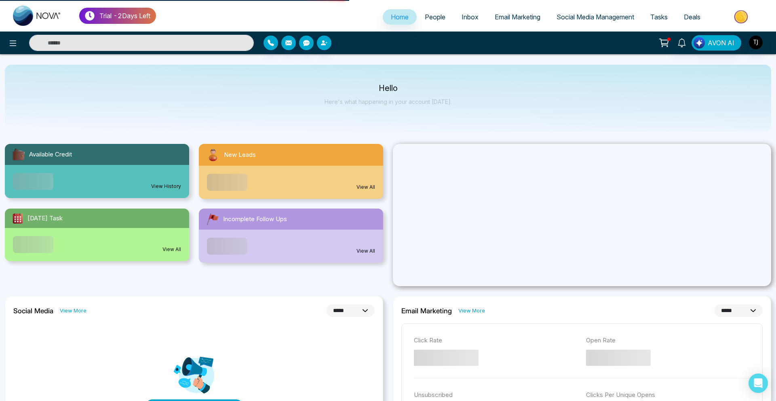
click at [61, 9] on img at bounding box center [37, 16] width 48 height 20
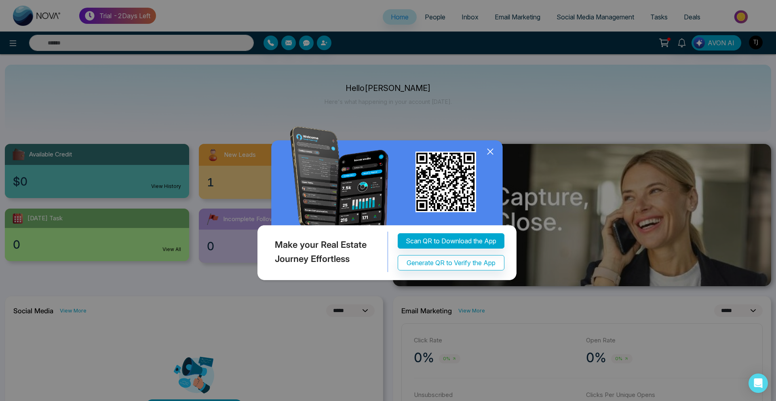
click at [429, 174] on img at bounding box center [445, 182] width 61 height 61
drag, startPoint x: 526, startPoint y: 182, endPoint x: 493, endPoint y: 154, distance: 44.2
click at [493, 154] on div "Make your Real Estate Journey Effortless Scan QR to Download the App Generate Q…" at bounding box center [388, 200] width 284 height 186
click at [493, 154] on icon at bounding box center [489, 151] width 5 height 5
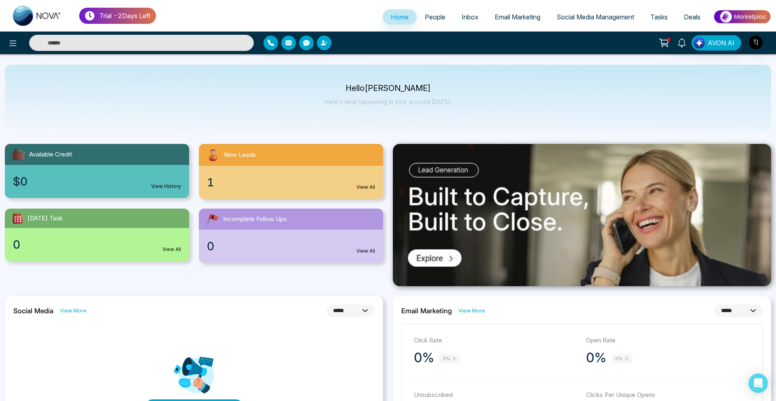
click at [432, 16] on span "People" at bounding box center [435, 17] width 21 height 8
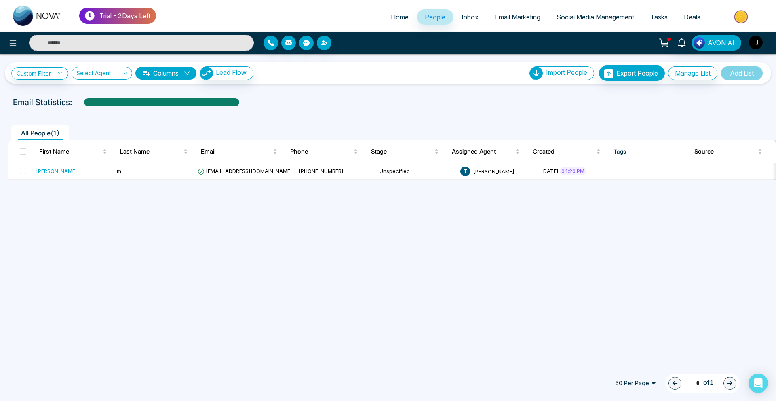
drag, startPoint x: 486, startPoint y: 233, endPoint x: 331, endPoint y: 231, distance: 155.6
click at [331, 231] on div "**********" at bounding box center [388, 200] width 776 height 401
click at [118, 175] on td "m" at bounding box center [154, 171] width 81 height 17
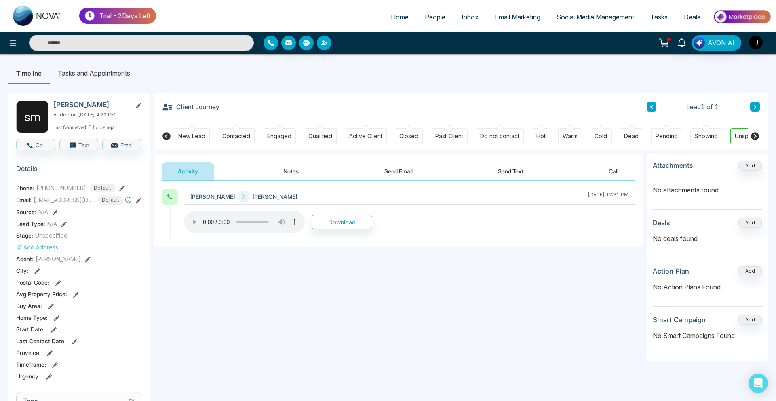
click at [69, 186] on span "[PHONE_NUMBER]" at bounding box center [61, 187] width 50 height 8
click at [36, 145] on button "Call" at bounding box center [35, 144] width 39 height 11
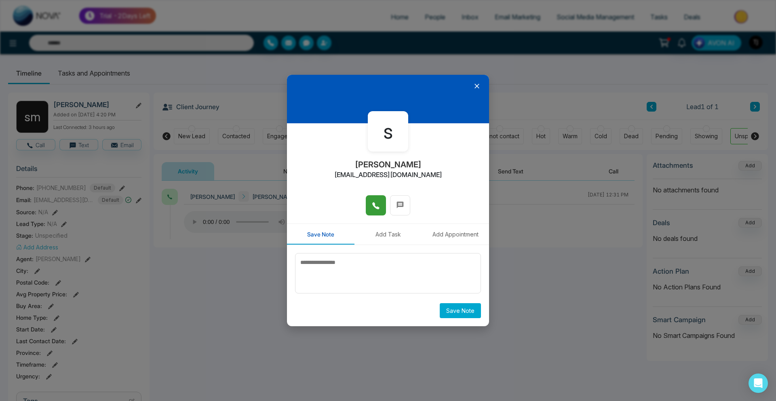
click at [378, 197] on button at bounding box center [376, 205] width 20 height 20
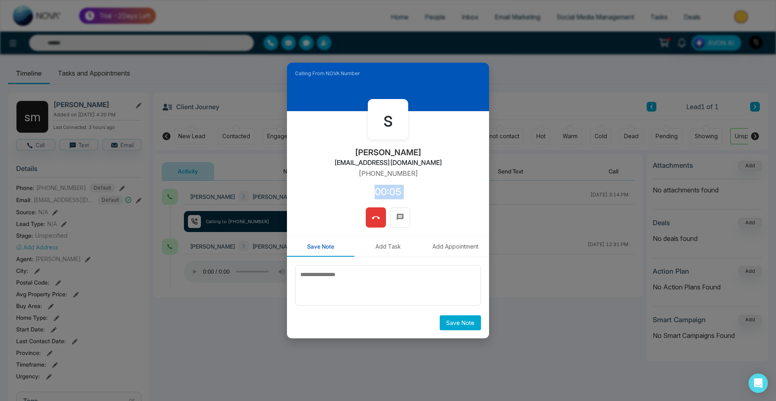
drag, startPoint x: 378, startPoint y: 197, endPoint x: 373, endPoint y: 209, distance: 12.9
click at [373, 209] on div "Calling From NOVA Number s [PERSON_NAME] [EMAIL_ADDRESS][DOMAIN_NAME] [PHONE_NU…" at bounding box center [388, 200] width 202 height 275
click at [373, 209] on button at bounding box center [376, 217] width 20 height 20
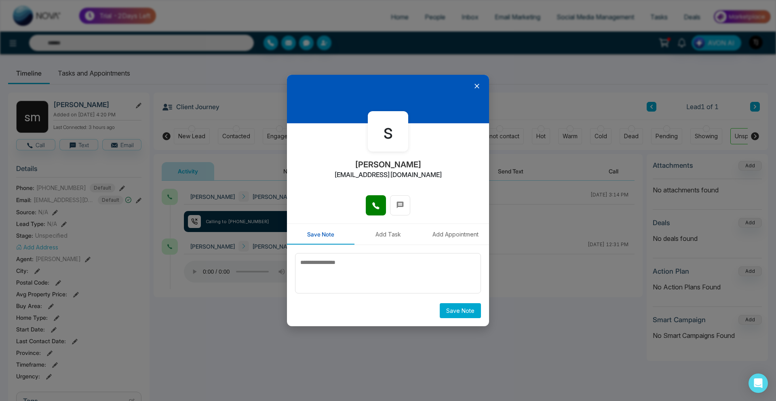
click at [484, 88] on div at bounding box center [388, 99] width 202 height 48
click at [477, 86] on icon at bounding box center [476, 86] width 5 height 5
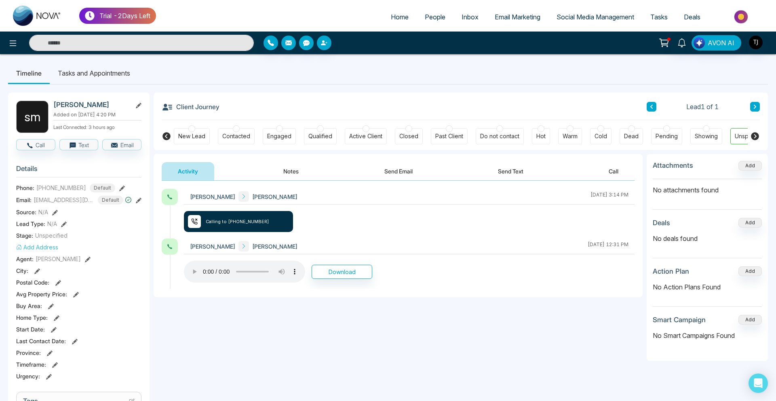
drag, startPoint x: 366, startPoint y: 314, endPoint x: 320, endPoint y: 279, distance: 57.4
click at [320, 279] on div "**********" at bounding box center [398, 262] width 489 height 162
click at [512, 17] on span "Email Marketing" at bounding box center [518, 17] width 46 height 8
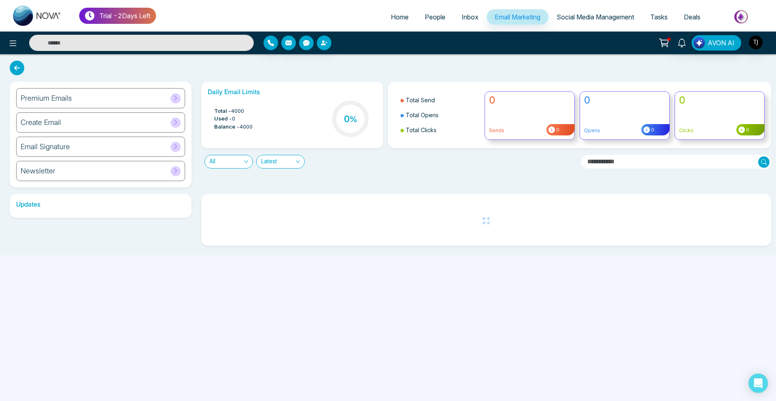
click at [73, 102] on div "Premium Emails" at bounding box center [100, 98] width 169 height 20
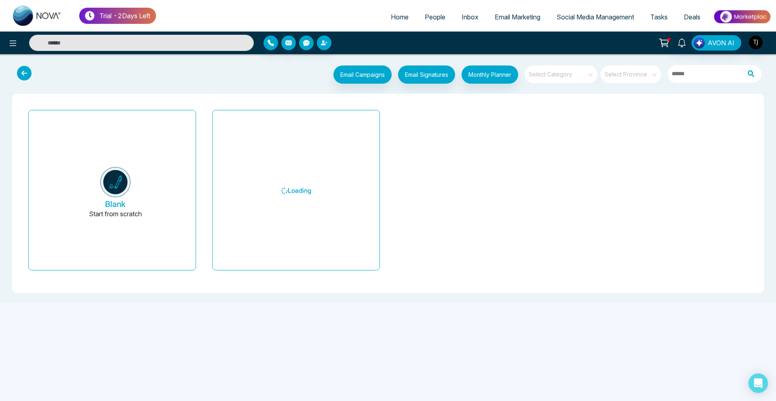
click at [568, 75] on input "search" at bounding box center [558, 71] width 58 height 12
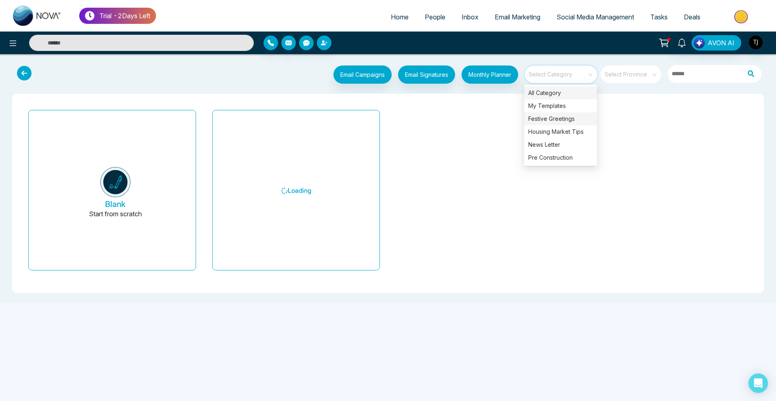
click at [546, 122] on div "Festive Greetings" at bounding box center [560, 118] width 73 height 13
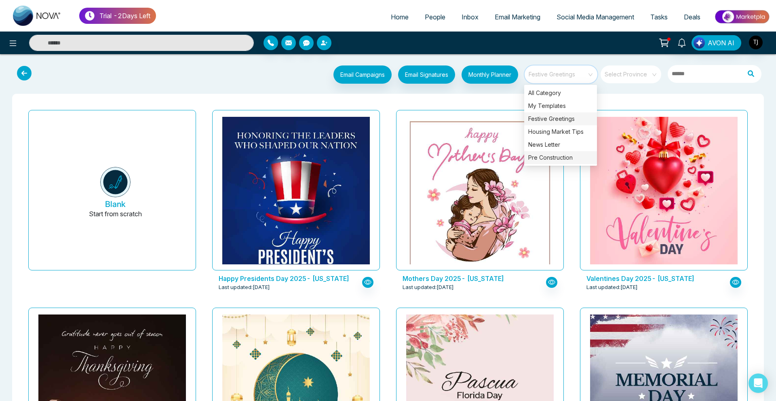
click at [546, 155] on div "Pre Construction" at bounding box center [560, 157] width 73 height 13
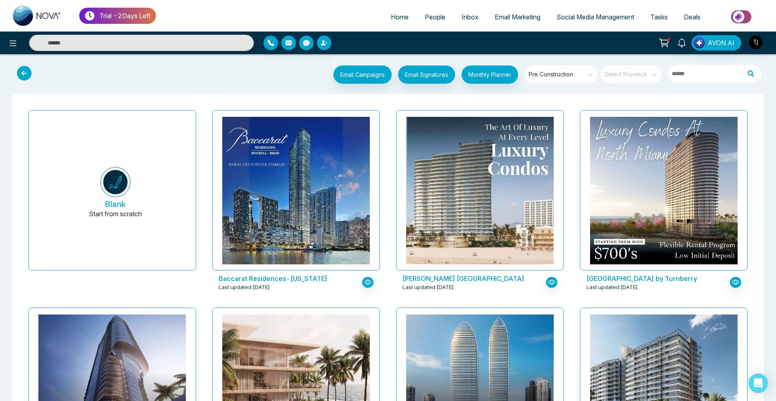
click at [391, 173] on div "[PERSON_NAME] [GEOGRAPHIC_DATA] Last updated: [DATE]" at bounding box center [480, 206] width 184 height 198
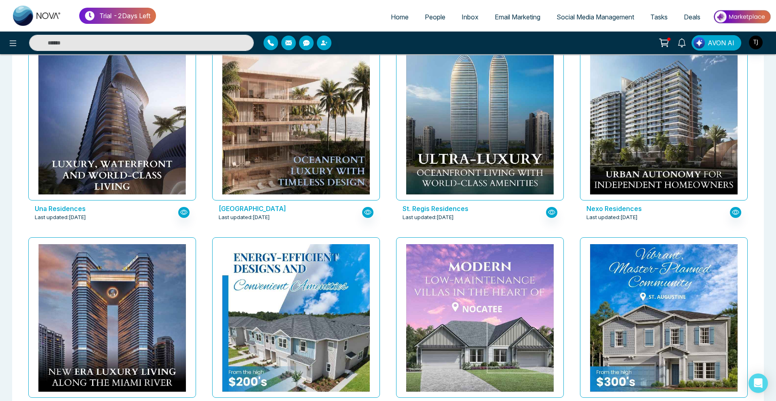
scroll to position [270, 0]
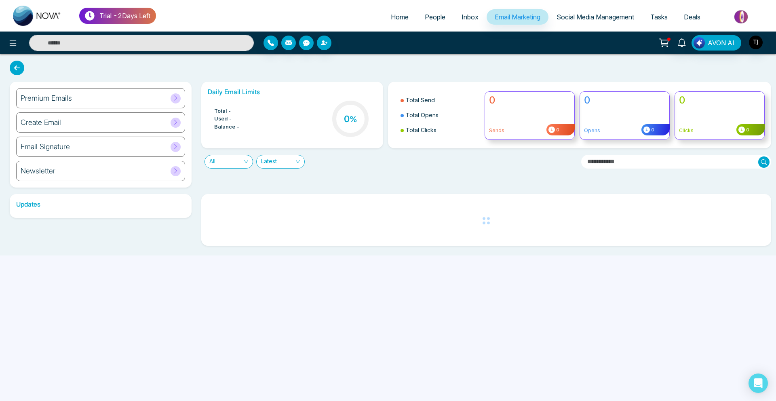
click at [562, 15] on span "Social Media Management" at bounding box center [595, 17] width 78 height 8
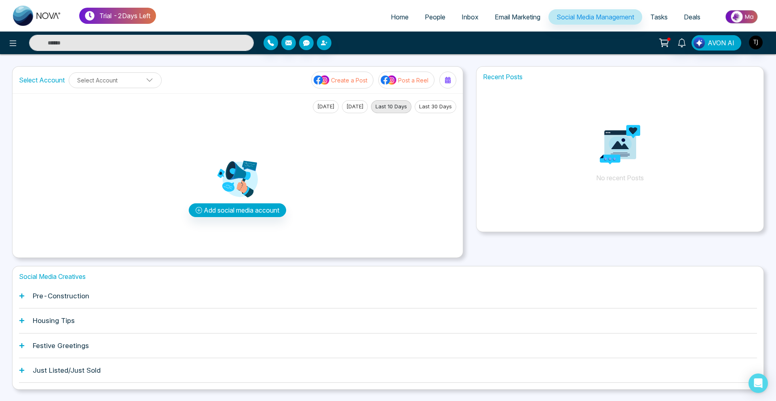
click at [47, 344] on h1 "Festive Greetings" at bounding box center [61, 345] width 56 height 8
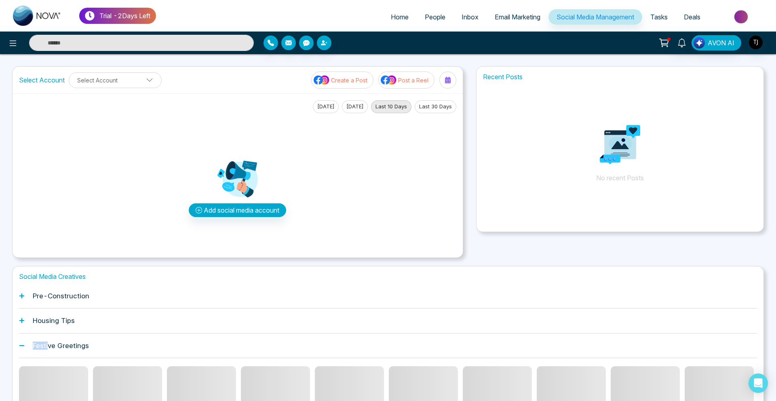
drag, startPoint x: 47, startPoint y: 344, endPoint x: 47, endPoint y: 337, distance: 6.9
click at [47, 338] on div "Festive Greetings" at bounding box center [388, 345] width 738 height 25
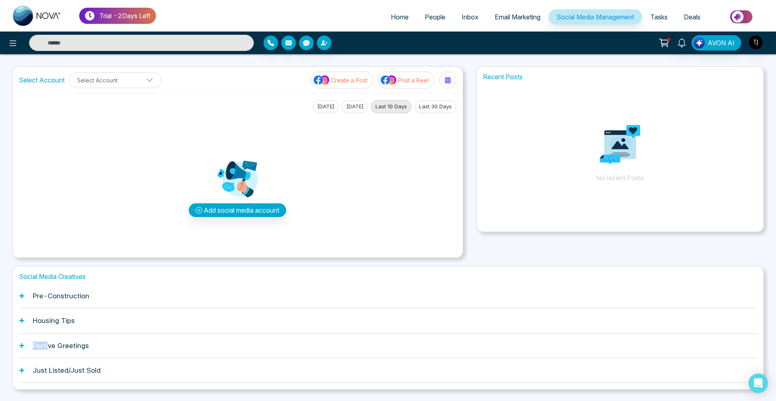
scroll to position [21, 0]
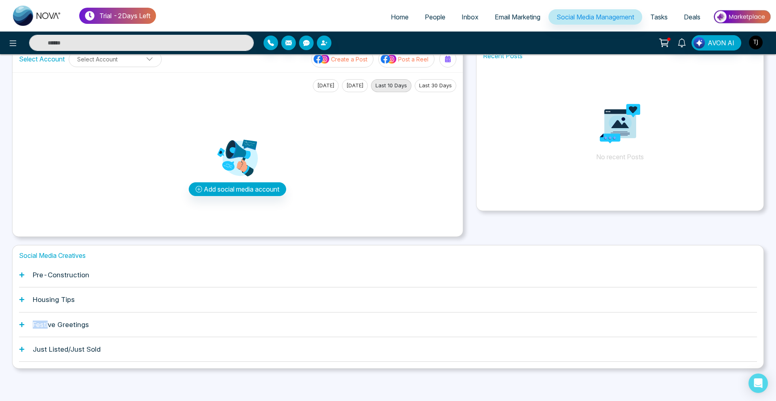
click at [46, 324] on h1 "Festive Greetings" at bounding box center [61, 324] width 56 height 8
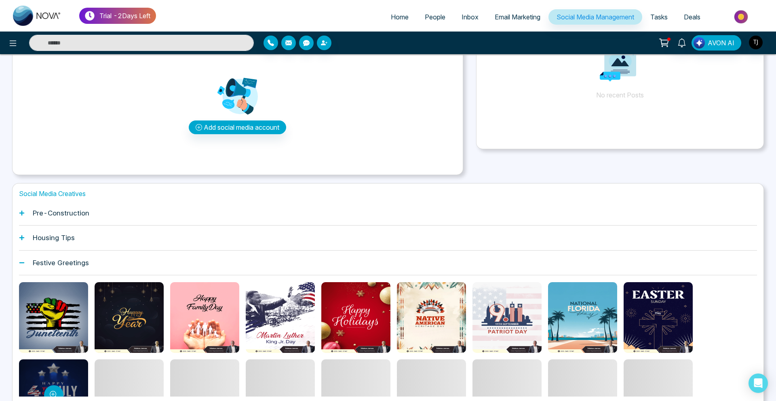
scroll to position [0, 0]
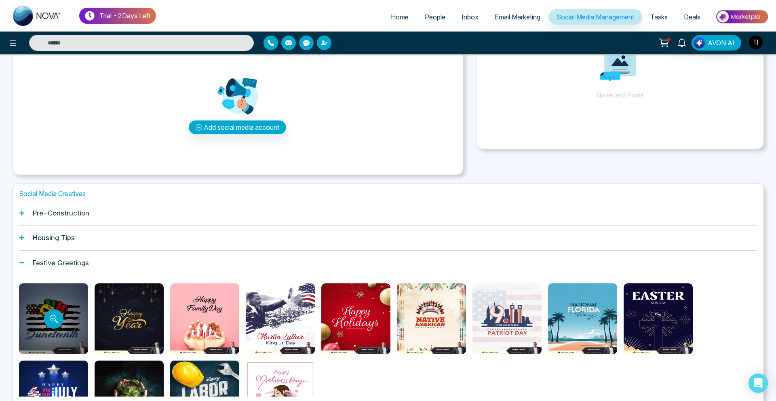
click at [55, 329] on div at bounding box center [53, 318] width 69 height 71
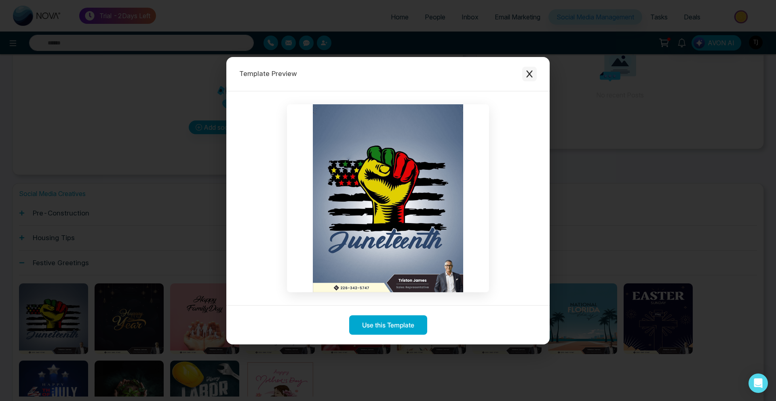
click at [535, 80] on button "Close modal" at bounding box center [529, 74] width 15 height 15
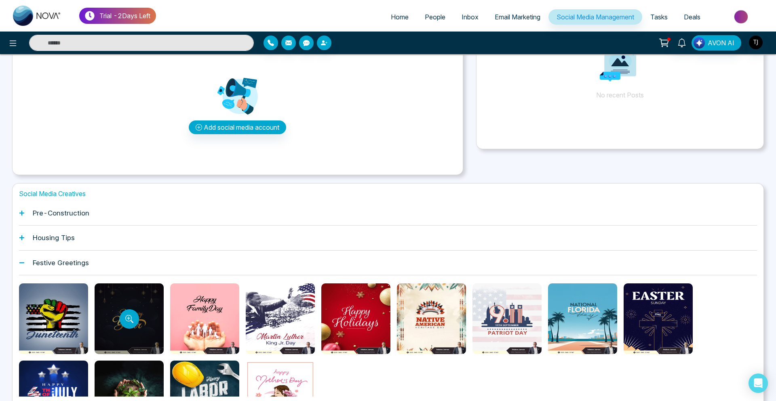
scroll to position [35, 0]
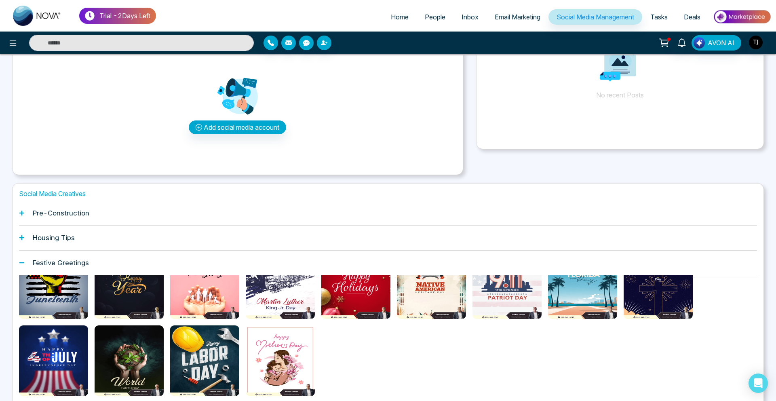
click at [82, 218] on div "Pre-Construction" at bounding box center [388, 213] width 738 height 25
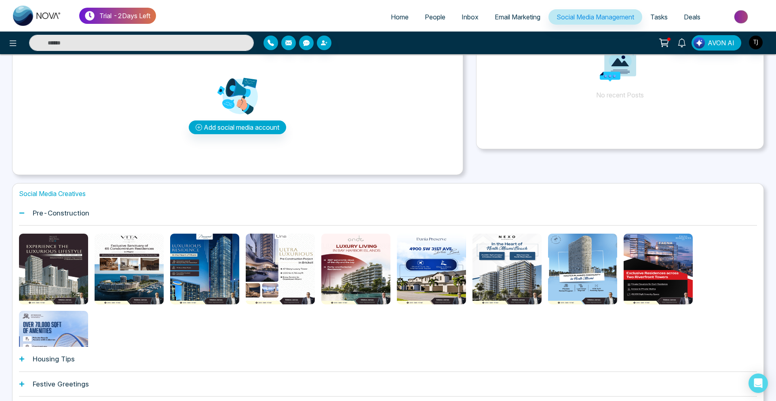
drag, startPoint x: 52, startPoint y: 293, endPoint x: 0, endPoint y: 295, distance: 51.8
click at [0, 294] on div "Trial - 2 Days Left Home People Inbox Email Marketing Social Media Management T…" at bounding box center [388, 188] width 776 height 543
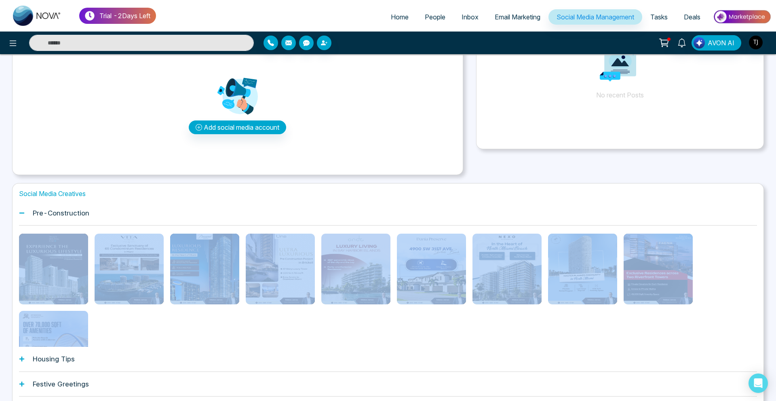
drag, startPoint x: 42, startPoint y: 293, endPoint x: 0, endPoint y: 355, distance: 74.9
click at [0, 353] on div "Trial - 2 Days Left Home People Inbox Email Marketing Social Media Management T…" at bounding box center [388, 188] width 776 height 543
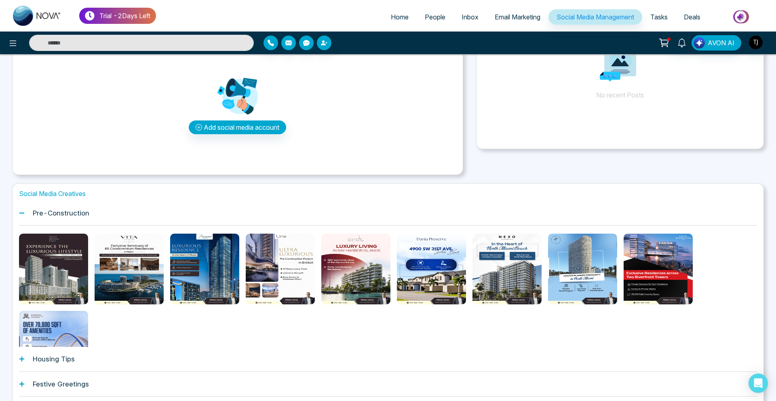
click at [160, 394] on div "Festive Greetings" at bounding box center [388, 384] width 738 height 25
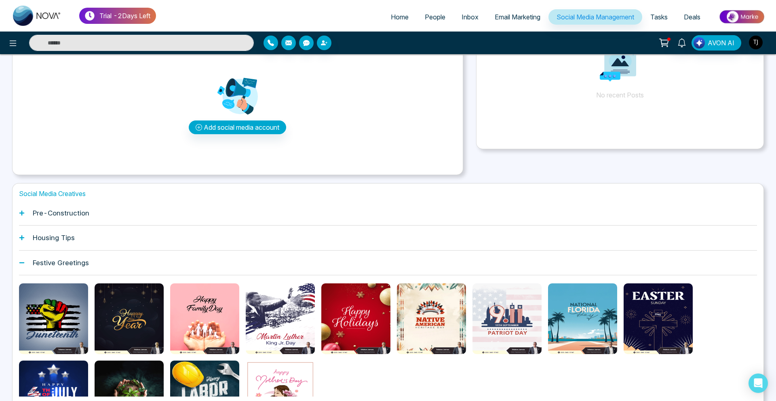
click at [38, 238] on h1 "Housing Tips" at bounding box center [54, 238] width 42 height 8
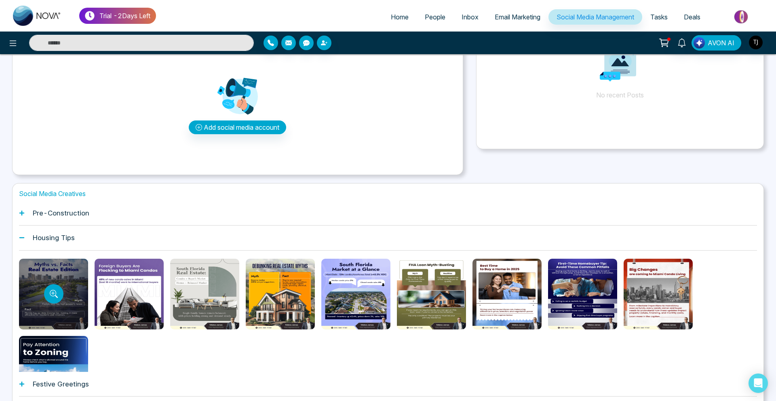
click at [73, 286] on div at bounding box center [53, 294] width 69 height 71
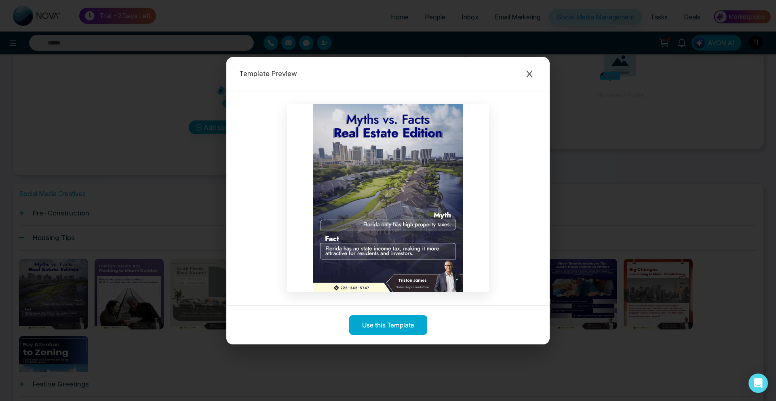
click at [0, 257] on div "Template Preview Use this Template" at bounding box center [388, 200] width 776 height 401
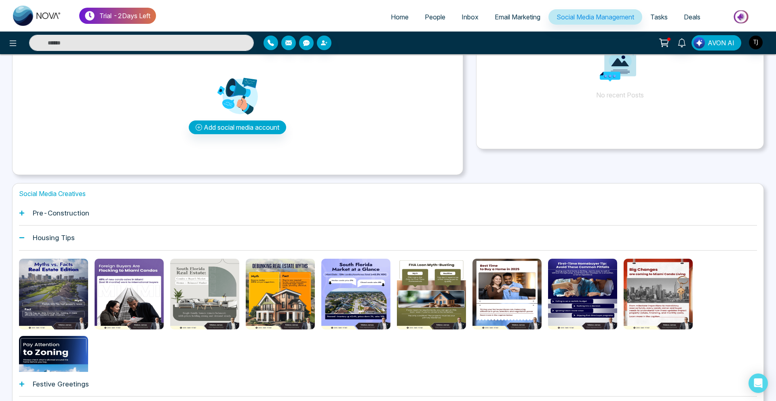
click at [713, 45] on span "AVON AI" at bounding box center [720, 43] width 27 height 10
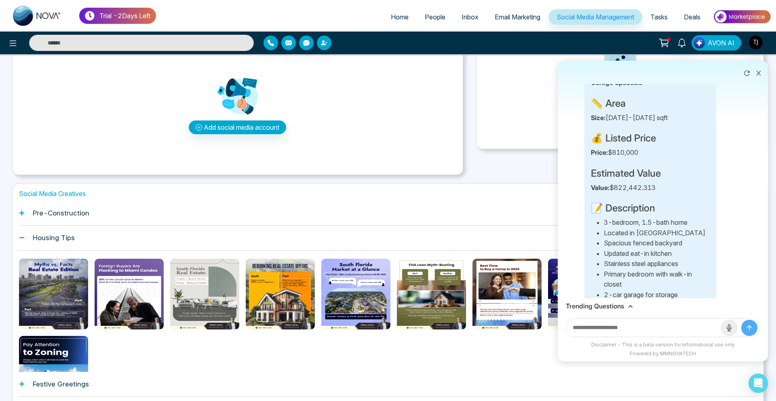
scroll to position [265, 0]
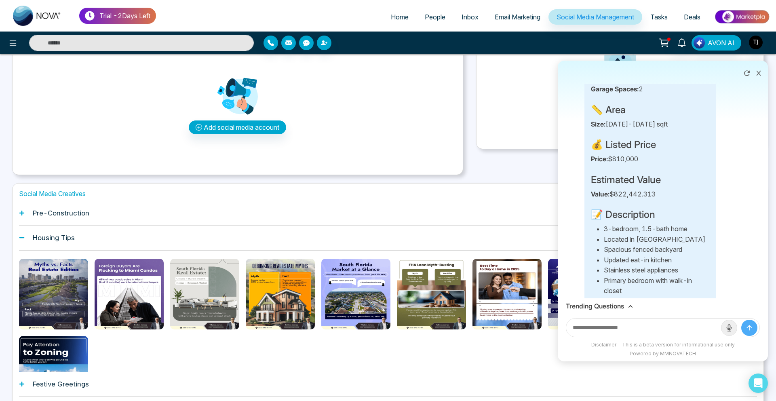
drag, startPoint x: 671, startPoint y: 215, endPoint x: 656, endPoint y: 205, distance: 18.0
click at [671, 215] on h4 "📝 Description" at bounding box center [650, 215] width 119 height 12
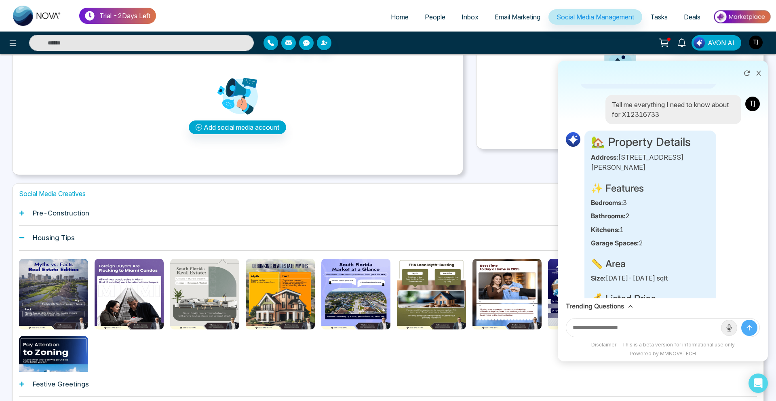
scroll to position [108, 0]
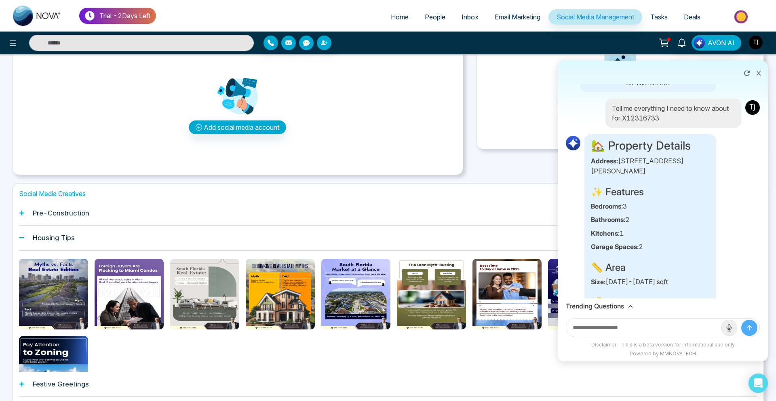
click at [645, 123] on p "Tell me everything I need to know about for X12316733" at bounding box center [673, 112] width 123 height 19
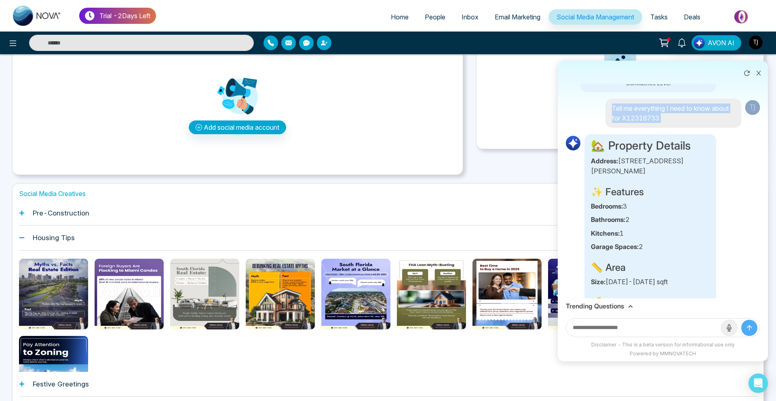
click at [633, 120] on p "Tell me everything I need to know about for X12316733" at bounding box center [673, 112] width 123 height 19
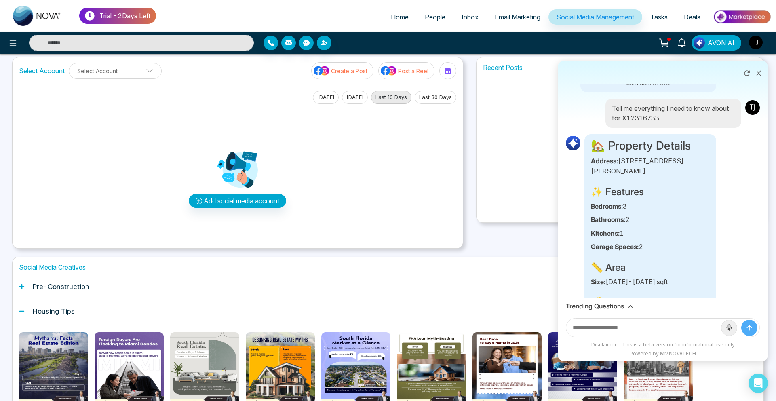
scroll to position [0, 0]
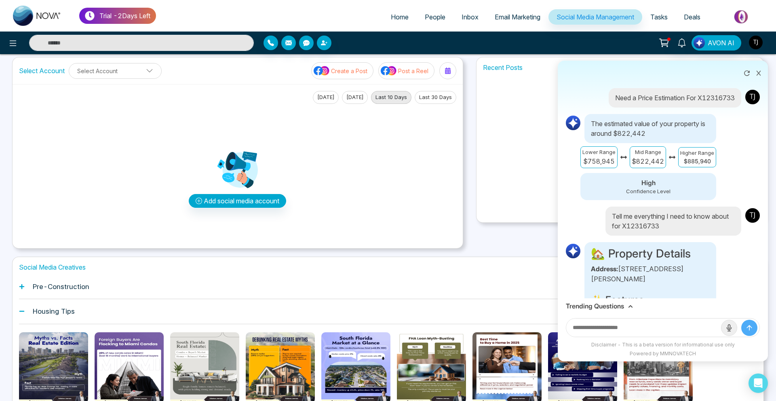
click at [684, 15] on span "Deals" at bounding box center [692, 17] width 17 height 8
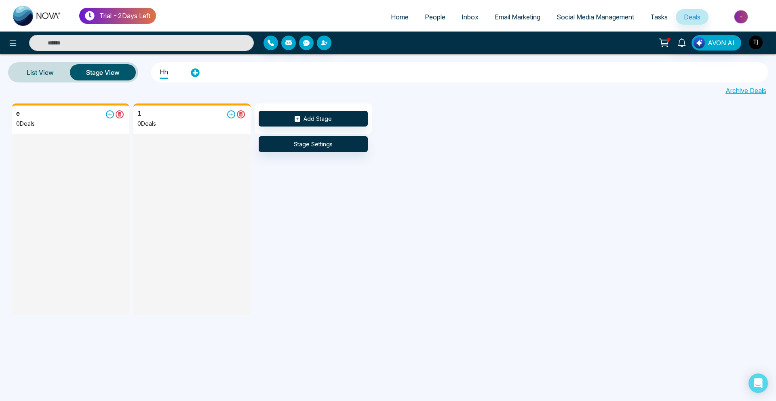
click at [567, 19] on span "Social Media Management" at bounding box center [595, 17] width 78 height 8
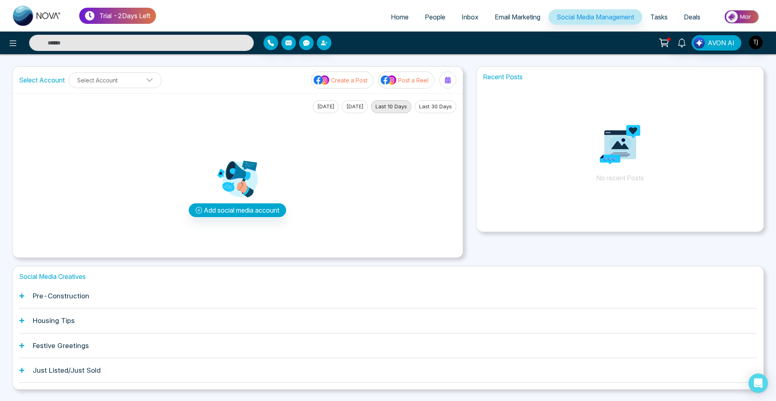
scroll to position [21, 0]
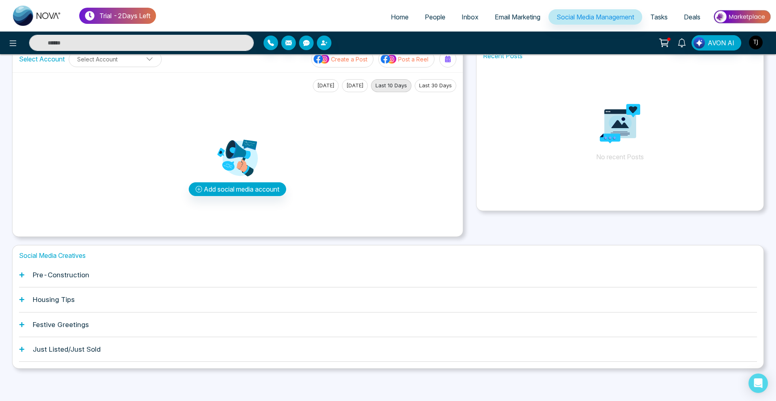
click at [116, 331] on div "Festive Greetings" at bounding box center [388, 324] width 738 height 25
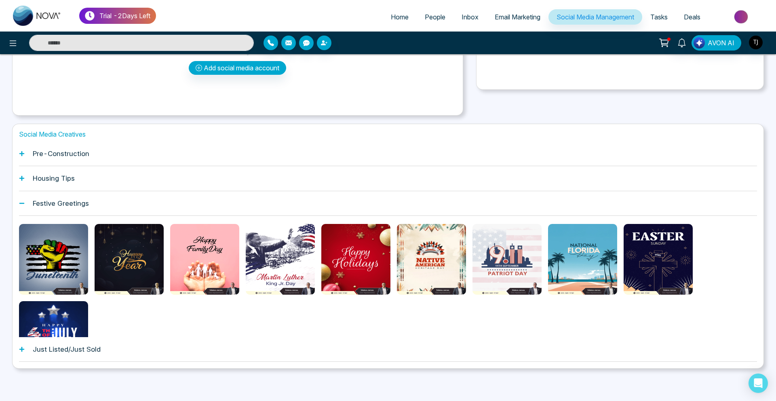
scroll to position [7, 0]
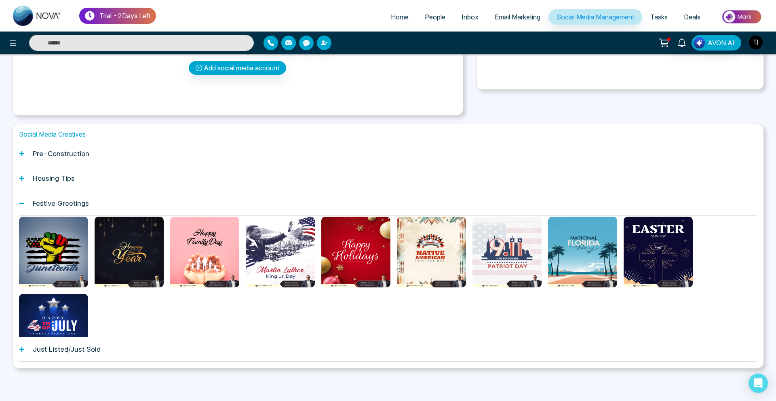
click at [68, 152] on h1 "Pre-Construction" at bounding box center [61, 153] width 57 height 8
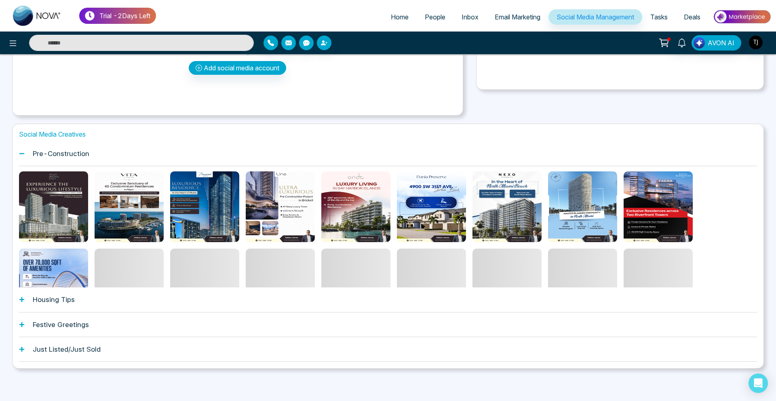
scroll to position [1, 0]
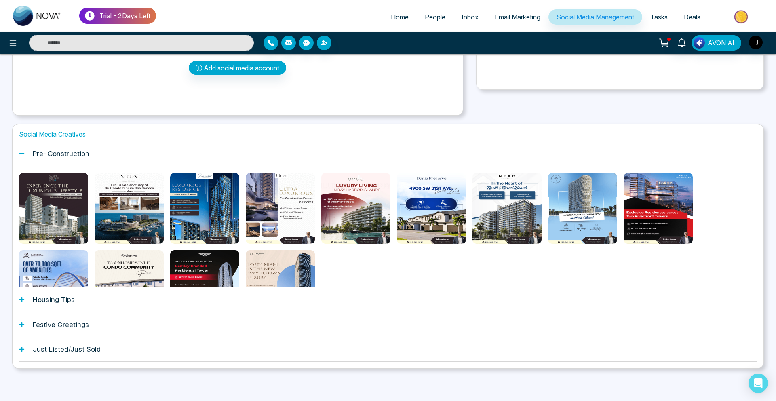
click at [98, 206] on div at bounding box center [129, 208] width 69 height 71
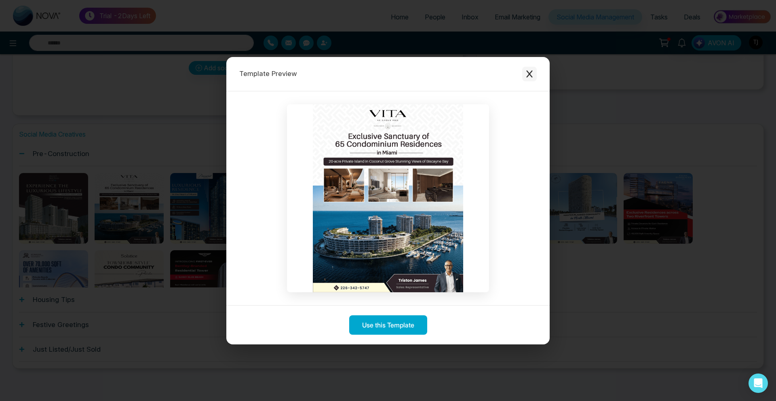
click at [533, 70] on icon "Close modal" at bounding box center [529, 74] width 8 height 8
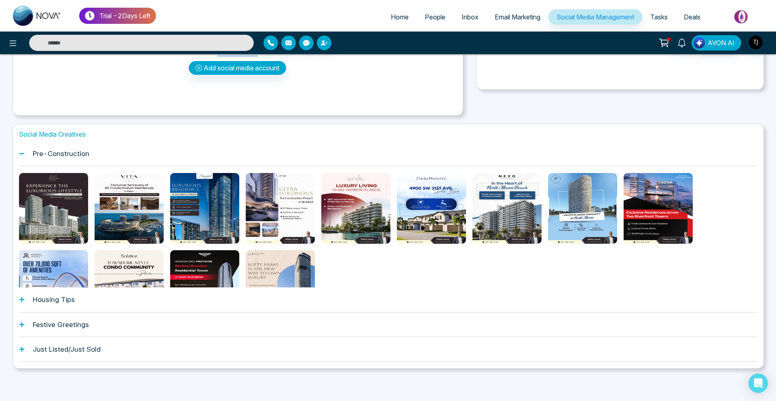
drag, startPoint x: 183, startPoint y: 125, endPoint x: 120, endPoint y: 109, distance: 65.9
click at [120, 109] on main "Select Account Select Account Create a Post Post a Reel [DATE] [DATE] Last 10 D…" at bounding box center [388, 162] width 752 height 477
click at [40, 49] on input "text" at bounding box center [141, 43] width 225 height 16
click at [11, 76] on div "Trial - 2 Days Left Home People Inbox Email Marketing Social Media Management T…" at bounding box center [388, 129] width 776 height 543
